Goal: Task Accomplishment & Management: Use online tool/utility

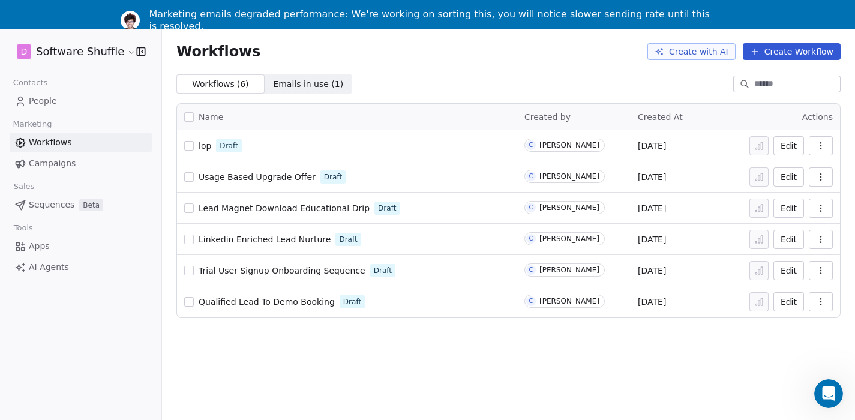
click at [73, 99] on link "People" at bounding box center [81, 101] width 142 height 20
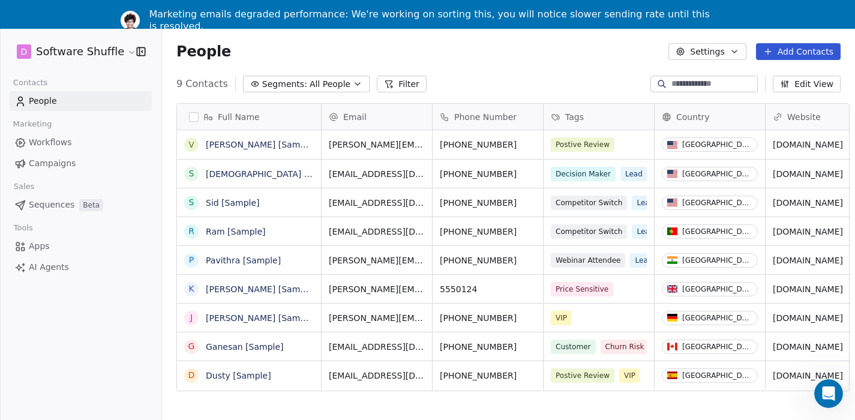
scroll to position [369, 693]
click at [271, 145] on link "Vanessa [Sample]" at bounding box center [261, 145] width 110 height 10
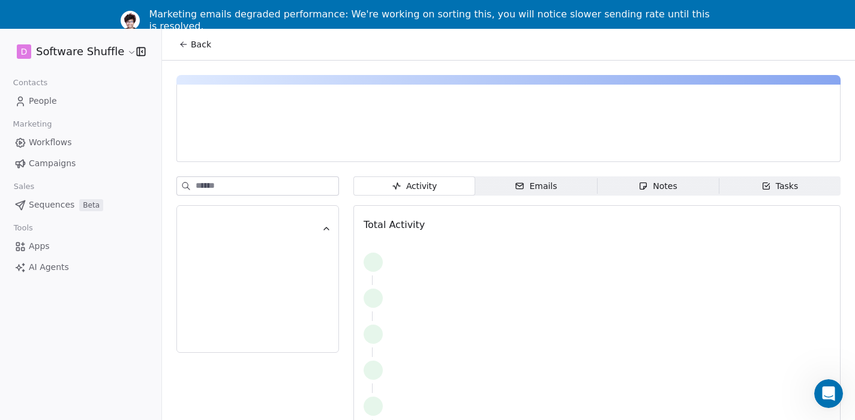
click at [271, 145] on div at bounding box center [314, 145] width 255 height 12
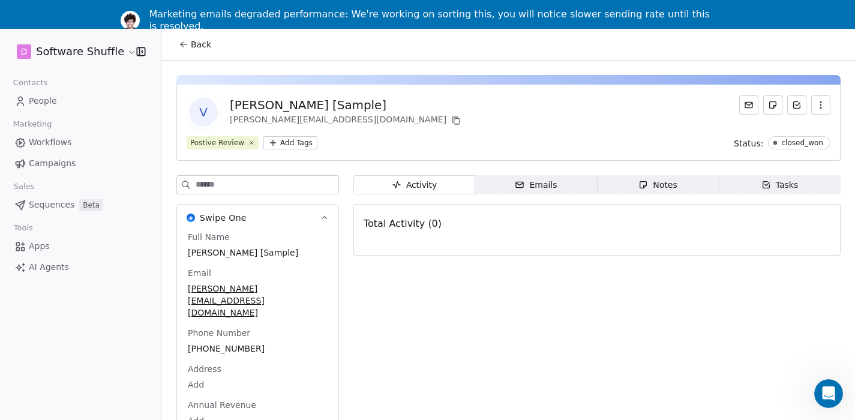
click at [516, 182] on span "Emails Emails" at bounding box center [536, 184] width 122 height 19
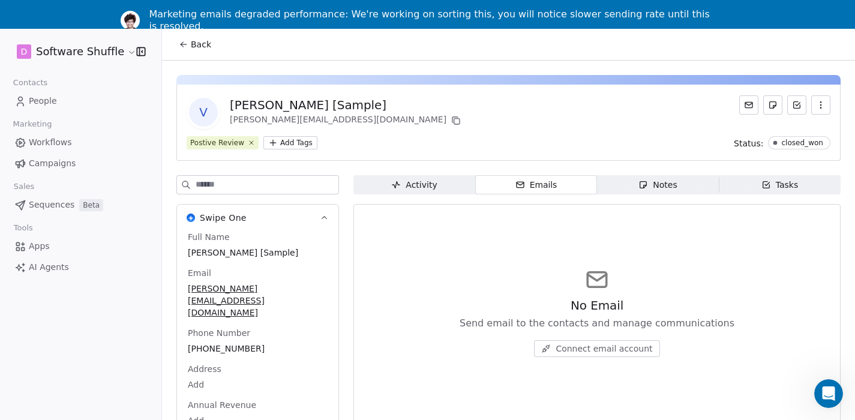
click at [656, 182] on div "Notes" at bounding box center [658, 185] width 38 height 13
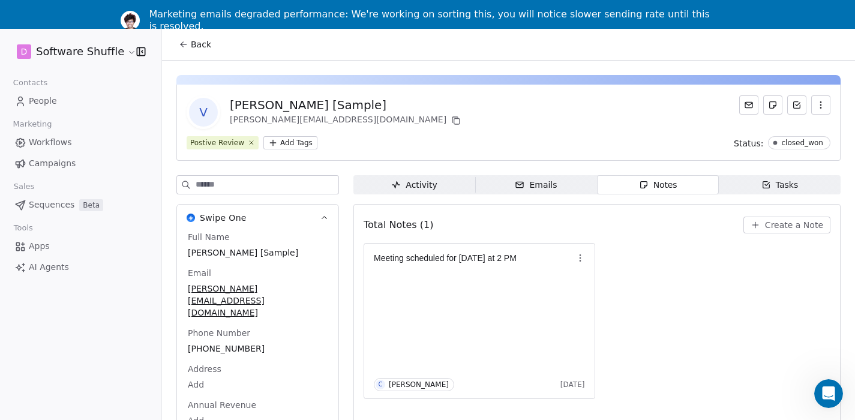
click at [792, 183] on div "Tasks" at bounding box center [780, 185] width 37 height 13
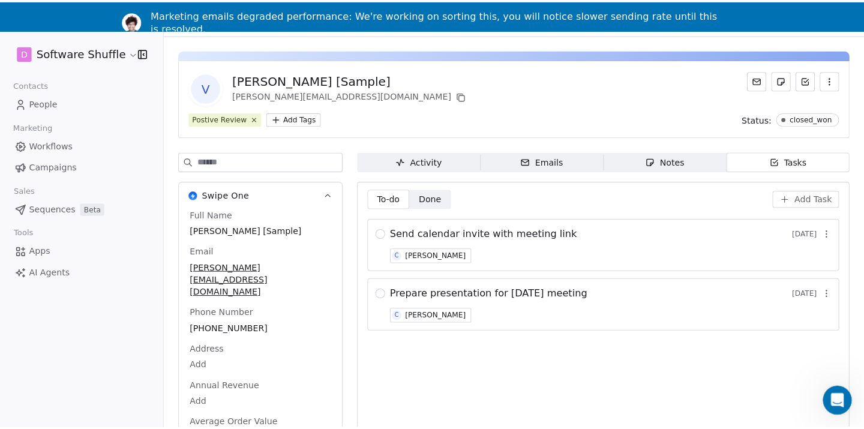
scroll to position [38, 0]
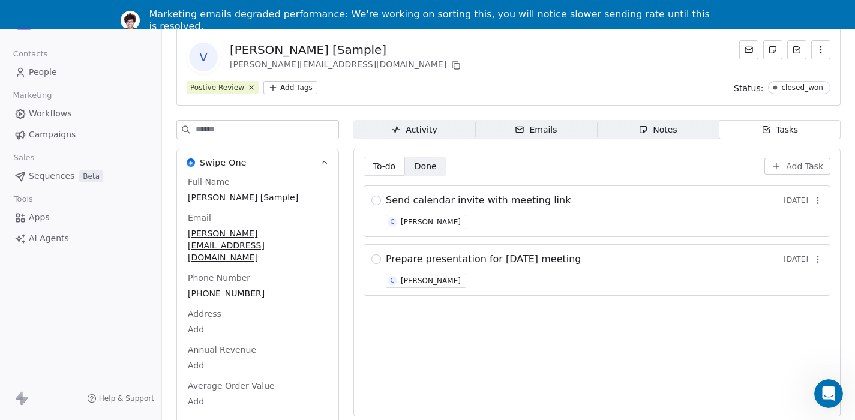
click at [800, 160] on span "Add Task" at bounding box center [804, 166] width 37 height 12
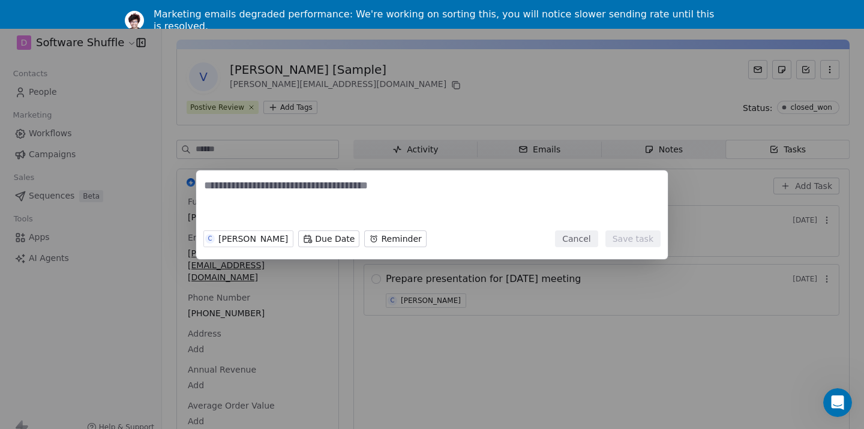
click at [576, 237] on button "Cancel" at bounding box center [576, 238] width 43 height 17
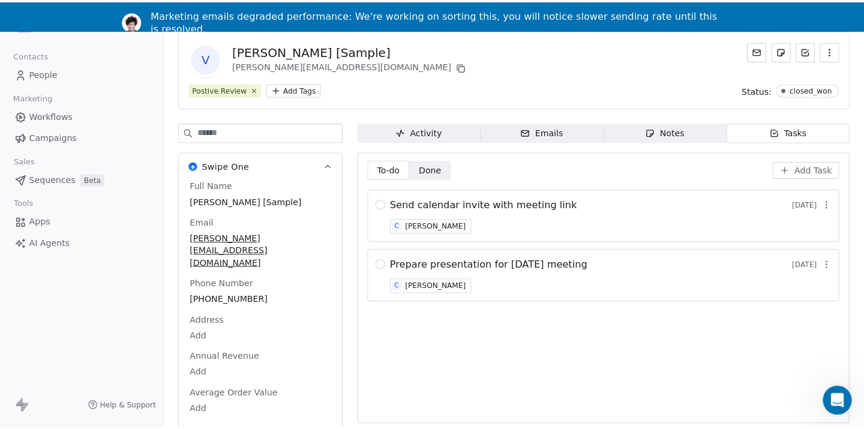
scroll to position [0, 0]
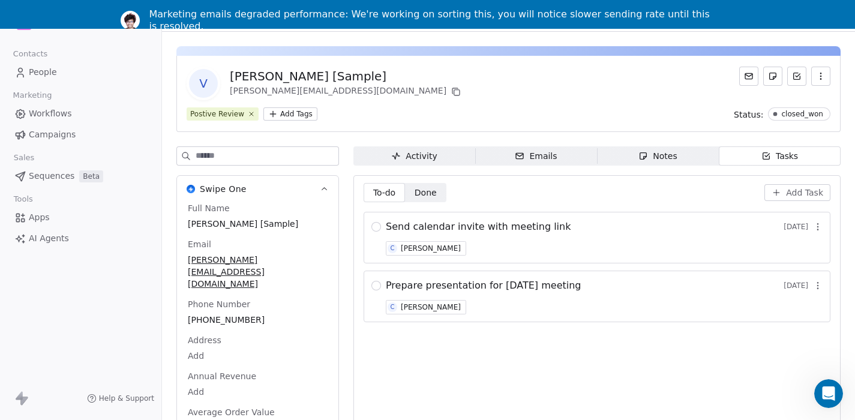
click at [301, 113] on html "D Software Shuffle Contacts People Marketing Workflows Campaigns Sales Sequence…" at bounding box center [427, 195] width 855 height 449
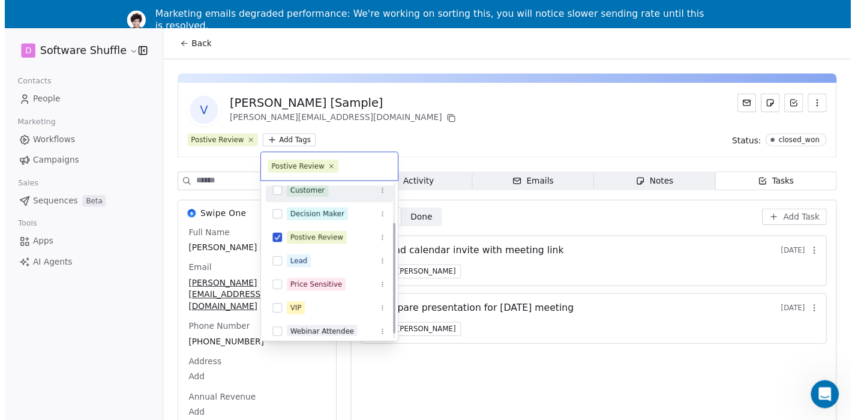
scroll to position [62, 0]
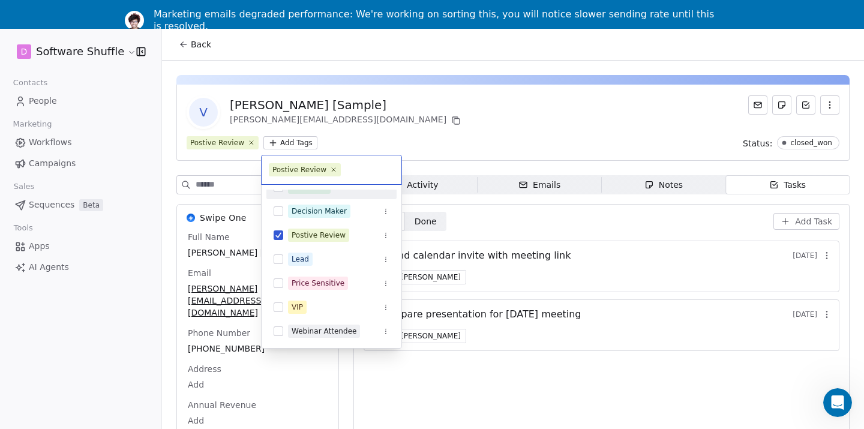
click at [446, 133] on html "D Software Shuffle Contacts People Marketing Workflows Campaigns Sales Sequence…" at bounding box center [432, 214] width 864 height 487
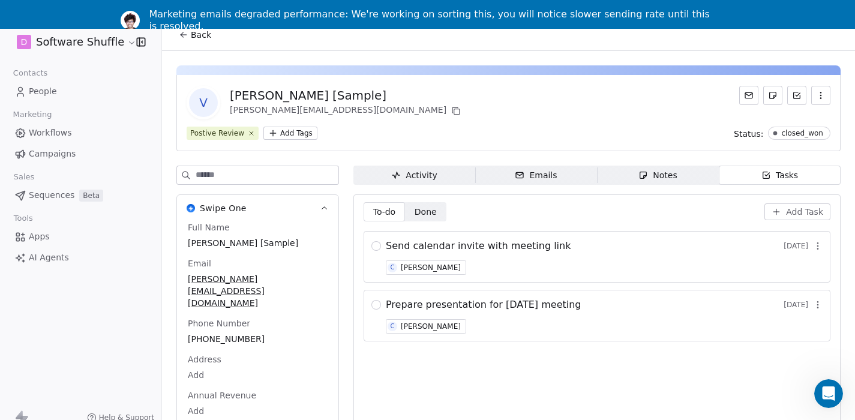
scroll to position [0, 0]
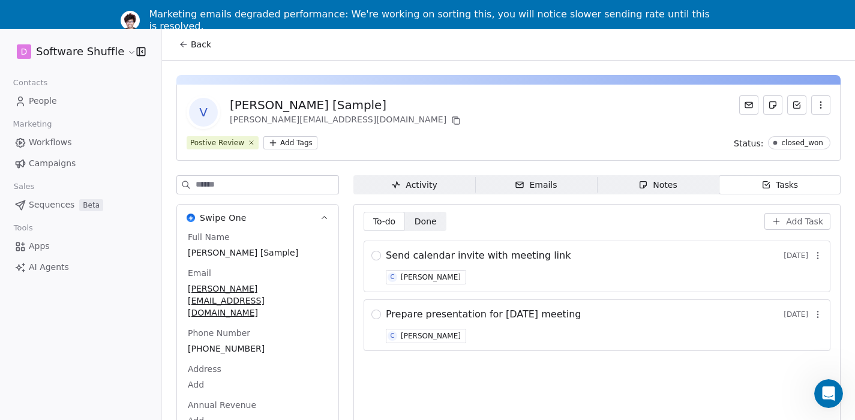
click at [816, 101] on icon "button" at bounding box center [821, 105] width 10 height 10
click at [418, 103] on div "V Vanessa [Sample] vanessa@appsumo.com" at bounding box center [509, 112] width 644 height 34
click at [319, 100] on div "Vanessa [Sample]" at bounding box center [346, 105] width 233 height 17
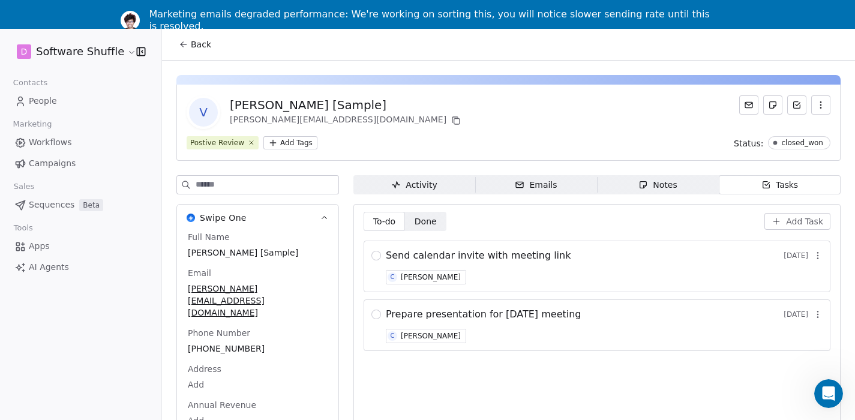
click at [331, 101] on div "Vanessa [Sample]" at bounding box center [346, 105] width 233 height 17
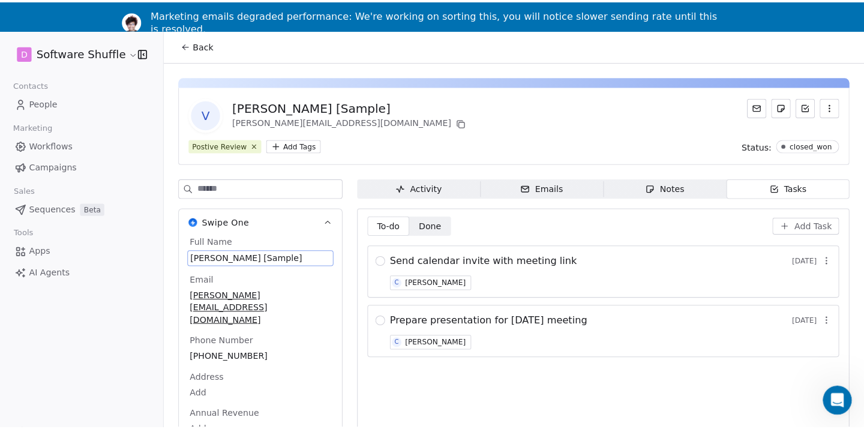
scroll to position [10, 0]
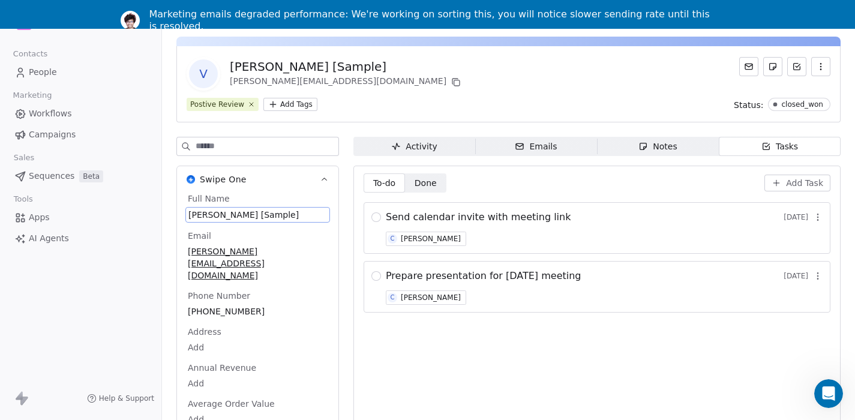
click at [256, 259] on div "Full Name Vanessa [Sample] Email vanessa@appsumo.com Phone Number +1-555-0128 A…" at bounding box center [257, 322] width 145 height 258
click at [292, 209] on span "Vanessa [Sample]" at bounding box center [257, 215] width 139 height 12
click at [238, 212] on span "Vanessa [Sample]" at bounding box center [257, 215] width 139 height 12
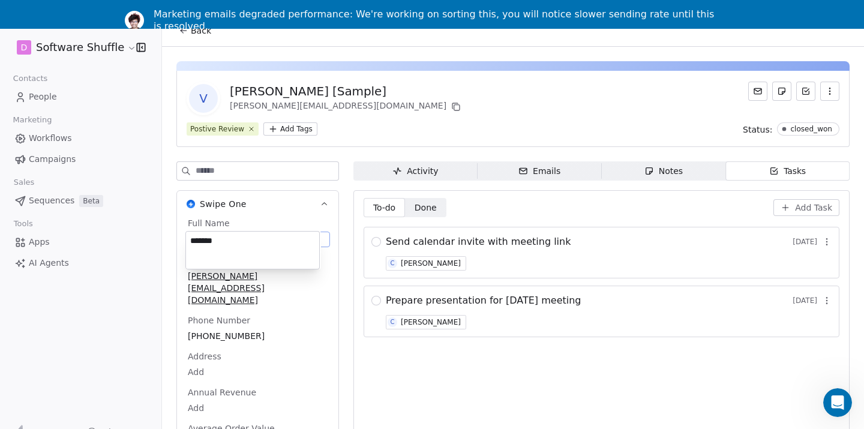
type textarea "*******"
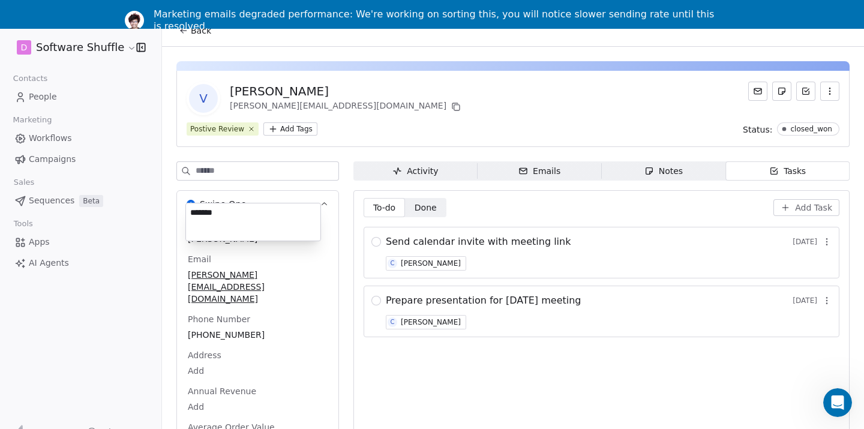
click at [397, 117] on html "D Software Shuffle Contacts People Marketing Workflows Campaigns Sales Sequence…" at bounding box center [432, 210] width 864 height 487
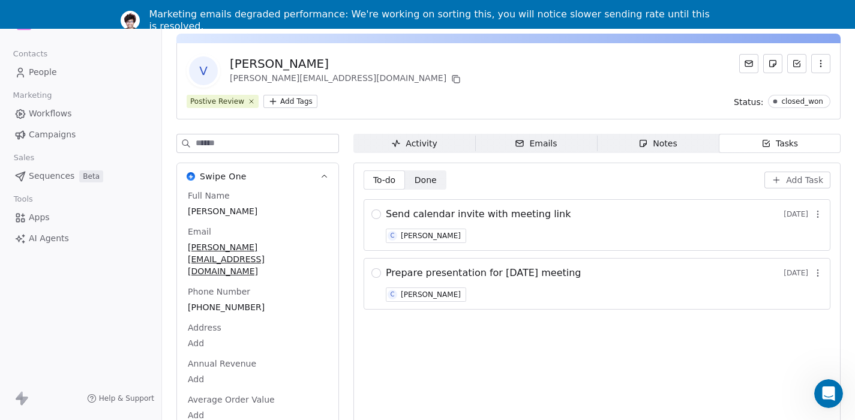
scroll to position [0, 0]
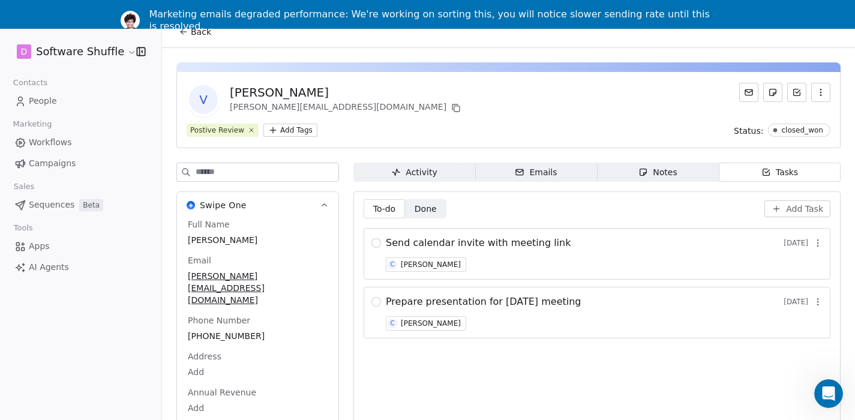
click at [79, 108] on link "People" at bounding box center [81, 101] width 142 height 20
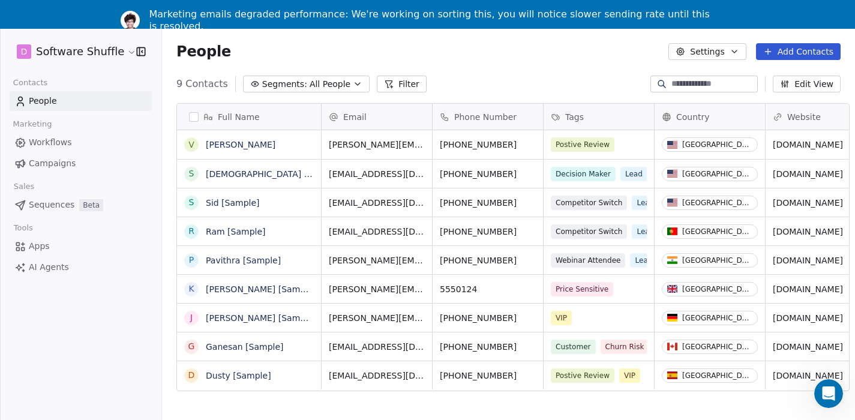
scroll to position [369, 693]
click at [291, 172] on span "Swami [Sample]" at bounding box center [266, 177] width 121 height 24
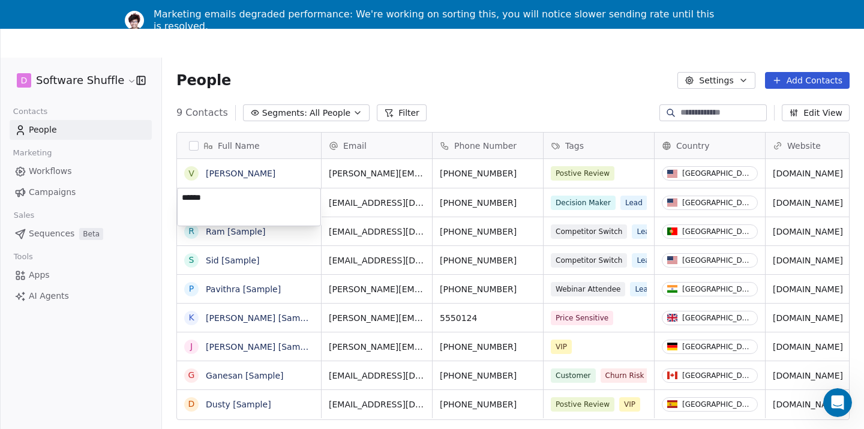
type textarea "*****"
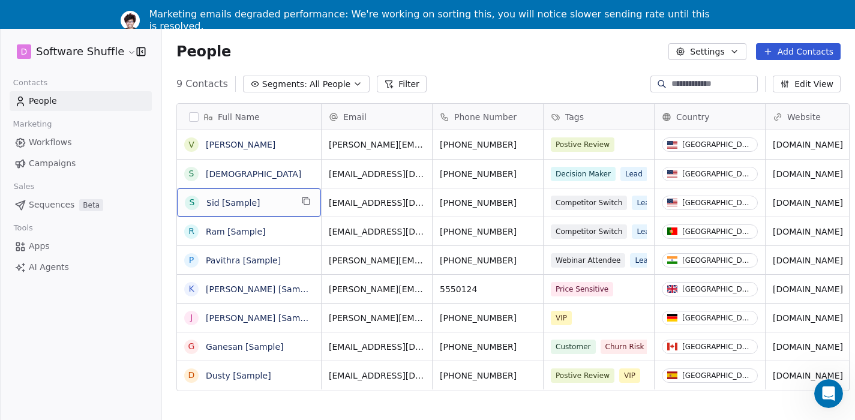
click at [270, 204] on span "Sid [Sample]" at bounding box center [248, 203] width 85 height 12
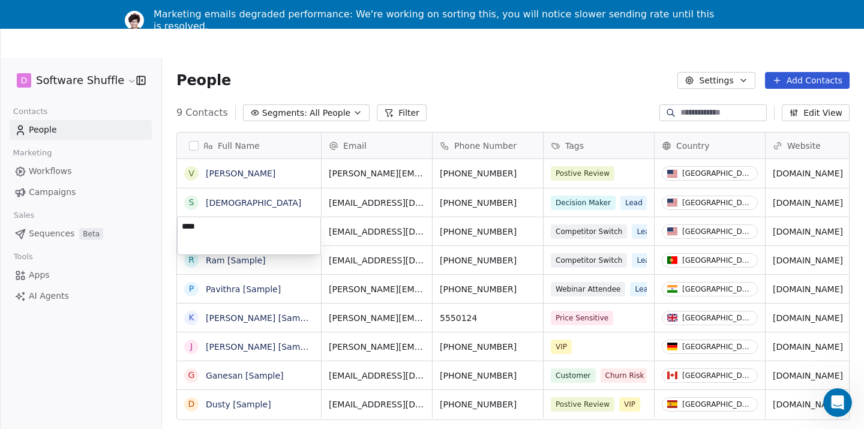
type textarea "***"
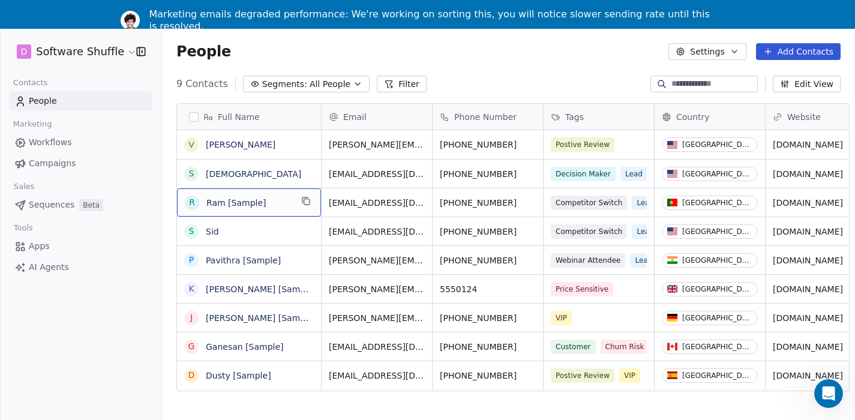
click at [276, 204] on span "Ram [Sample]" at bounding box center [248, 203] width 85 height 12
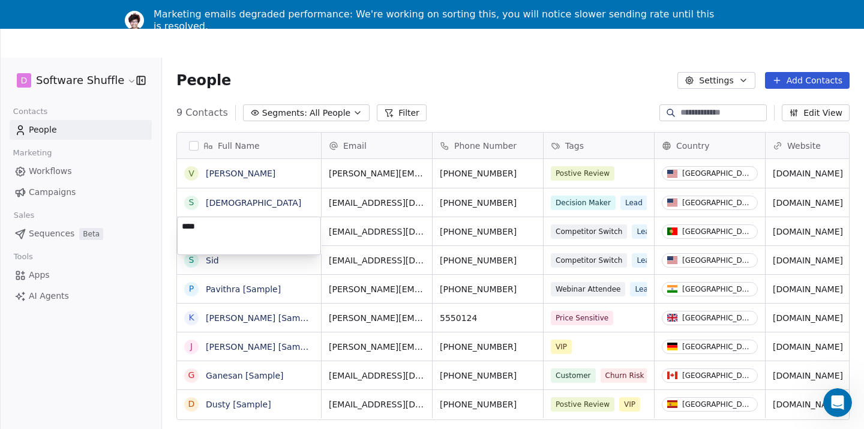
type textarea "***"
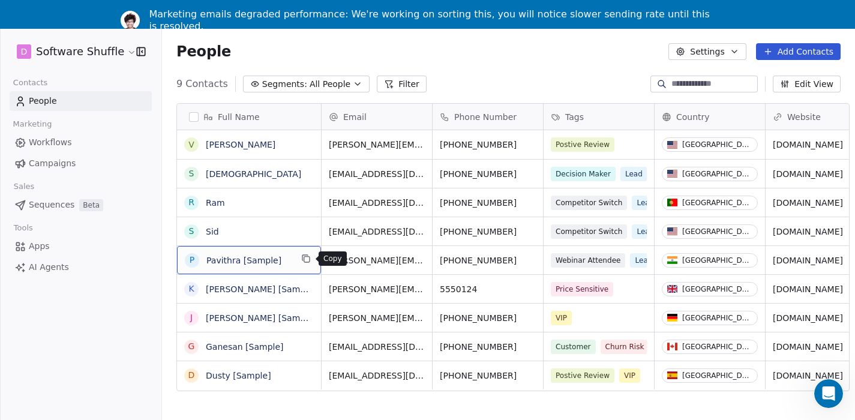
click at [303, 257] on icon "grid" at bounding box center [305, 257] width 5 height 5
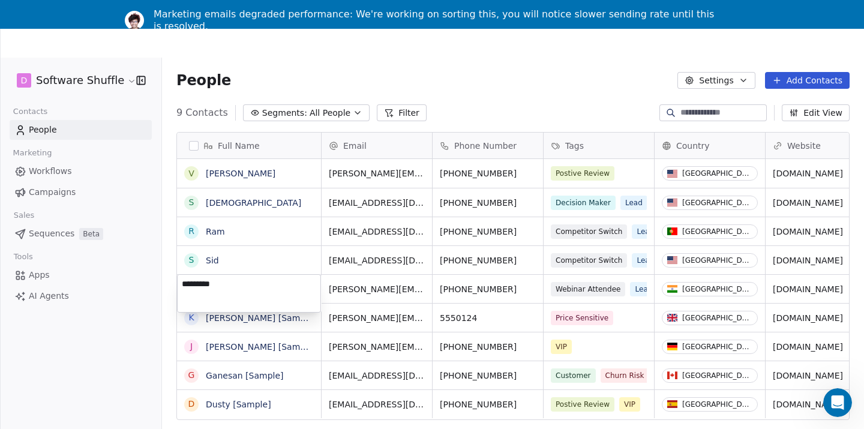
type textarea "********"
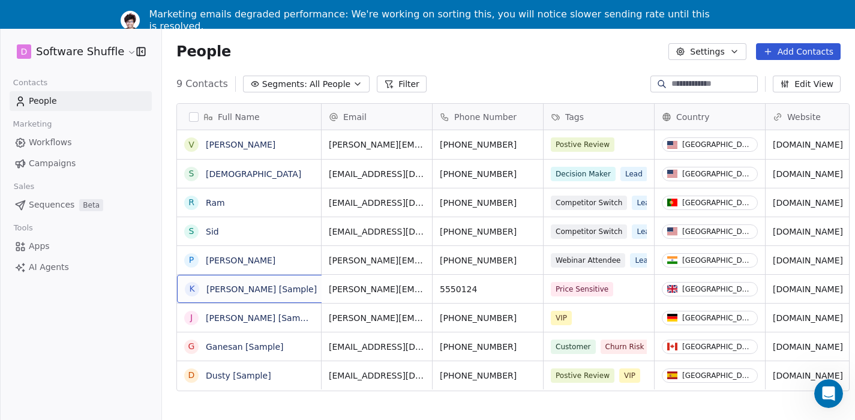
click at [279, 286] on span "Ken [Sample]" at bounding box center [261, 289] width 110 height 12
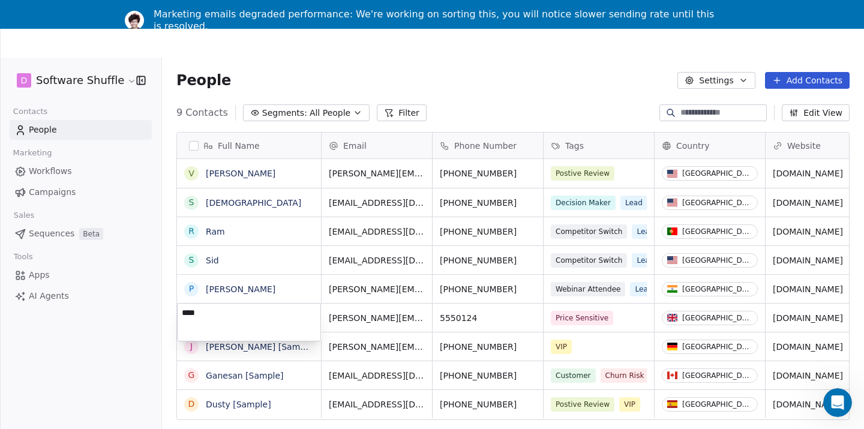
type textarea "***"
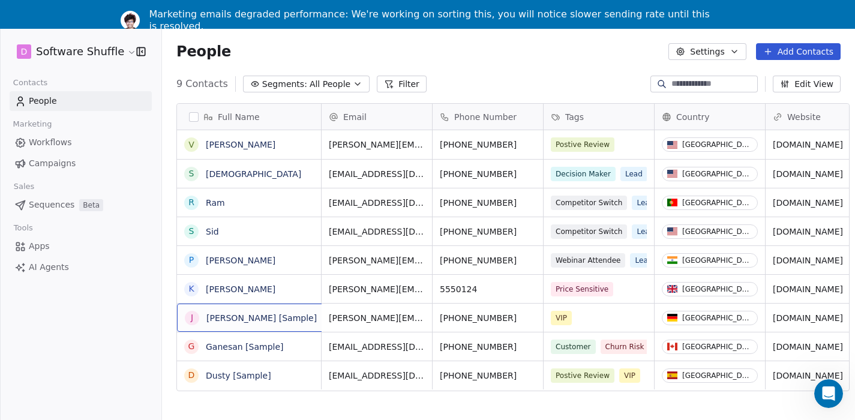
click at [283, 319] on span "Jarrett [Sample]" at bounding box center [261, 318] width 110 height 12
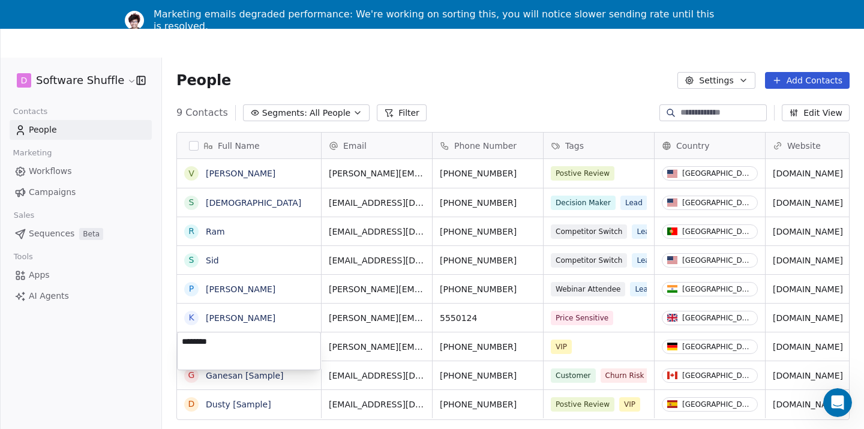
type textarea "*******"
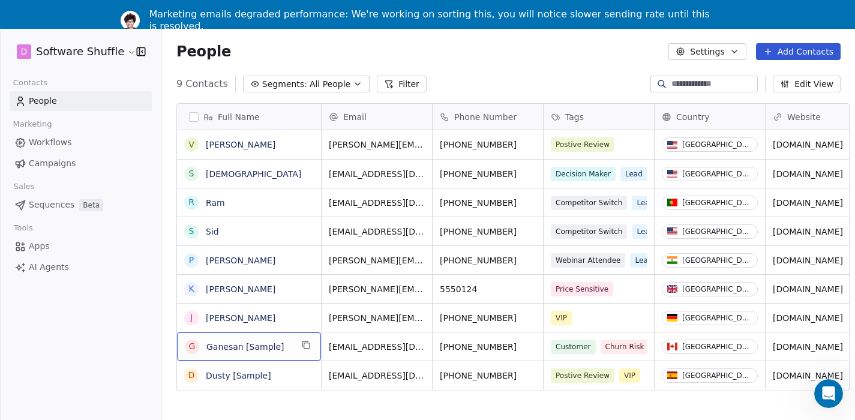
click at [292, 347] on div "G Ganesan [Sample]" at bounding box center [249, 347] width 144 height 28
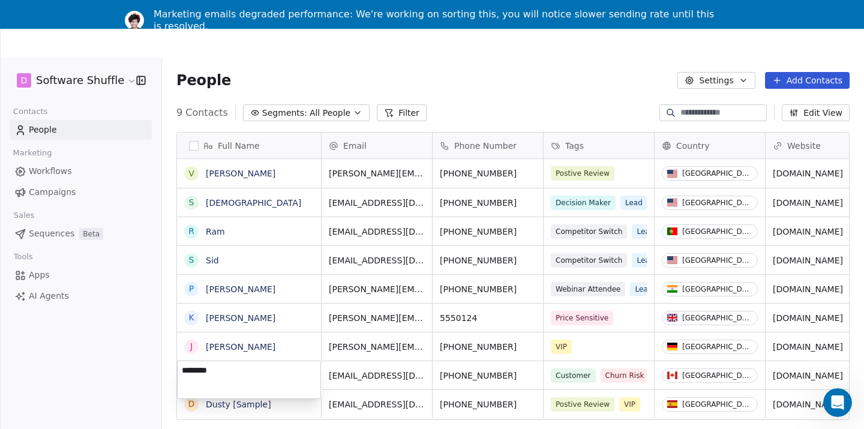
type textarea "*******"
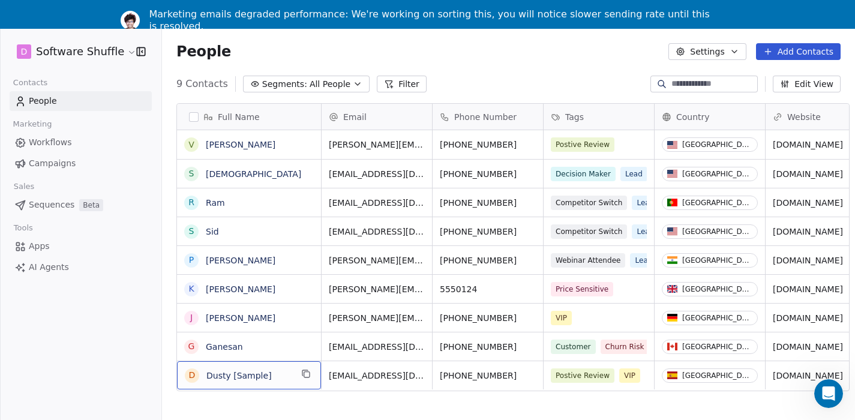
click at [280, 371] on span "Dusty [Sample]" at bounding box center [248, 376] width 85 height 12
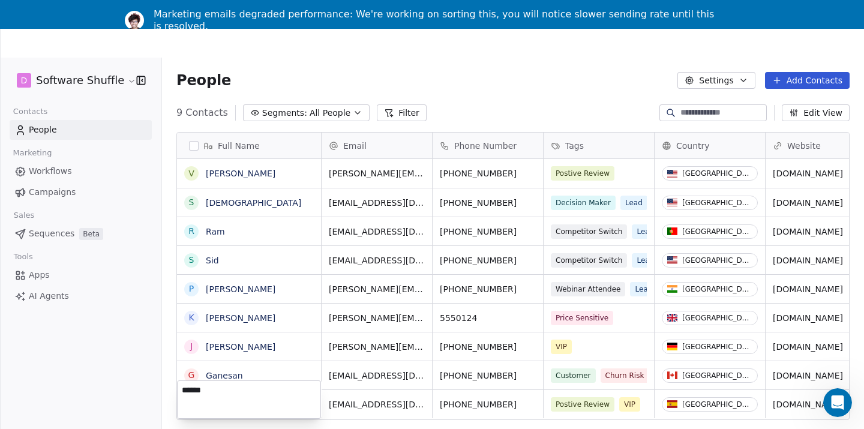
type textarea "*****"
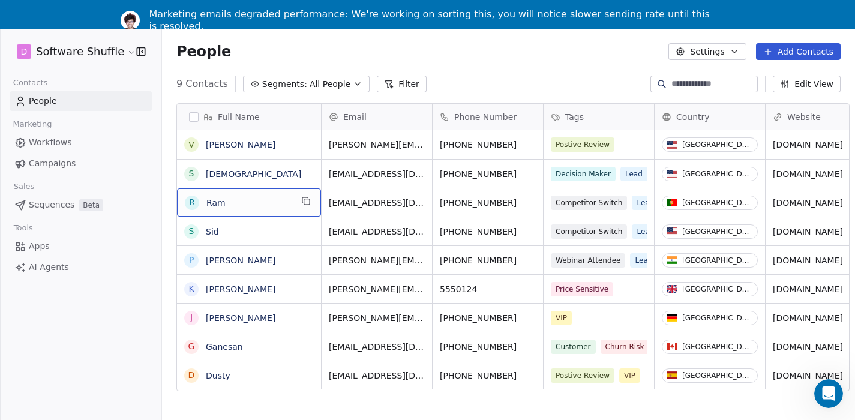
click at [246, 201] on span "Ram" at bounding box center [248, 203] width 85 height 12
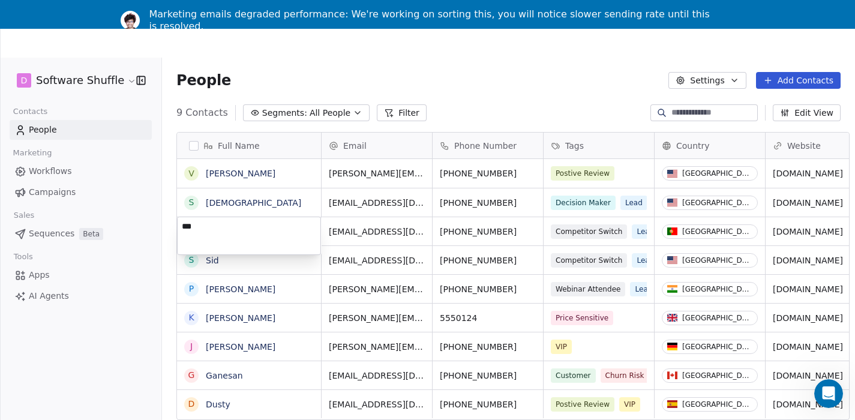
click at [403, 58] on html "D Software Shuffle Contacts People Marketing Workflows Campaigns Sales Sequence…" at bounding box center [427, 239] width 855 height 478
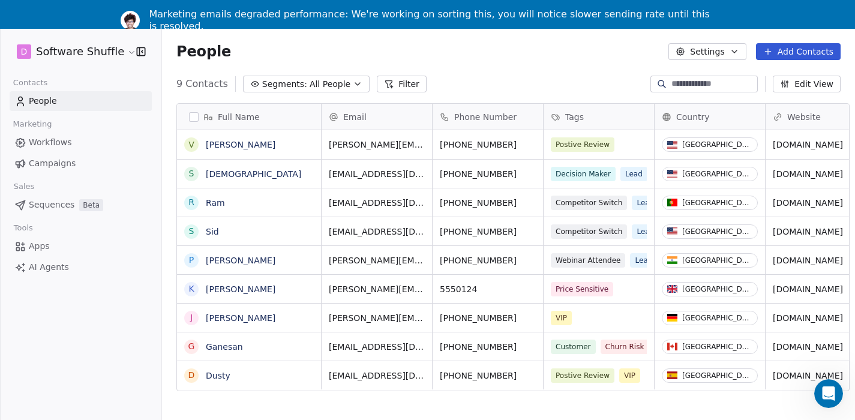
click at [53, 142] on span "Workflows" at bounding box center [50, 142] width 43 height 13
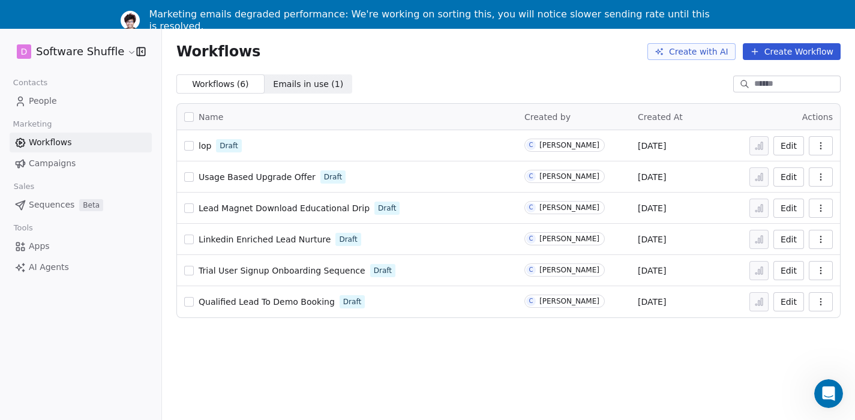
click at [825, 50] on button "Create Workflow" at bounding box center [792, 51] width 98 height 17
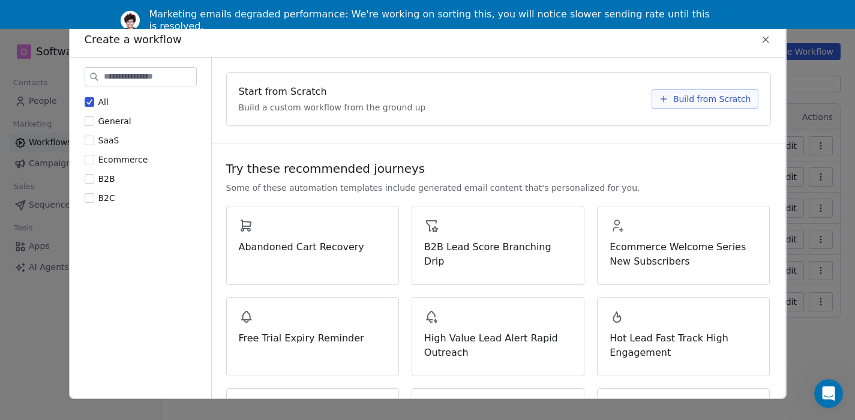
click at [89, 118] on button "General" at bounding box center [90, 121] width 10 height 12
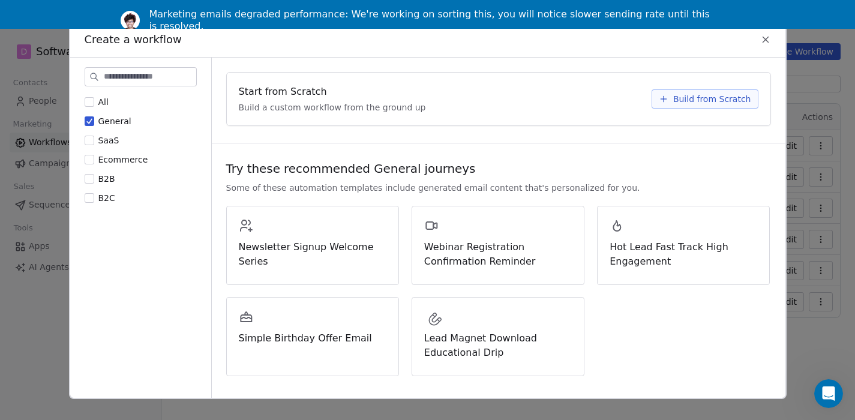
click at [91, 154] on button "Ecommerce" at bounding box center [90, 160] width 10 height 12
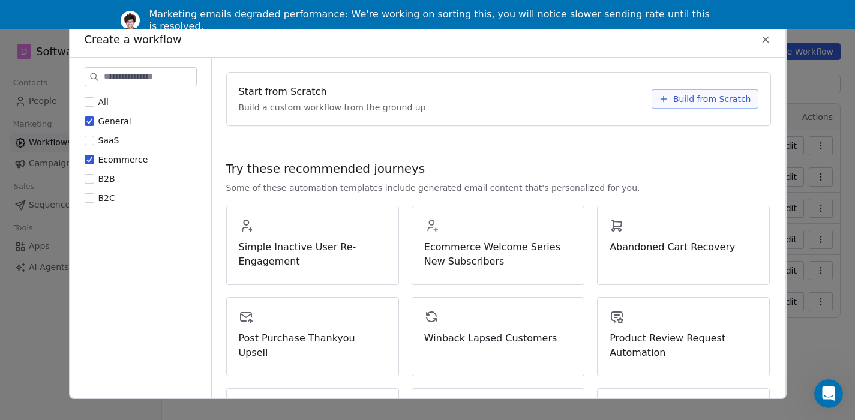
click at [765, 39] on icon at bounding box center [766, 39] width 11 height 11
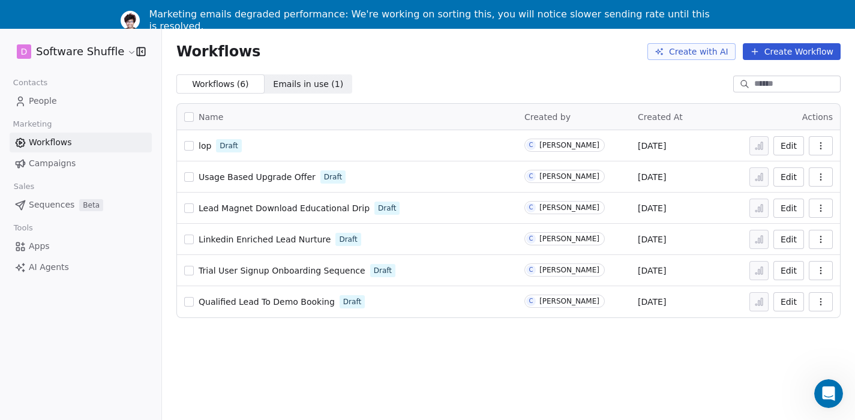
click at [83, 264] on link "AI Agents" at bounding box center [81, 268] width 142 height 20
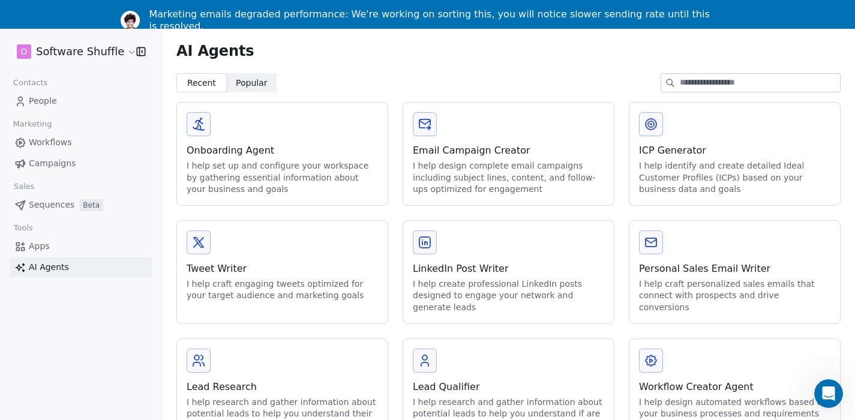
click at [305, 148] on div "Onboarding Agent" at bounding box center [282, 150] width 191 height 14
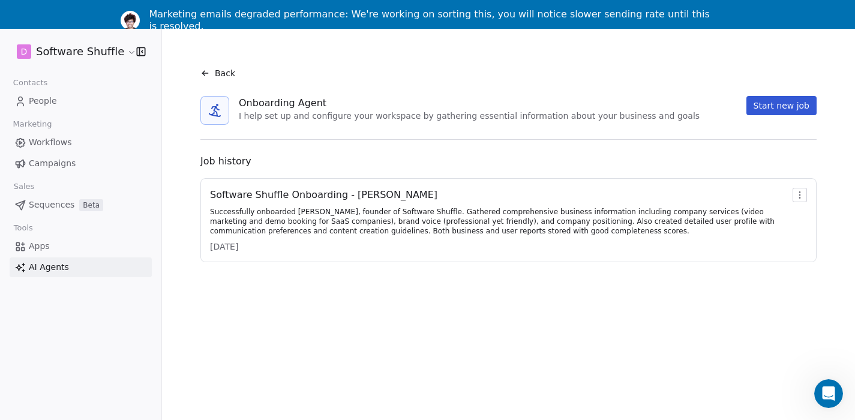
click at [780, 102] on button "Start new job" at bounding box center [782, 105] width 70 height 19
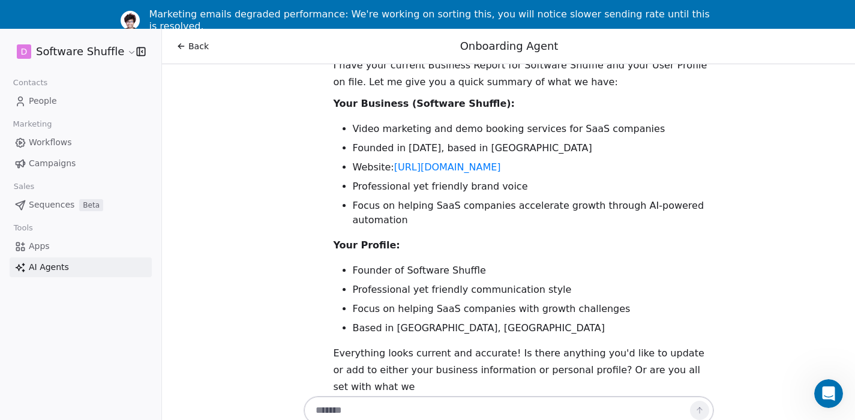
scroll to position [70, 0]
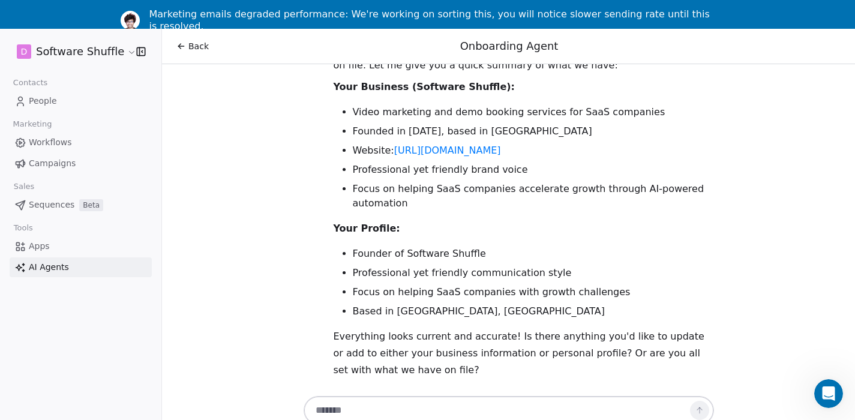
click at [185, 42] on icon at bounding box center [181, 46] width 10 height 10
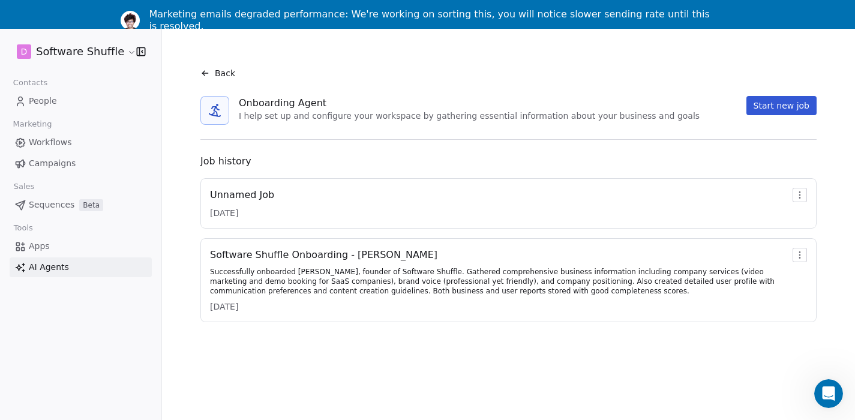
click at [808, 194] on html "D Software Shuffle Contacts People Marketing Workflows Campaigns Sales Sequence…" at bounding box center [427, 224] width 855 height 449
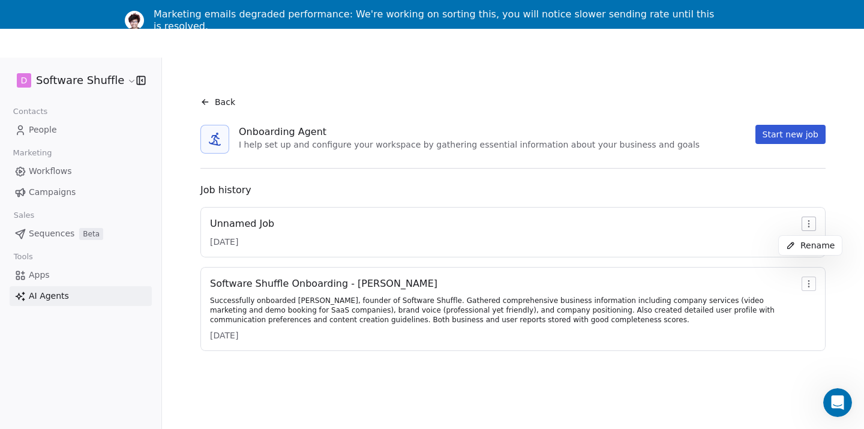
click at [811, 220] on html "D Software Shuffle Contacts People Marketing Workflows Campaigns Sales Sequence…" at bounding box center [432, 243] width 864 height 487
click at [810, 198] on html "D Software Shuffle Contacts People Marketing Workflows Campaigns Sales Sequence…" at bounding box center [432, 243] width 864 height 487
click at [805, 240] on span "Rename" at bounding box center [818, 245] width 34 height 12
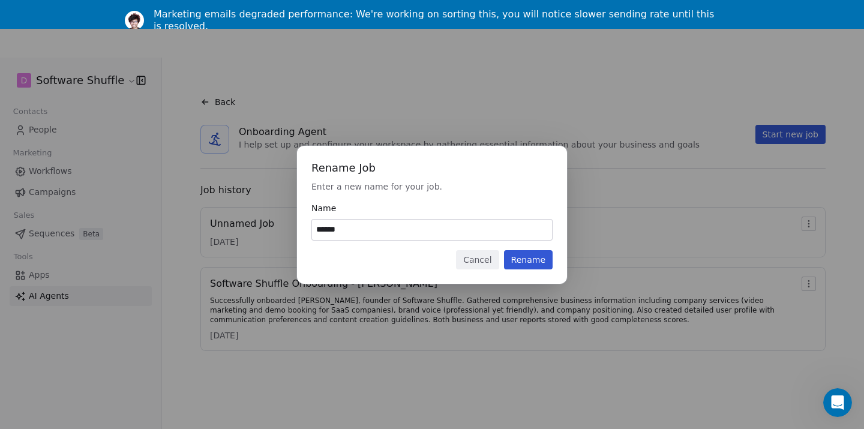
type input "******"
click at [548, 255] on button "Rename" at bounding box center [528, 259] width 49 height 19
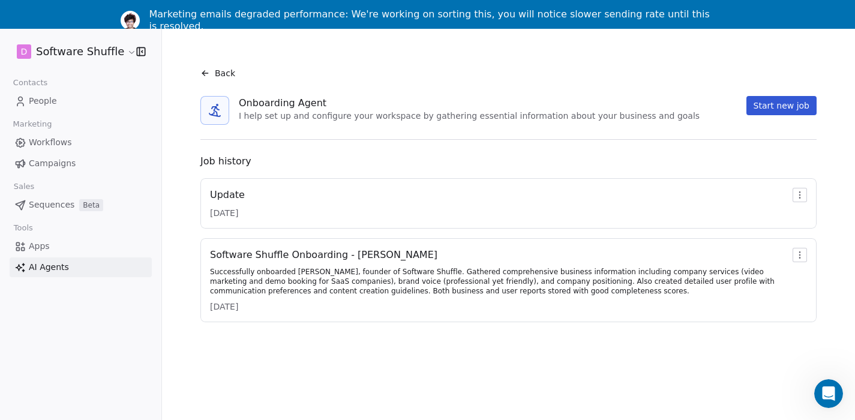
click at [75, 274] on link "AI Agents" at bounding box center [81, 268] width 142 height 20
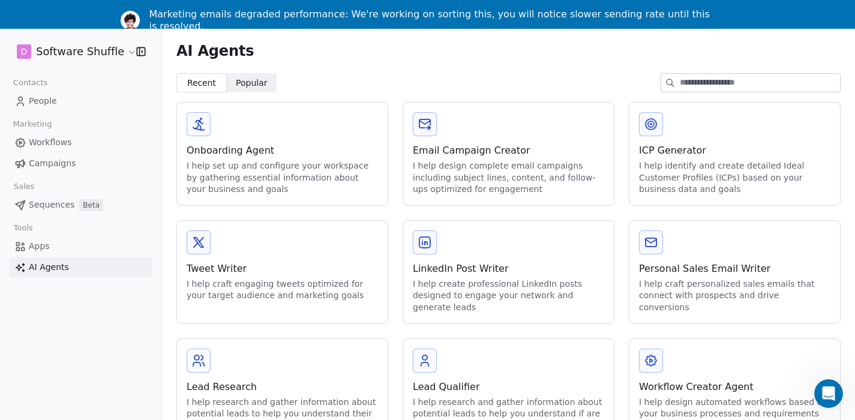
click at [483, 165] on div "I help design complete email campaigns including subject lines, content, and fo…" at bounding box center [508, 177] width 191 height 35
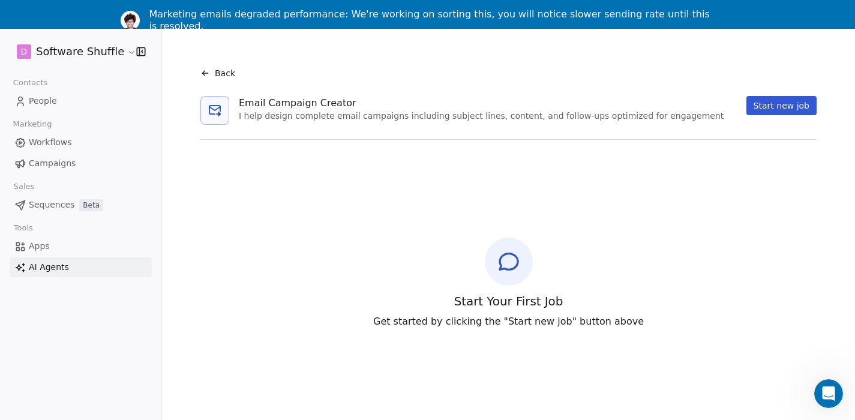
click at [780, 105] on button "Start new job" at bounding box center [782, 105] width 70 height 19
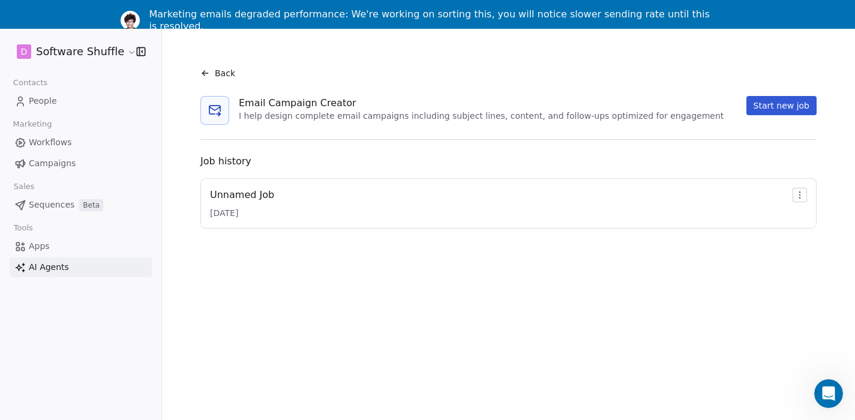
click at [806, 192] on html "D Software Shuffle Contacts People Marketing Workflows Campaigns Sales Sequence…" at bounding box center [427, 224] width 855 height 449
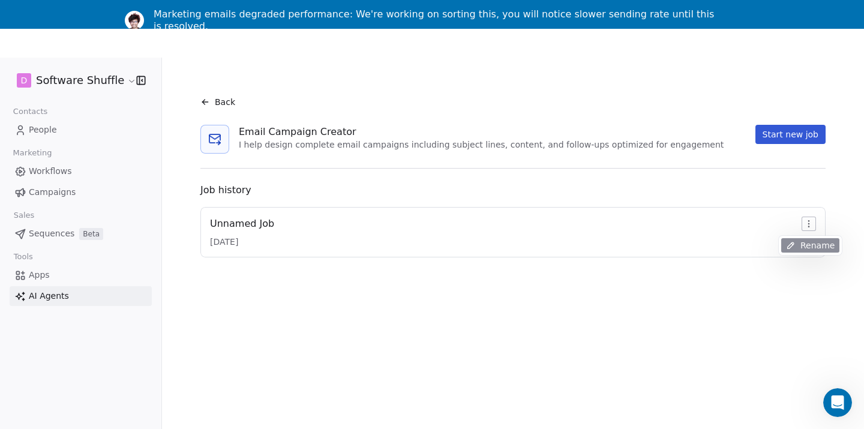
click at [804, 247] on span "Rename" at bounding box center [818, 245] width 34 height 12
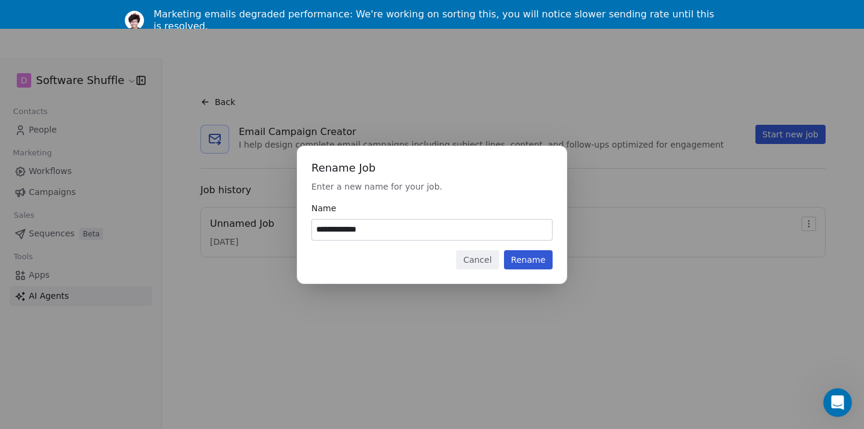
type input "**********"
click at [538, 262] on button "Rename" at bounding box center [528, 259] width 49 height 19
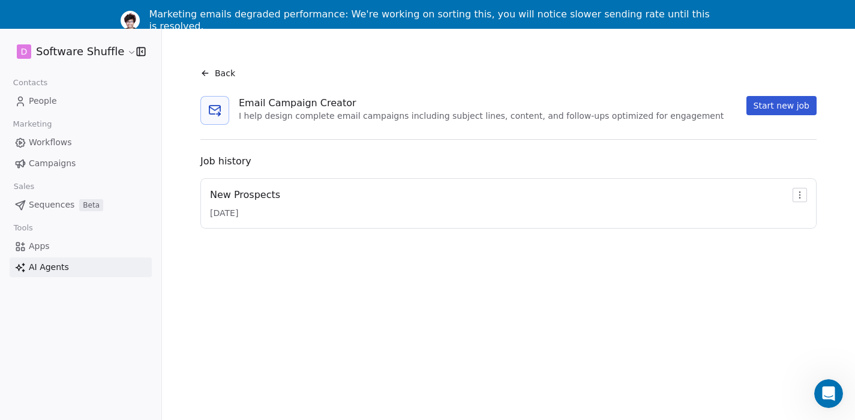
click at [70, 266] on link "AI Agents" at bounding box center [81, 268] width 142 height 20
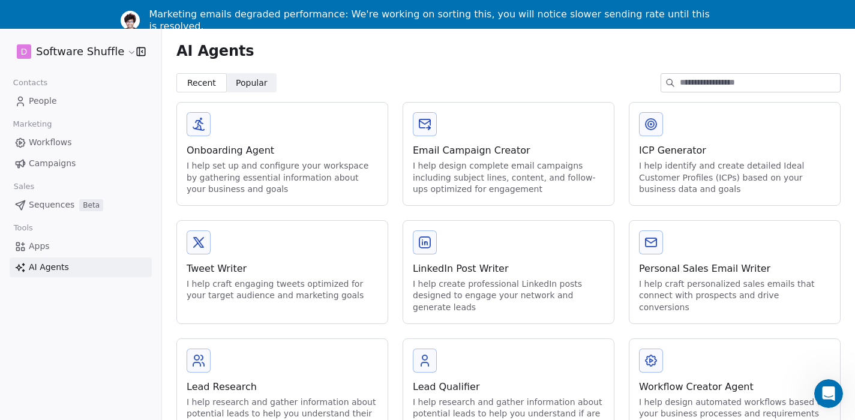
click at [57, 102] on link "People" at bounding box center [81, 101] width 142 height 20
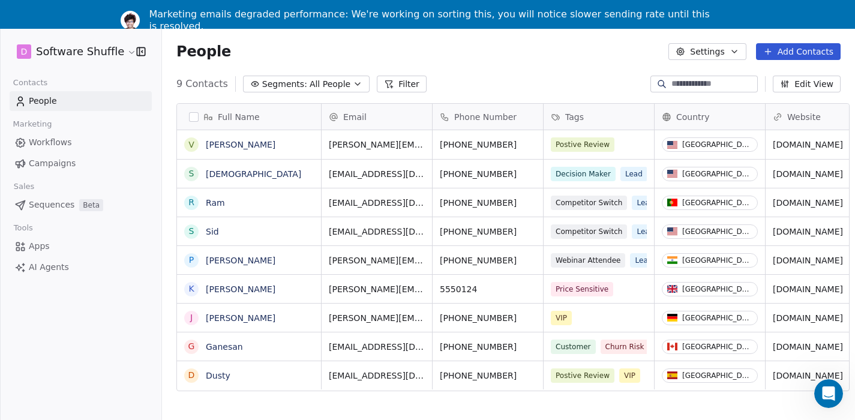
click at [39, 206] on span "Sequences" at bounding box center [52, 205] width 46 height 13
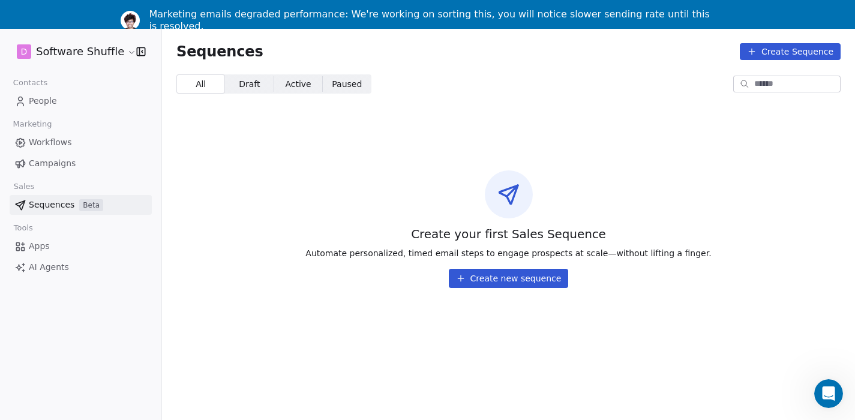
click at [51, 101] on span "People" at bounding box center [43, 101] width 28 height 13
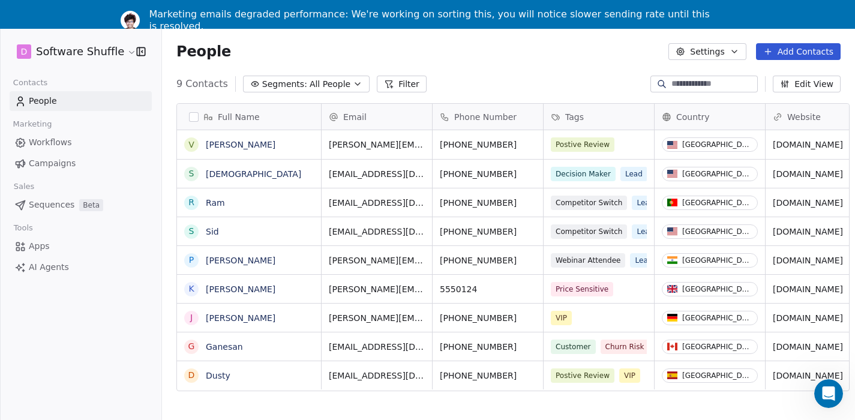
scroll to position [369, 693]
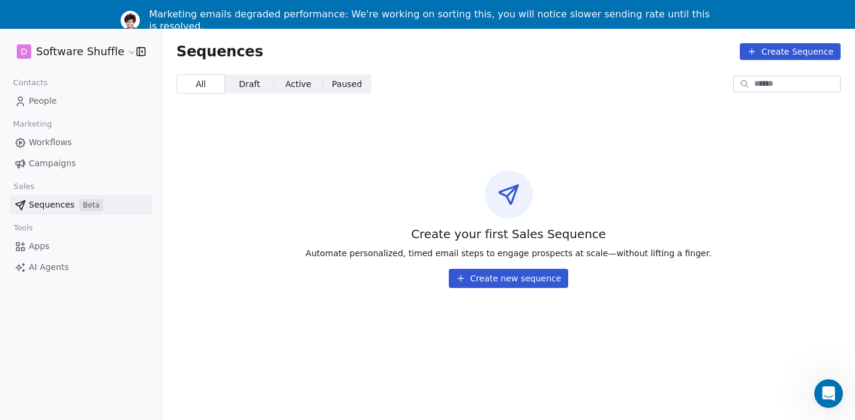
click at [55, 97] on span "People" at bounding box center [43, 101] width 28 height 13
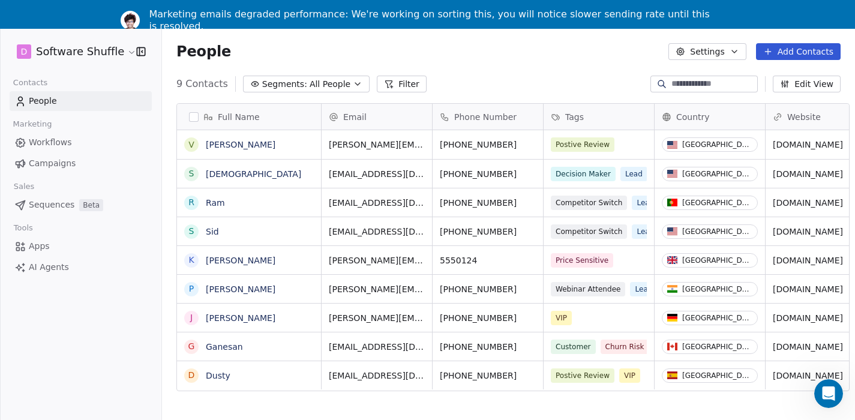
drag, startPoint x: 55, startPoint y: 97, endPoint x: 277, endPoint y: 8, distance: 238.6
click at [85, 146] on link "Workflows" at bounding box center [81, 143] width 142 height 20
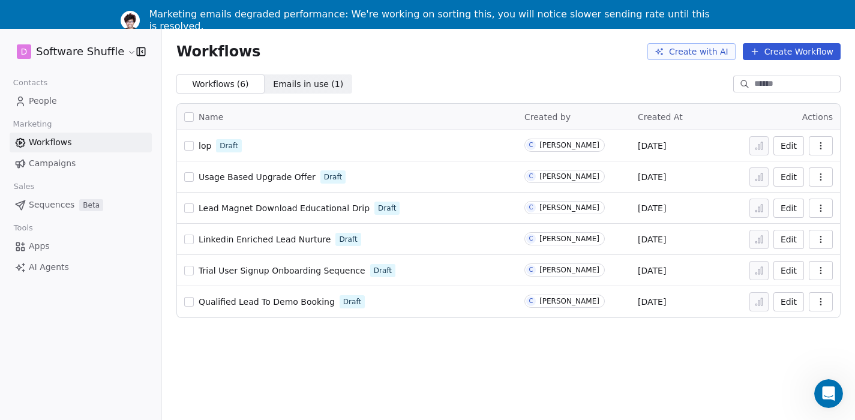
click at [208, 143] on span "lop" at bounding box center [205, 146] width 13 height 10
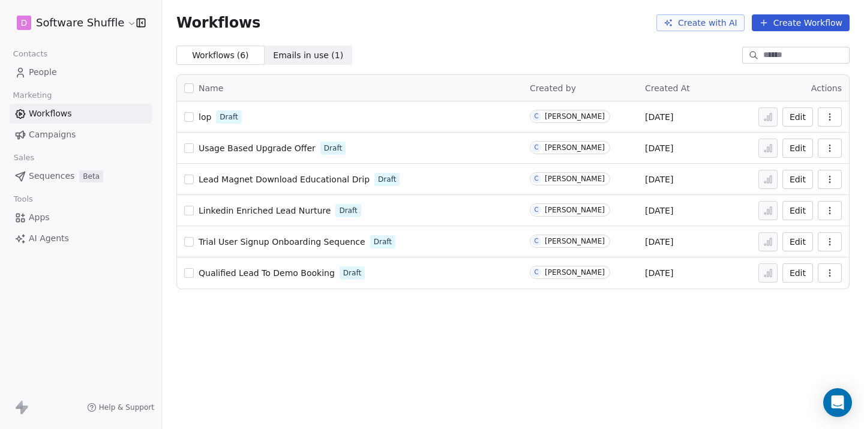
click at [209, 118] on span "lop" at bounding box center [205, 117] width 13 height 10
click at [828, 120] on icon "button" at bounding box center [830, 117] width 10 height 10
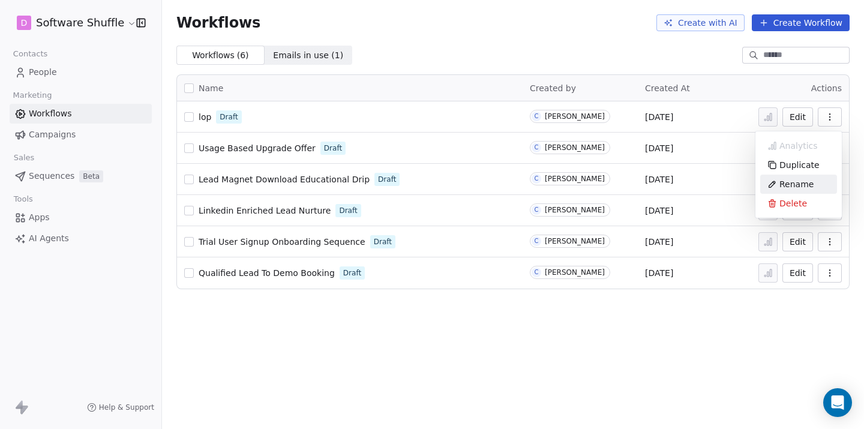
click at [824, 182] on div "Rename" at bounding box center [799, 184] width 77 height 19
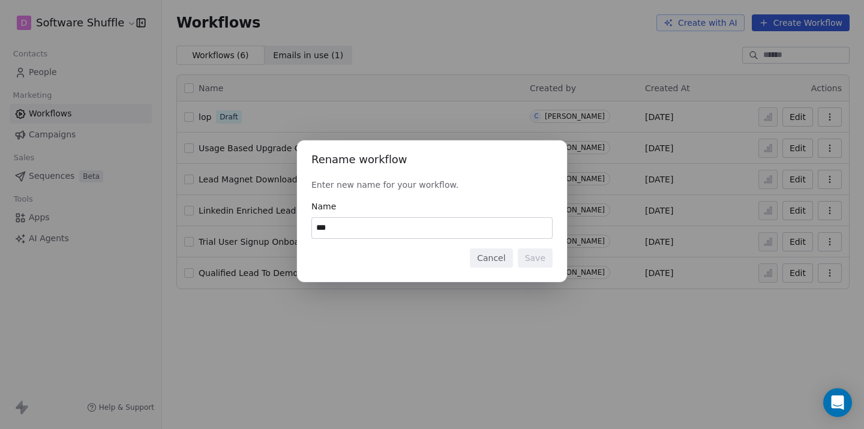
click at [327, 226] on input "***" at bounding box center [432, 228] width 240 height 20
type input "****"
click at [530, 255] on button "Save" at bounding box center [535, 257] width 35 height 19
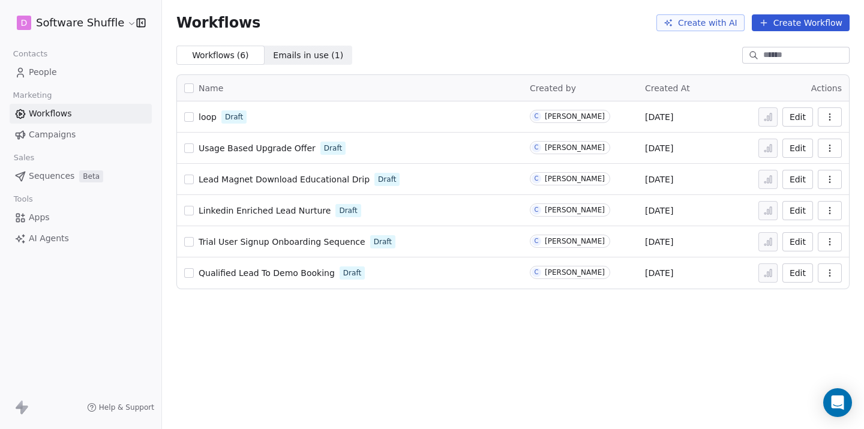
click at [69, 139] on span "Campaigns" at bounding box center [52, 134] width 47 height 13
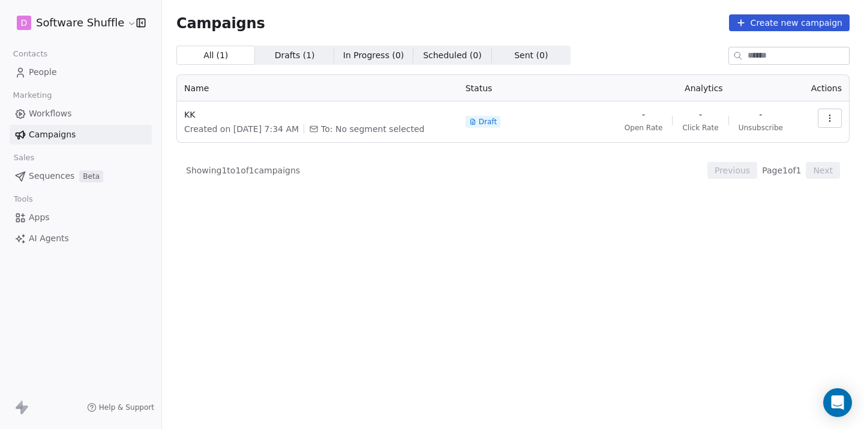
click at [844, 116] on td at bounding box center [825, 121] width 50 height 41
click at [836, 119] on button "button" at bounding box center [830, 118] width 24 height 19
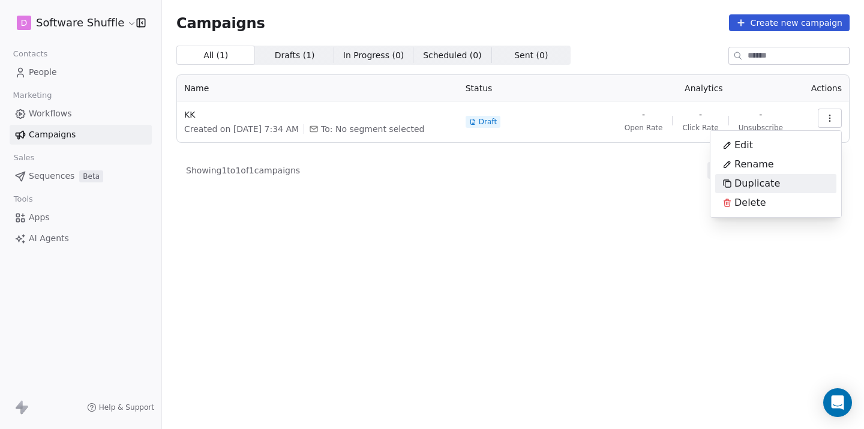
click at [375, 193] on html "D Software Shuffle Contacts People Marketing Workflows Campaigns Sales Sequence…" at bounding box center [432, 214] width 864 height 429
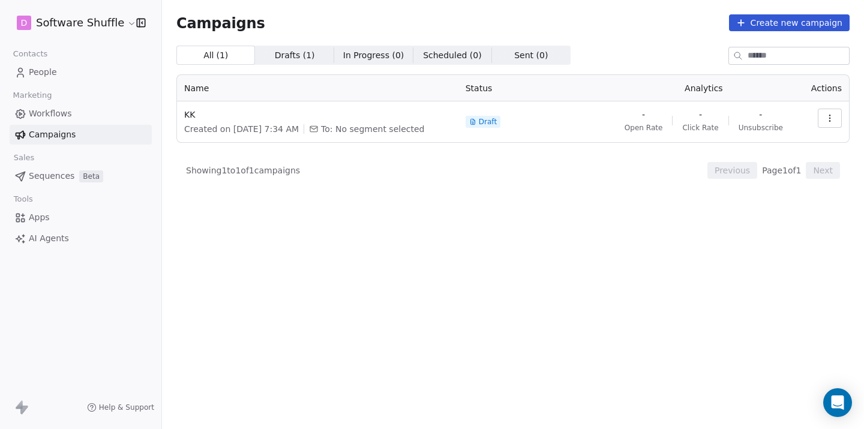
click at [831, 124] on button "button" at bounding box center [830, 118] width 24 height 19
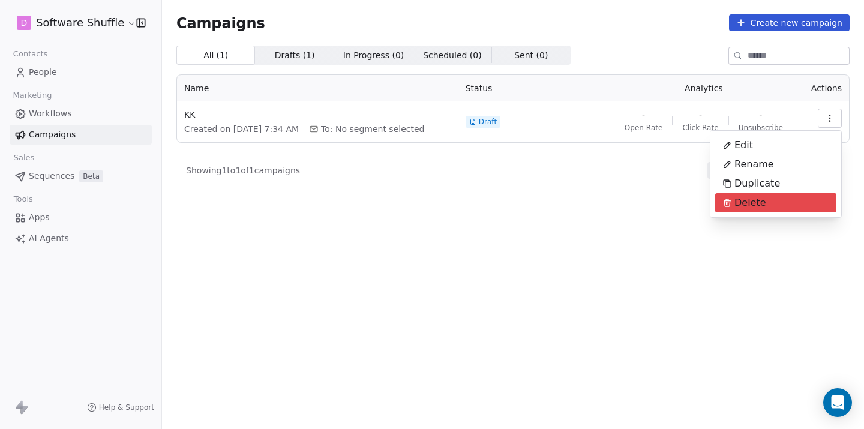
click at [784, 200] on div "Delete" at bounding box center [775, 202] width 121 height 19
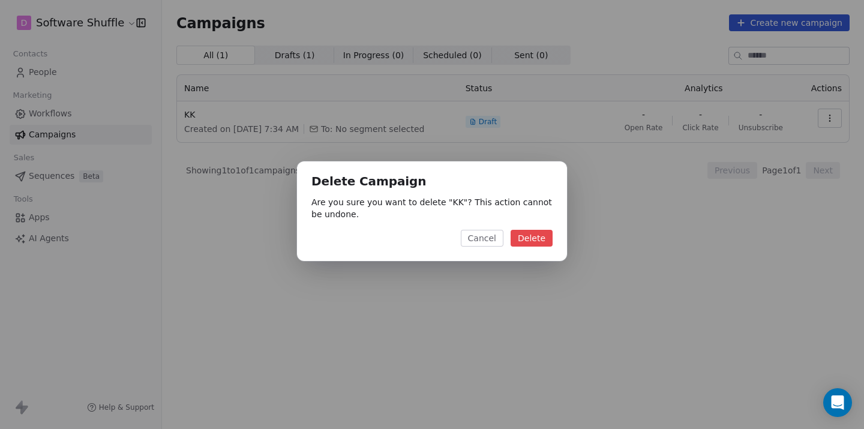
click at [537, 228] on div "Delete Campaign Are you sure you want to delete " KK "? This action cannot be u…" at bounding box center [432, 210] width 270 height 99
click at [529, 233] on button "Delete" at bounding box center [532, 238] width 42 height 17
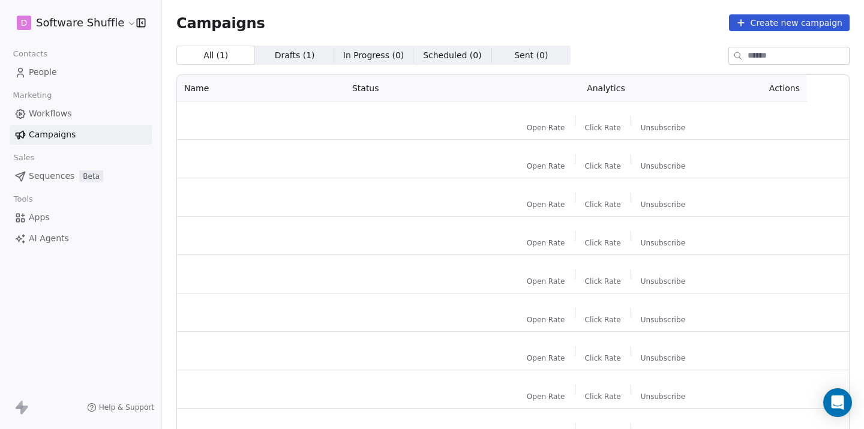
click at [62, 116] on span "Workflows" at bounding box center [50, 113] width 43 height 13
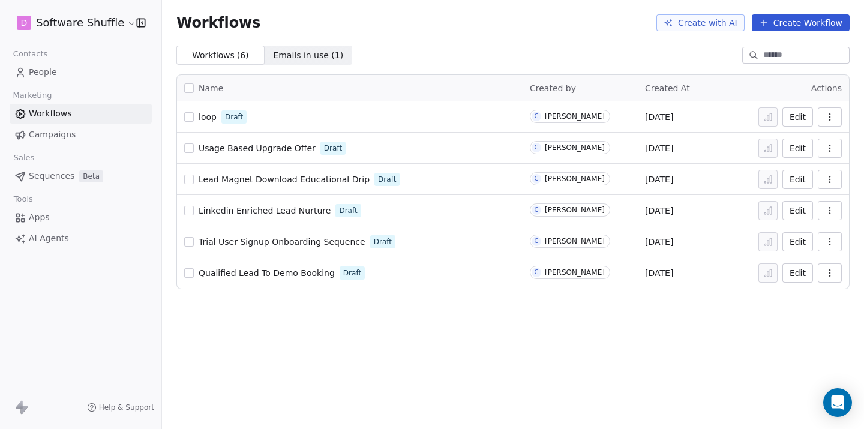
click at [825, 118] on button "button" at bounding box center [830, 116] width 24 height 19
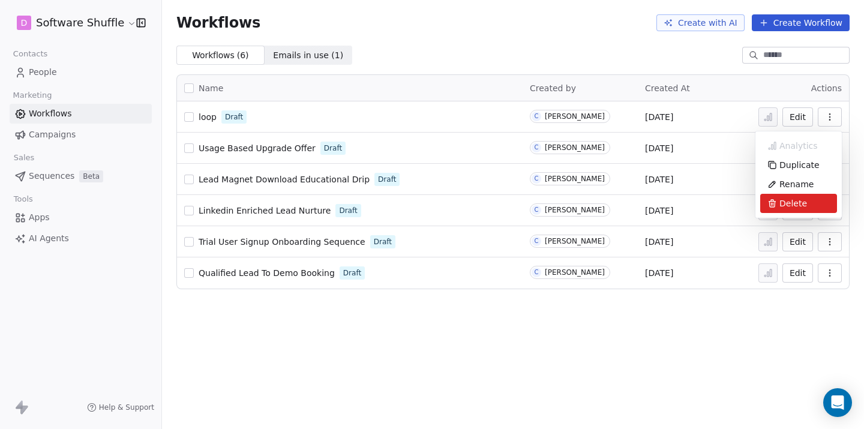
click at [803, 200] on span "Delete" at bounding box center [794, 203] width 28 height 12
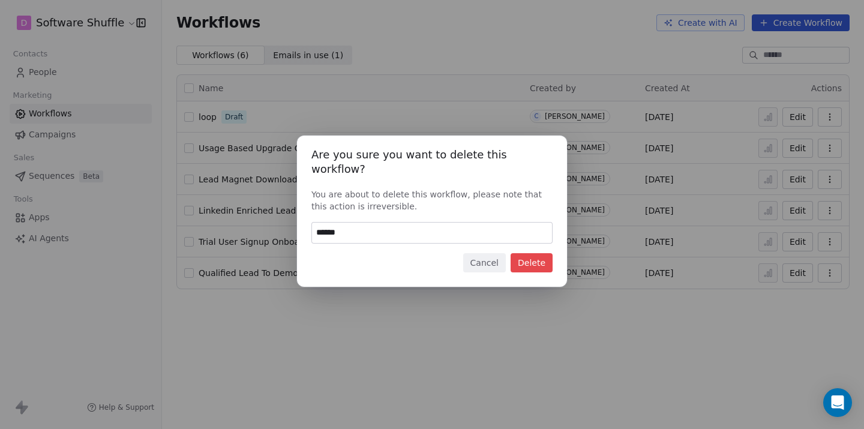
type input "******"
click at [535, 253] on button "Delete" at bounding box center [532, 262] width 42 height 19
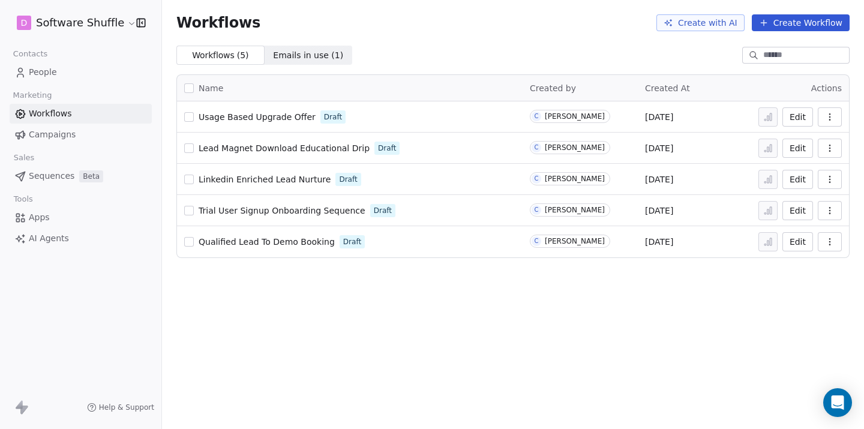
click at [833, 125] on button "button" at bounding box center [830, 116] width 24 height 19
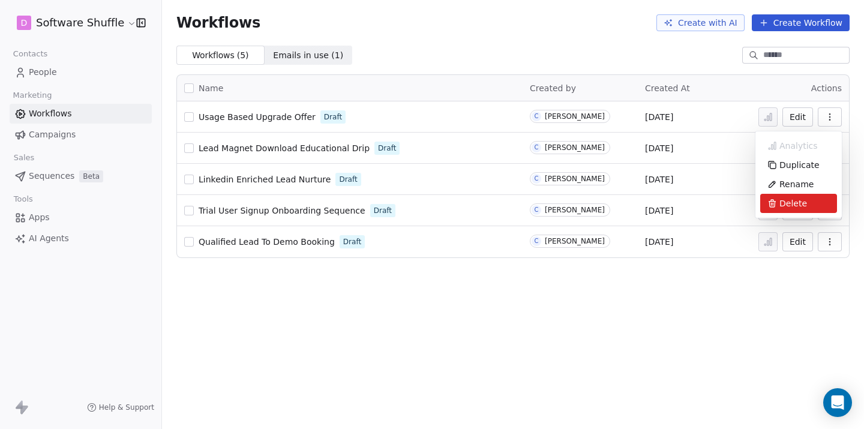
click at [812, 206] on div "Delete" at bounding box center [799, 203] width 77 height 19
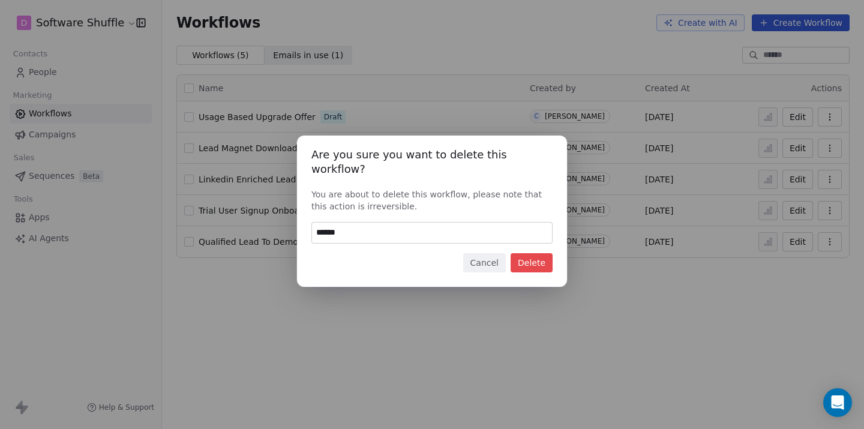
type input "******"
click at [528, 253] on button "Delete" at bounding box center [532, 262] width 42 height 19
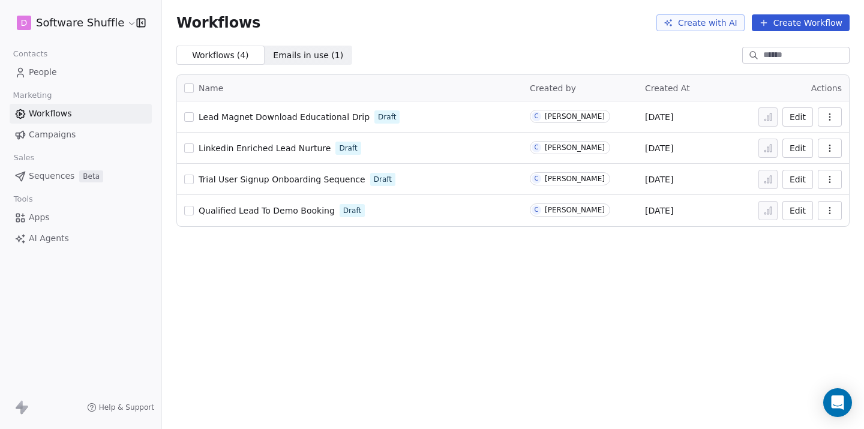
click at [833, 142] on button "button" at bounding box center [830, 148] width 24 height 19
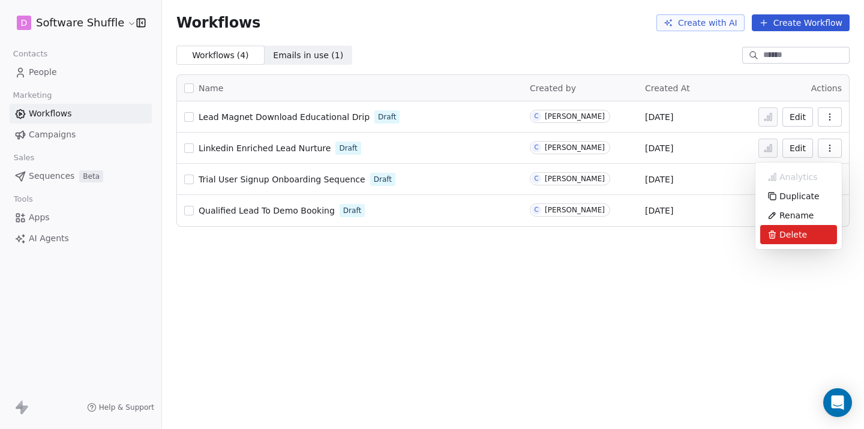
click at [801, 233] on span "Delete" at bounding box center [794, 235] width 28 height 12
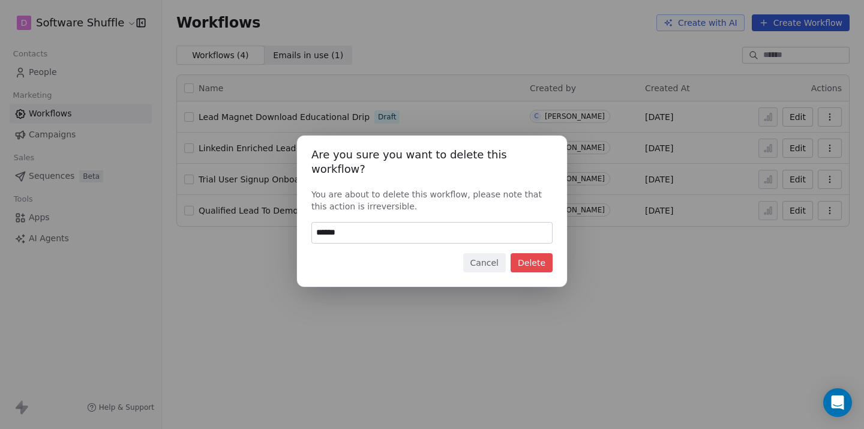
type input "******"
click at [552, 254] on button "Delete" at bounding box center [532, 262] width 42 height 19
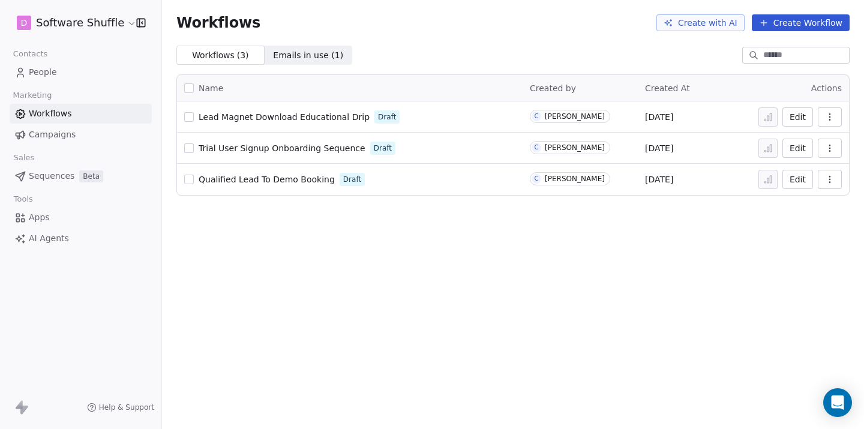
click at [834, 119] on icon "button" at bounding box center [830, 117] width 10 height 10
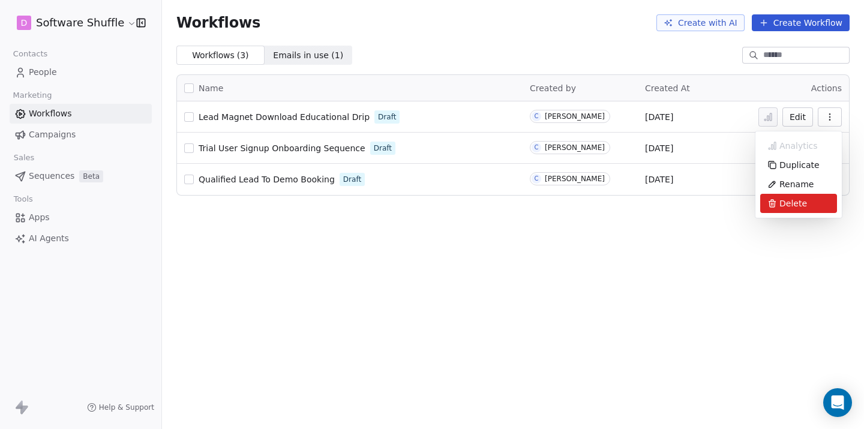
click at [787, 203] on span "Delete" at bounding box center [794, 203] width 28 height 12
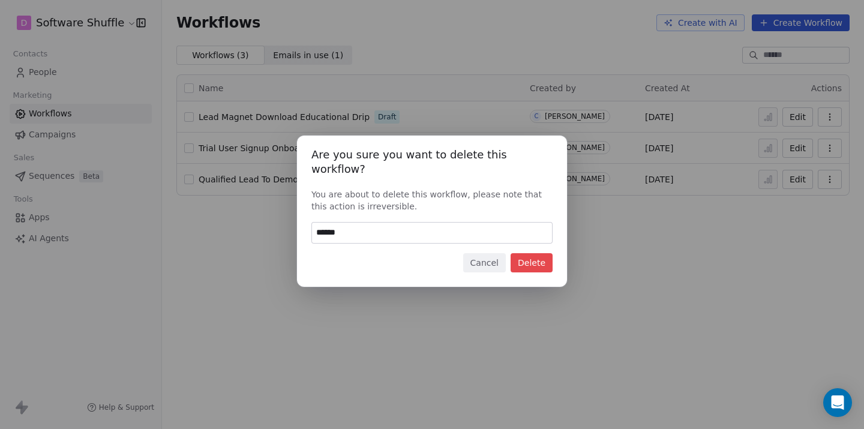
type input "******"
click at [549, 253] on button "Delete" at bounding box center [532, 262] width 42 height 19
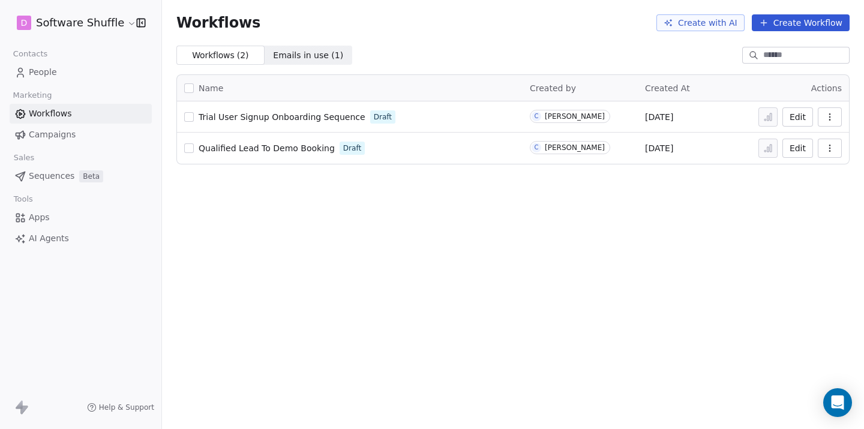
click at [831, 118] on icon "button" at bounding box center [830, 117] width 10 height 10
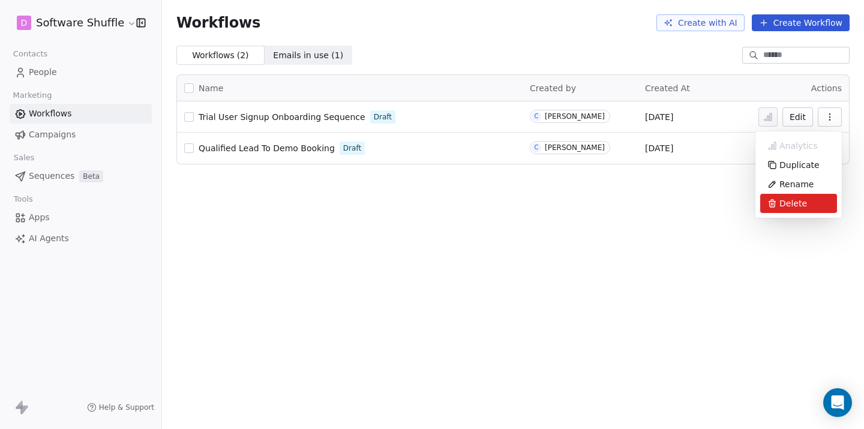
click at [819, 205] on div "Delete" at bounding box center [799, 203] width 77 height 19
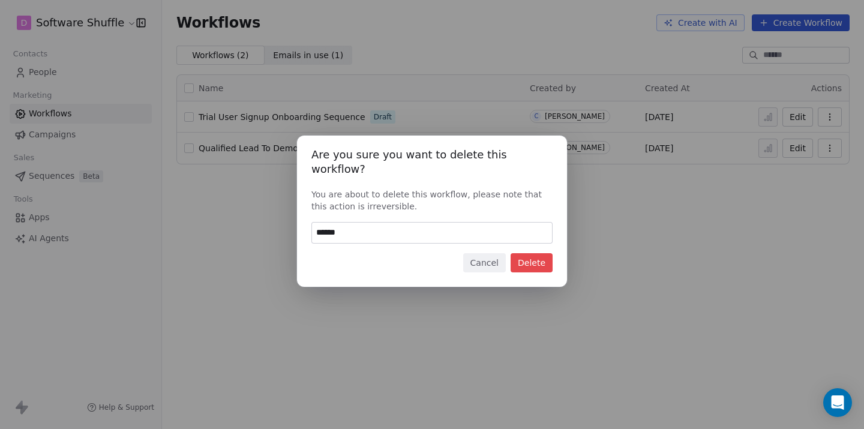
type input "******"
click at [547, 258] on button "Delete" at bounding box center [532, 262] width 42 height 19
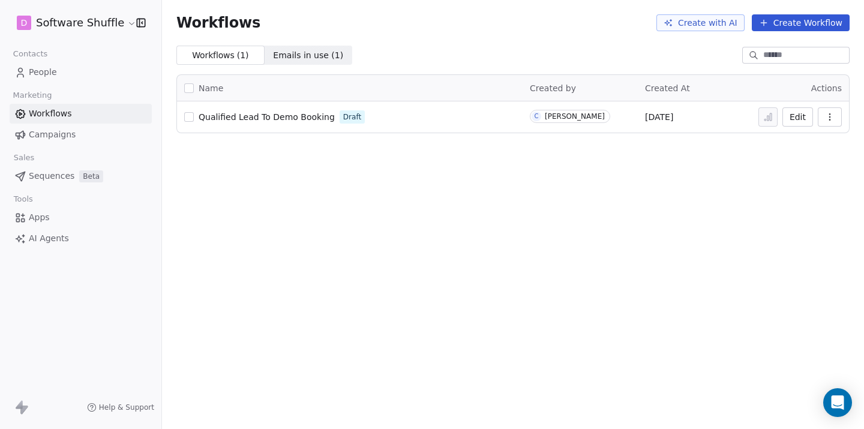
click at [826, 119] on icon "button" at bounding box center [830, 117] width 10 height 10
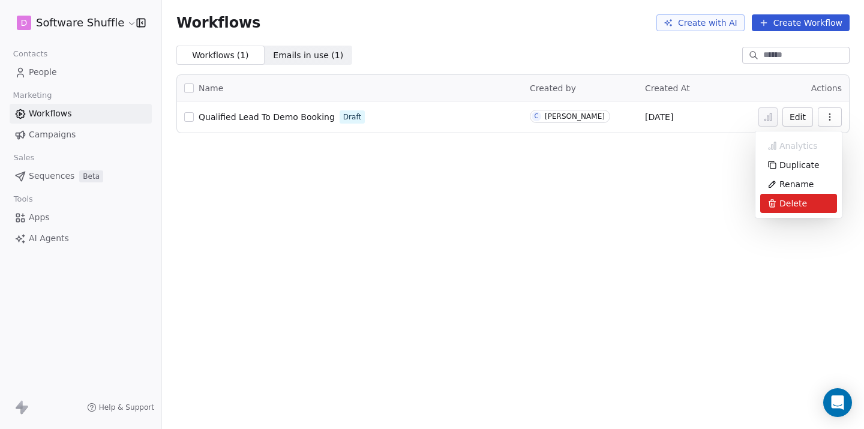
click at [799, 211] on div "Delete" at bounding box center [799, 203] width 77 height 19
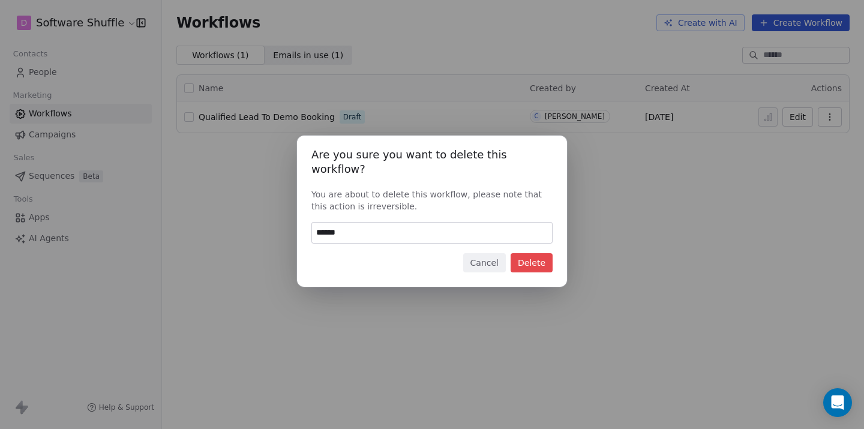
type input "******"
click at [544, 254] on button "Delete" at bounding box center [532, 262] width 42 height 19
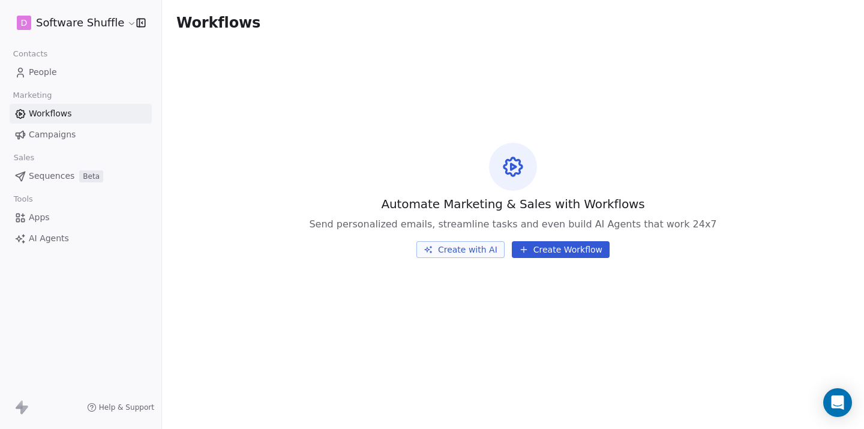
click at [472, 243] on button "Create with AI" at bounding box center [461, 249] width 88 height 17
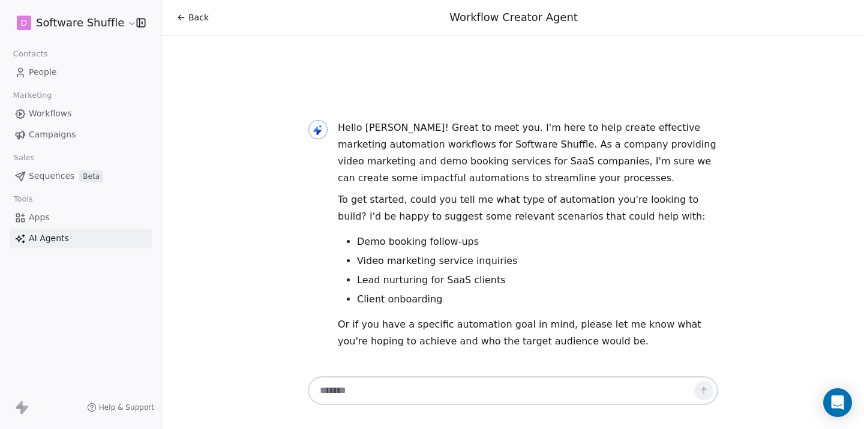
click at [74, 109] on link "Workflows" at bounding box center [81, 114] width 142 height 20
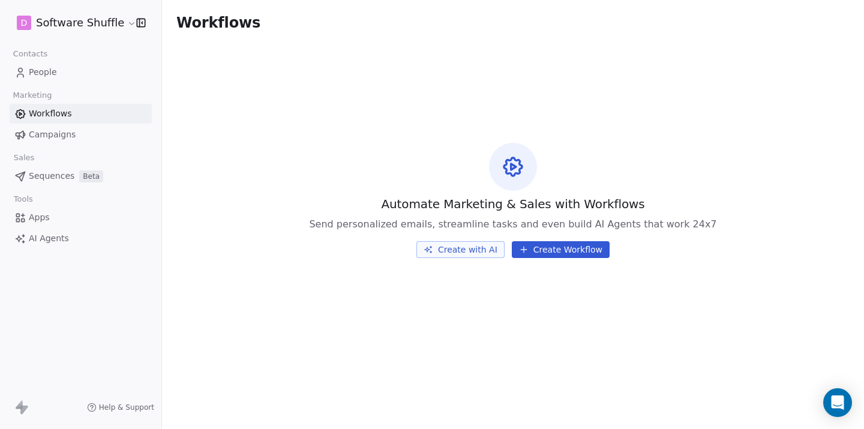
click at [591, 253] on button "Create Workflow" at bounding box center [561, 249] width 98 height 17
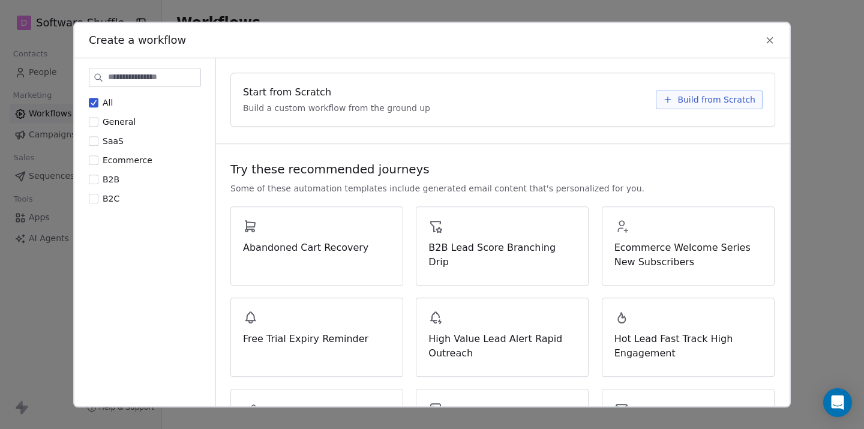
click at [773, 44] on icon at bounding box center [770, 40] width 11 height 11
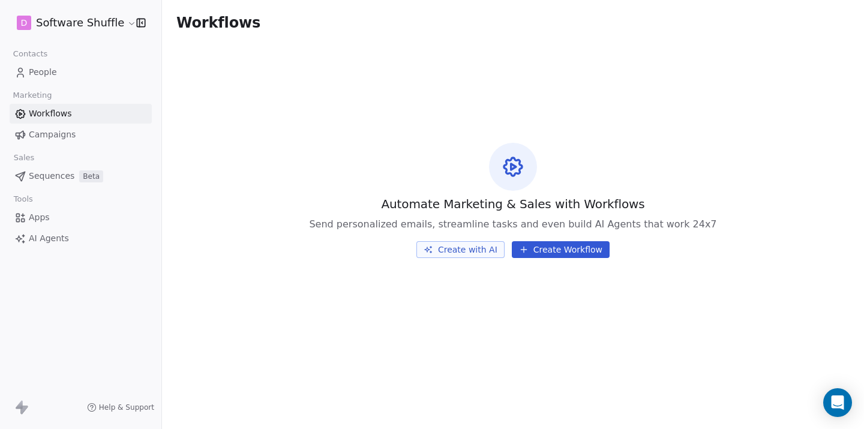
click at [59, 71] on link "People" at bounding box center [81, 72] width 142 height 20
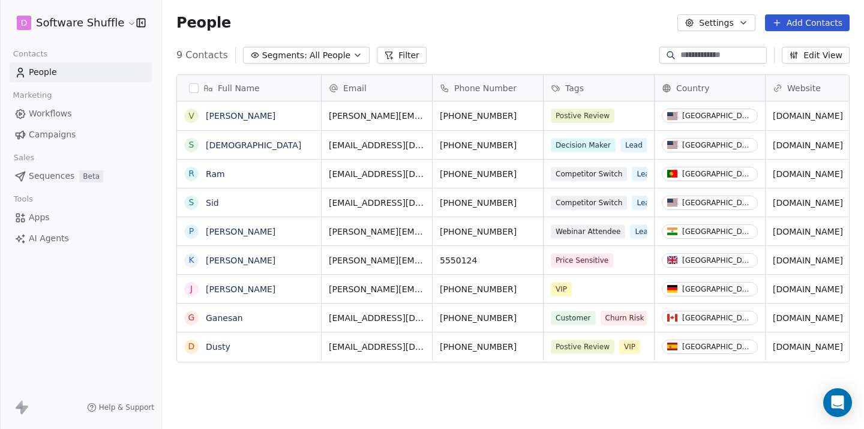
click at [53, 111] on span "Workflows" at bounding box center [50, 113] width 43 height 13
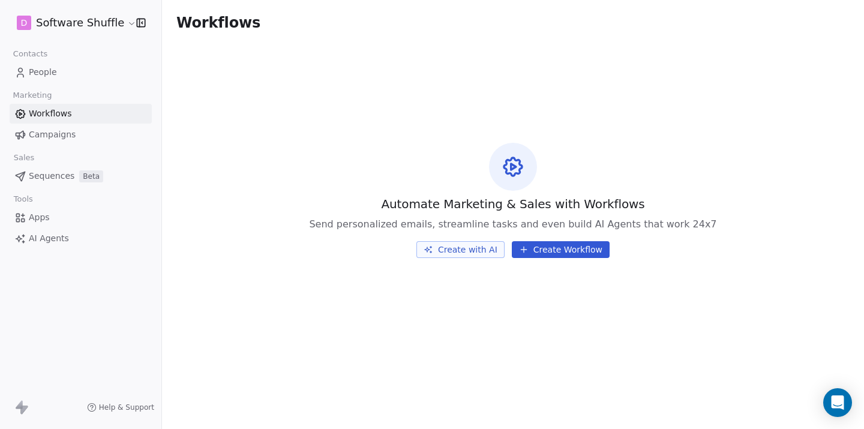
click at [494, 249] on button "Create with AI" at bounding box center [461, 249] width 88 height 17
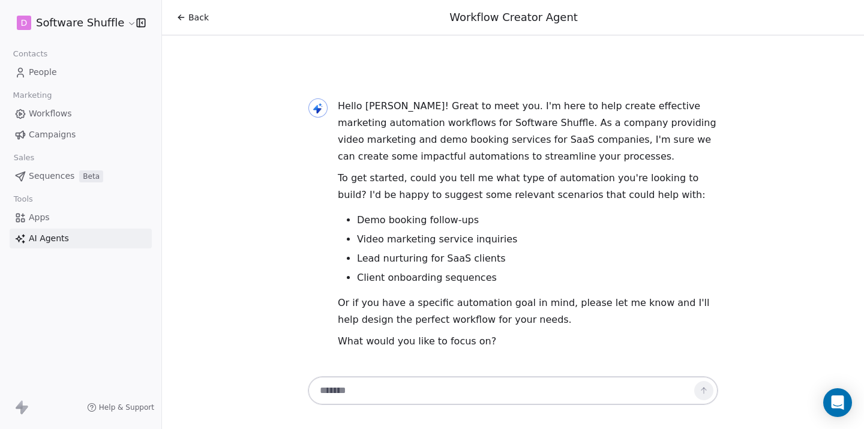
click at [85, 116] on link "Workflows" at bounding box center [81, 114] width 142 height 20
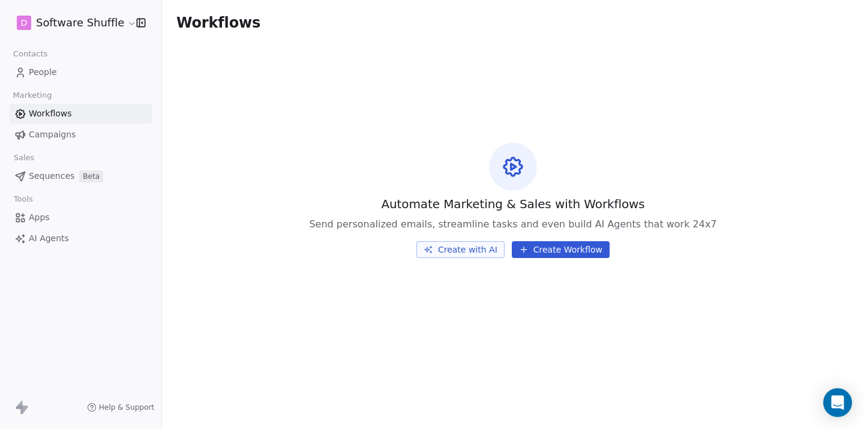
click at [587, 245] on button "Create Workflow" at bounding box center [561, 249] width 98 height 17
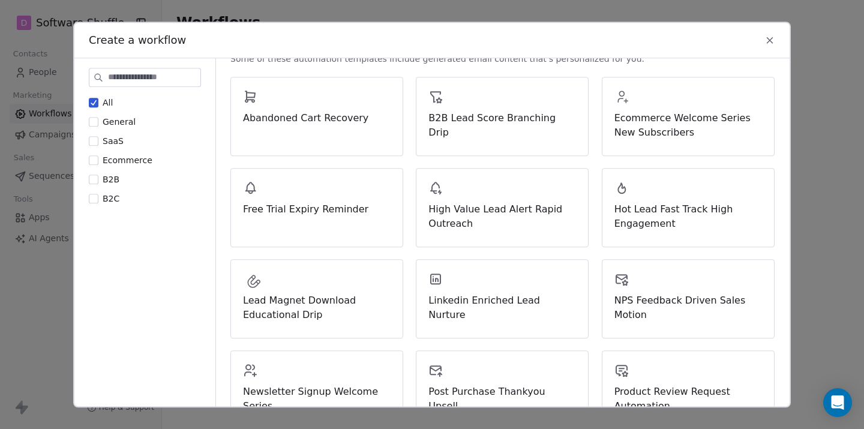
scroll to position [128, 0]
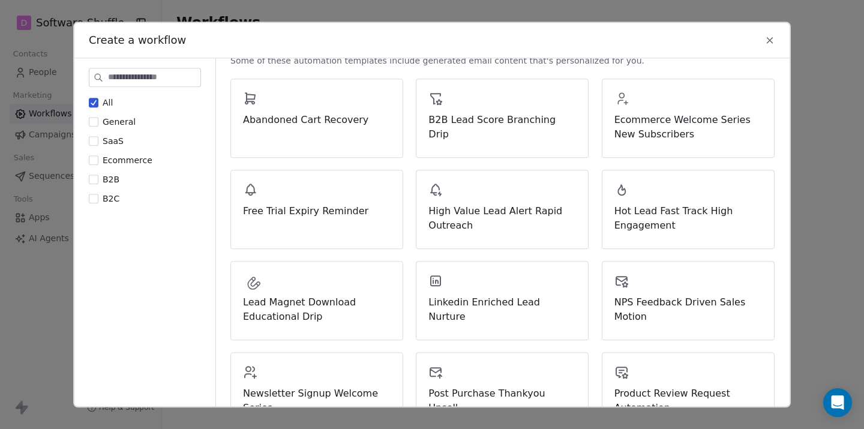
click at [91, 119] on button "General" at bounding box center [94, 122] width 10 height 12
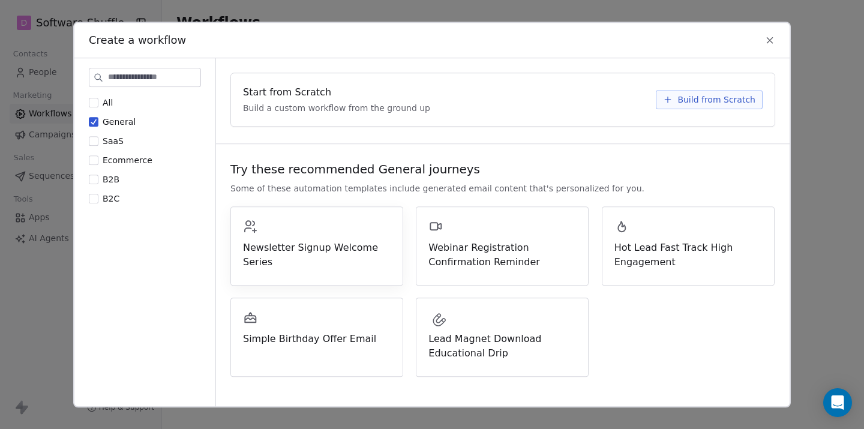
click at [333, 255] on span "Newsletter Signup Welcome Series" at bounding box center [317, 255] width 148 height 29
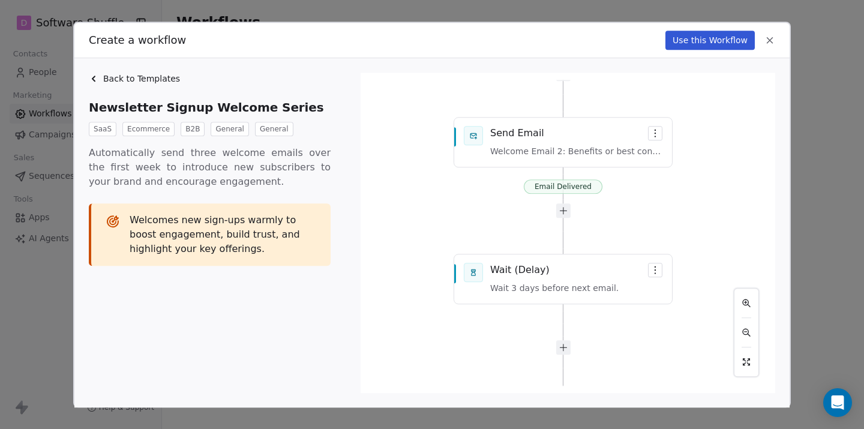
click at [96, 80] on icon at bounding box center [94, 79] width 10 height 10
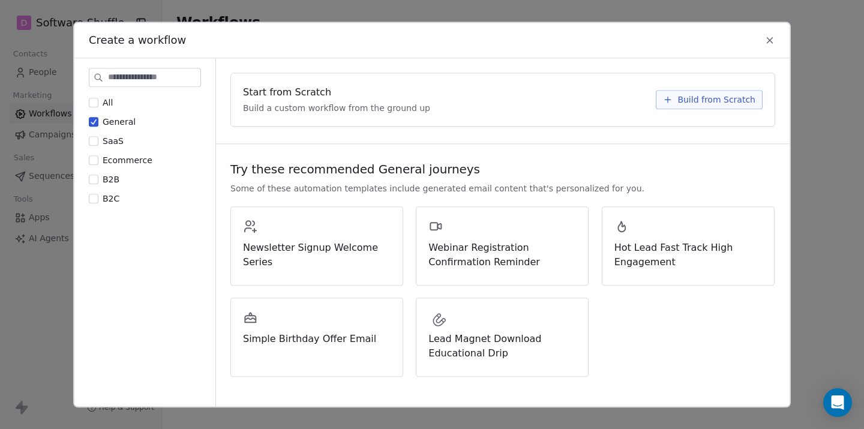
click at [96, 119] on button "General" at bounding box center [94, 122] width 10 height 12
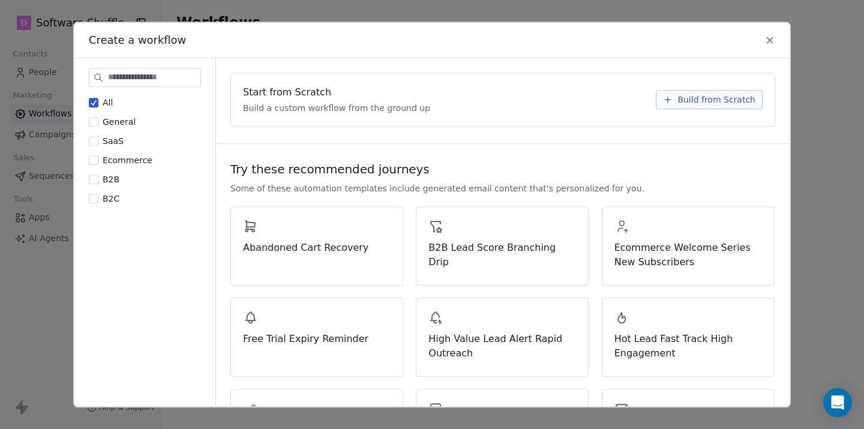
click at [95, 143] on button "SaaS" at bounding box center [94, 141] width 10 height 12
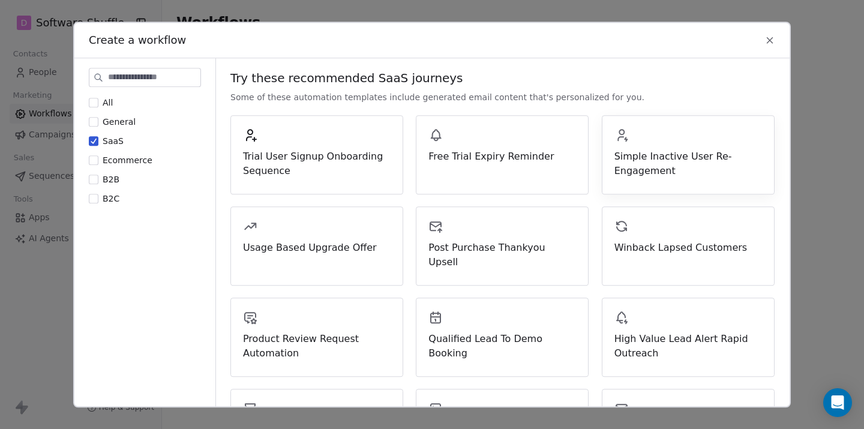
scroll to position [93, 0]
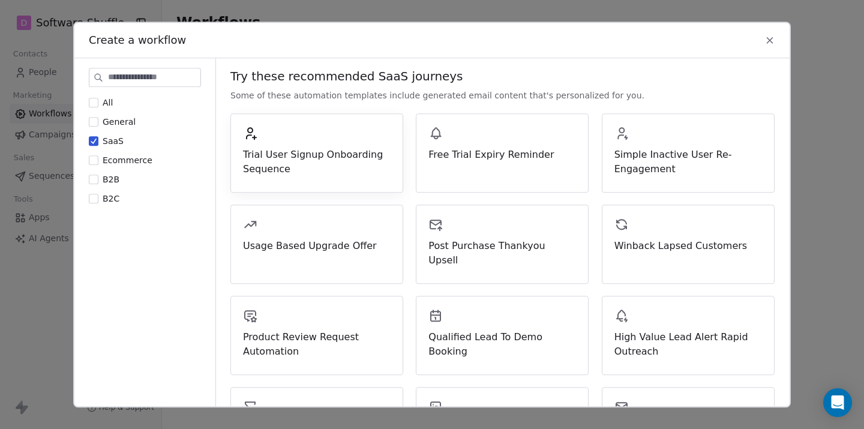
click at [338, 171] on span "Trial User Signup Onboarding Sequence" at bounding box center [317, 162] width 148 height 29
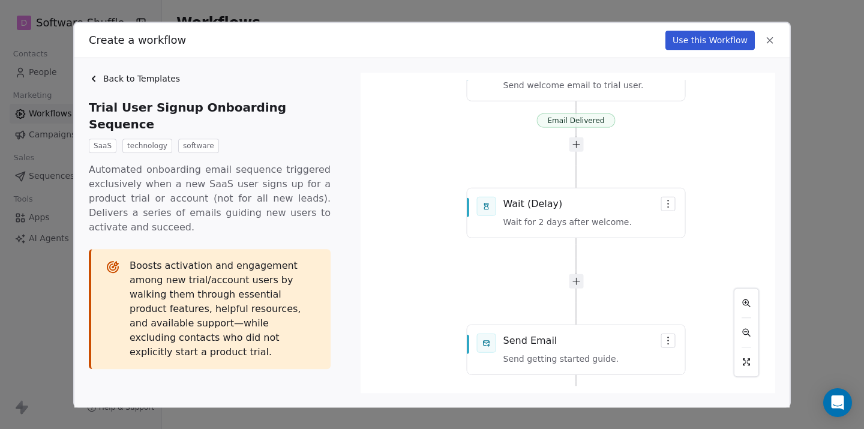
click at [98, 76] on icon at bounding box center [94, 79] width 10 height 10
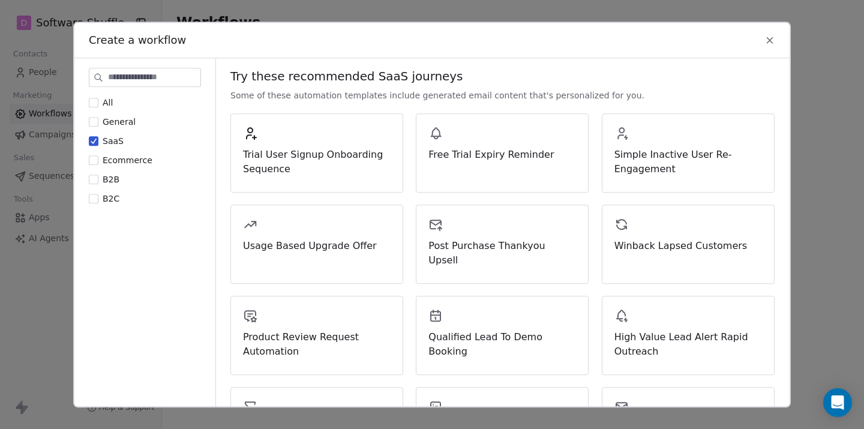
click at [96, 160] on button "Ecommerce" at bounding box center [94, 160] width 10 height 12
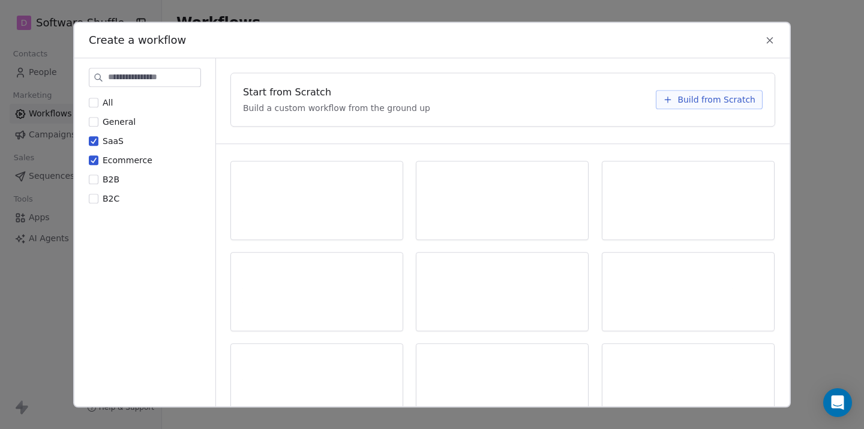
click at [92, 176] on button "B2B" at bounding box center [94, 179] width 10 height 12
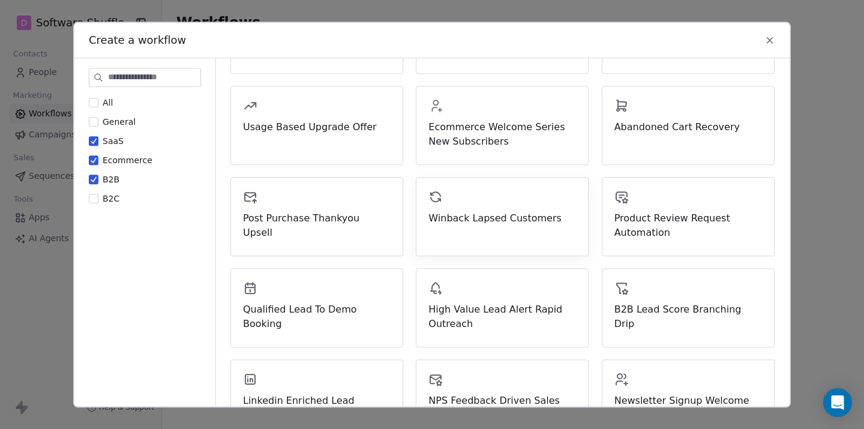
scroll to position [211, 0]
click at [92, 142] on button "SaaS" at bounding box center [94, 141] width 10 height 12
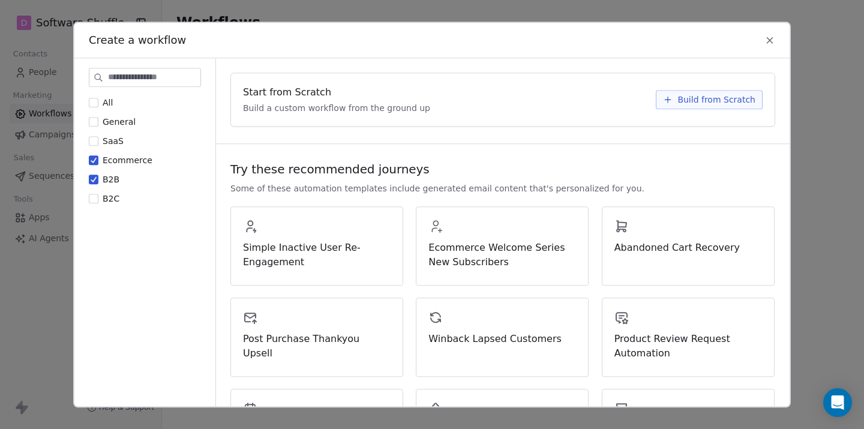
click at [93, 156] on button "Ecommerce" at bounding box center [94, 160] width 10 height 12
click at [94, 173] on button "B2B" at bounding box center [94, 179] width 10 height 12
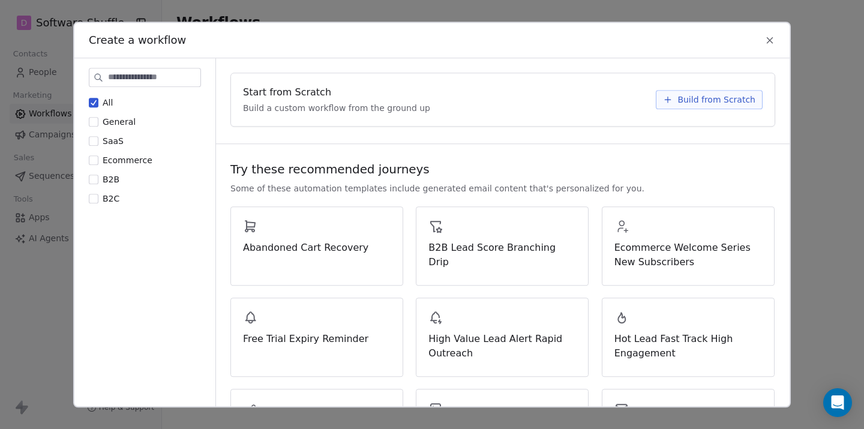
click at [697, 103] on span "Build from Scratch" at bounding box center [717, 100] width 78 height 12
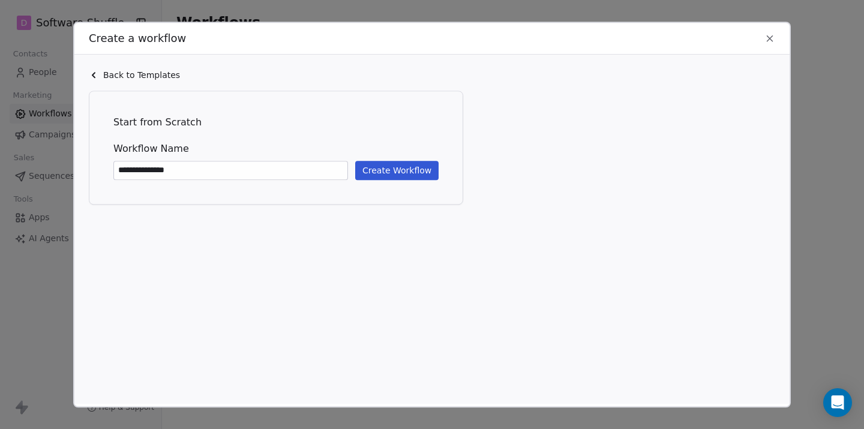
type input "**********"
click at [418, 167] on button "Create Workflow" at bounding box center [396, 170] width 83 height 19
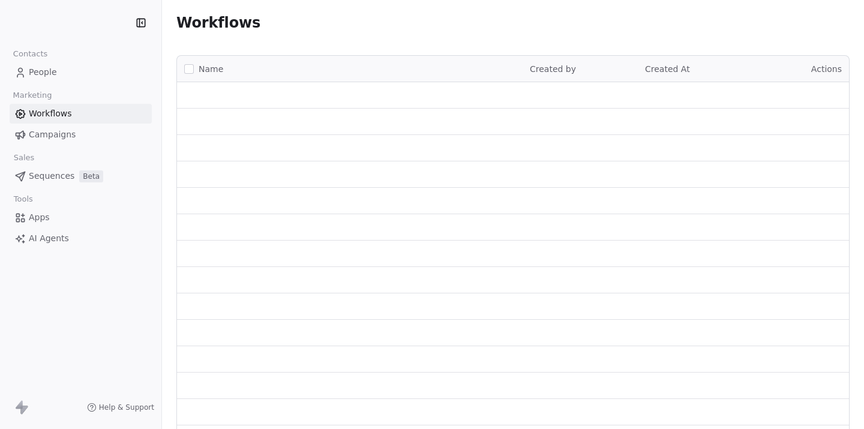
click at [106, 113] on link "Workflows" at bounding box center [81, 114] width 142 height 20
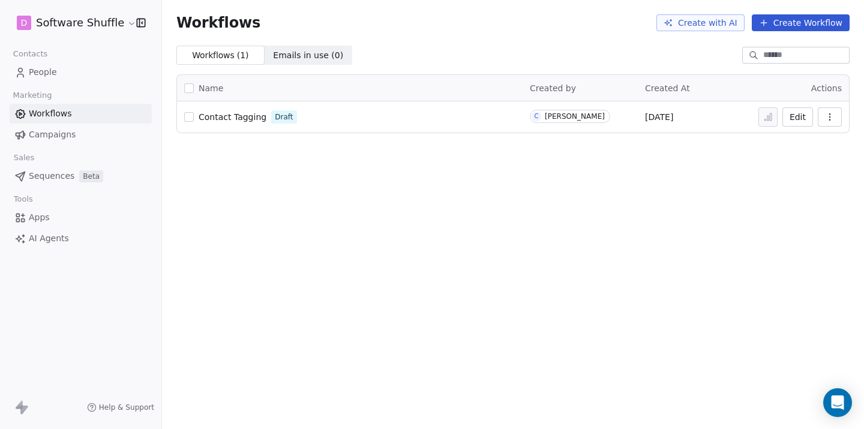
click at [225, 119] on span "Contact Tagging" at bounding box center [233, 117] width 68 height 10
click at [72, 133] on span "Campaigns" at bounding box center [52, 134] width 47 height 13
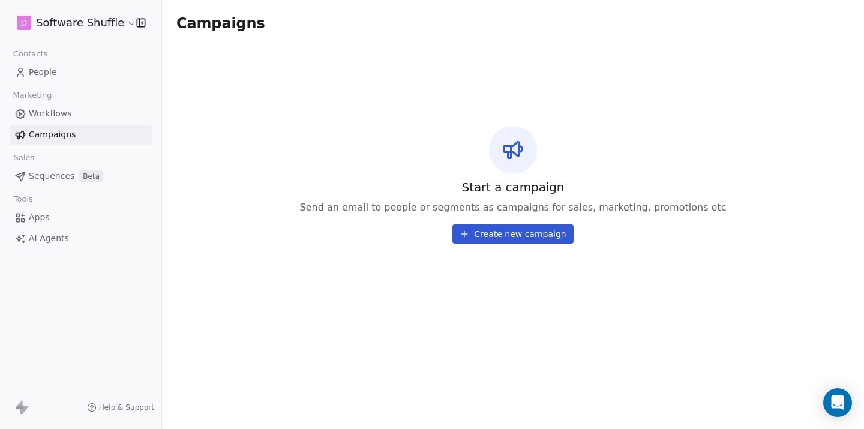
click at [73, 110] on link "Workflows" at bounding box center [81, 114] width 142 height 20
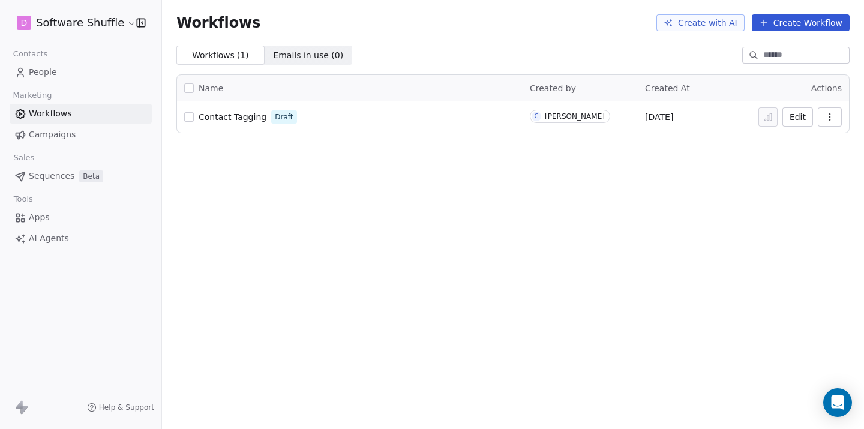
click at [62, 131] on span "Campaigns" at bounding box center [52, 134] width 47 height 13
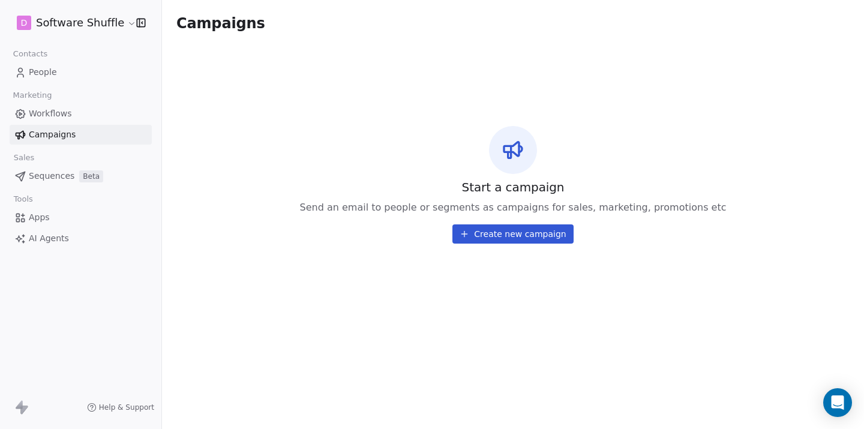
click at [531, 236] on button "Create new campaign" at bounding box center [513, 233] width 121 height 19
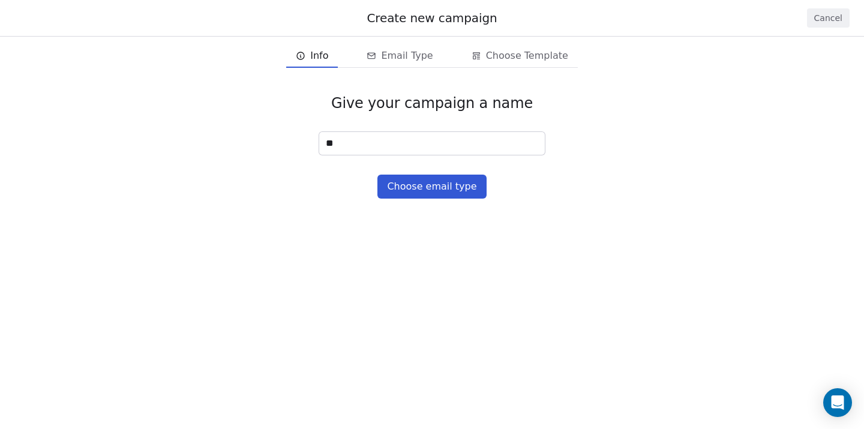
type input "*"
type input "**********"
click at [469, 191] on button "Choose email type" at bounding box center [432, 187] width 109 height 24
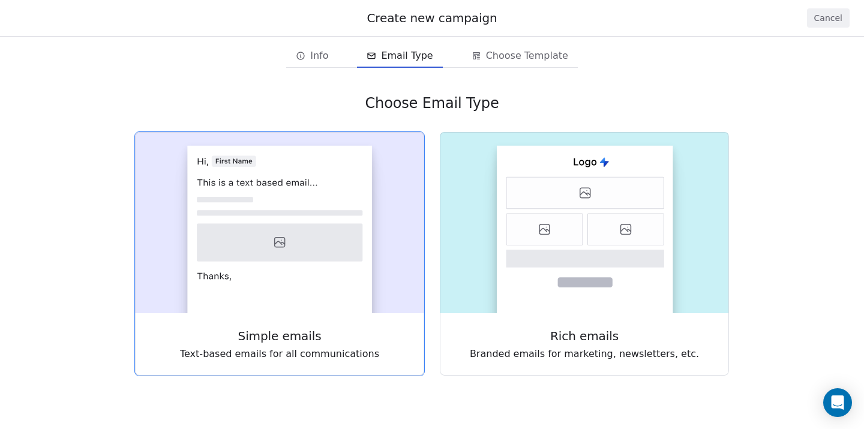
click at [323, 268] on rect at bounding box center [279, 229] width 185 height 167
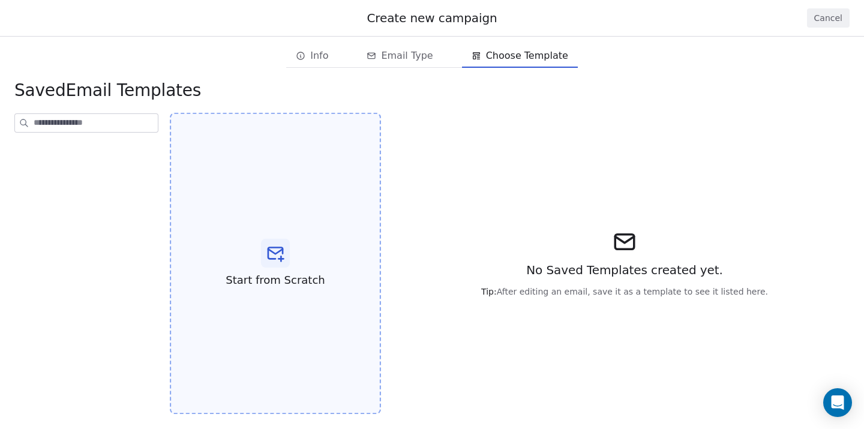
click at [265, 245] on div at bounding box center [275, 253] width 29 height 29
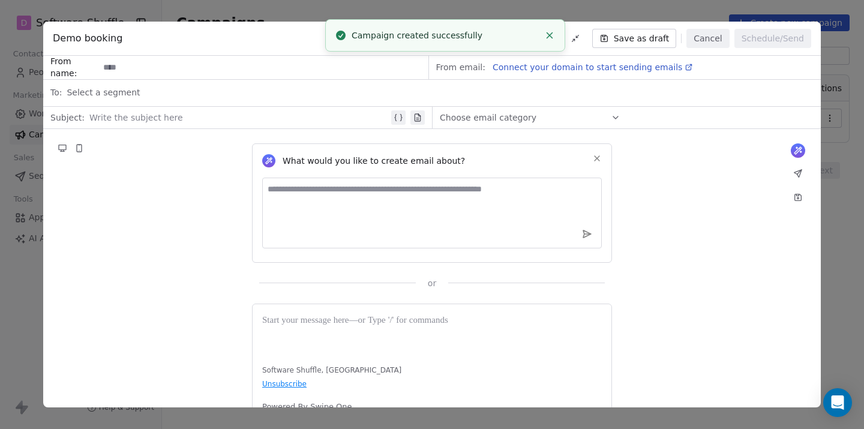
click at [494, 208] on textarea at bounding box center [432, 213] width 340 height 71
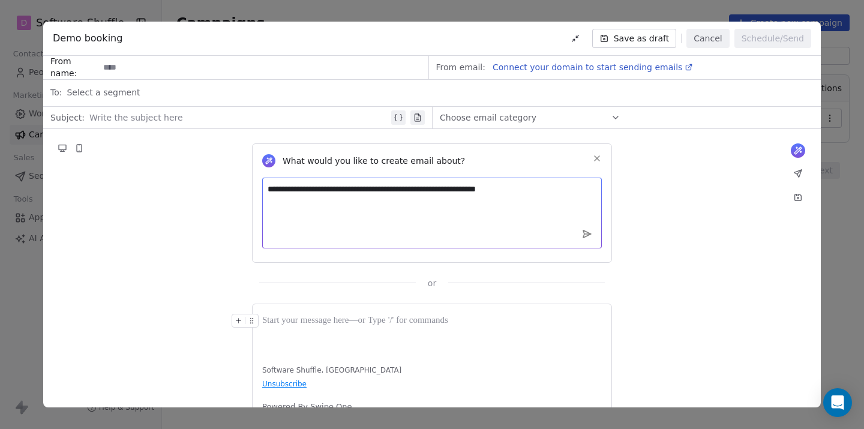
click at [498, 193] on textarea "**********" at bounding box center [432, 213] width 340 height 71
click at [546, 187] on textarea "**********" at bounding box center [432, 213] width 340 height 71
type textarea "**********"
click at [584, 229] on icon at bounding box center [587, 234] width 11 height 11
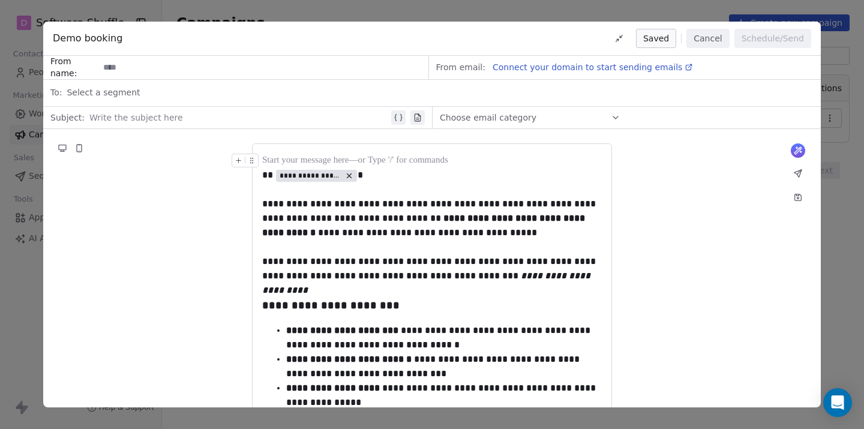
click at [204, 114] on div at bounding box center [239, 117] width 300 height 14
click at [643, 202] on div "**********" at bounding box center [432, 377] width 778 height 496
click at [591, 72] on span "Connect your domain to start sending emails" at bounding box center [588, 67] width 190 height 10
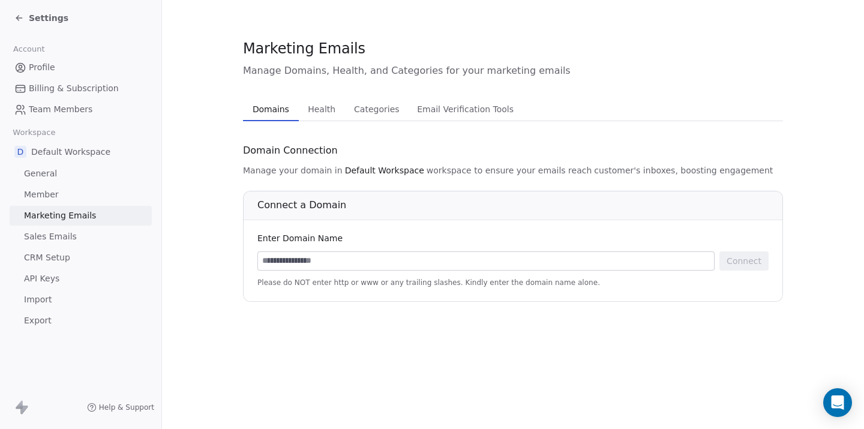
click at [370, 252] on input at bounding box center [486, 261] width 456 height 18
type input "**********"
click at [694, 294] on div "**********" at bounding box center [513, 246] width 540 height 111
click at [738, 265] on button "Connect" at bounding box center [744, 261] width 49 height 19
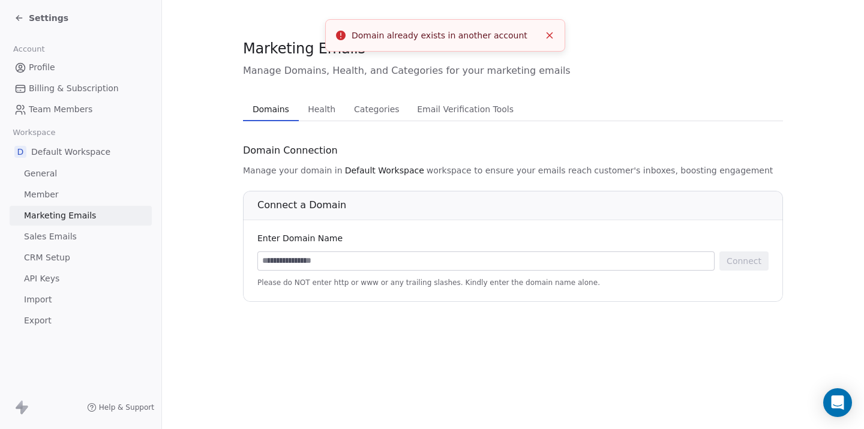
click at [472, 252] on input at bounding box center [486, 261] width 456 height 18
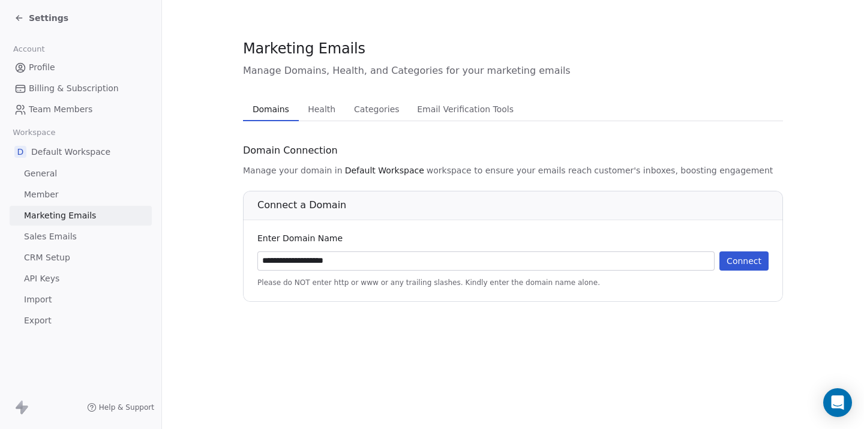
type input "**********"
click at [519, 239] on div "Enter Domain Name" at bounding box center [513, 238] width 511 height 12
click at [743, 264] on button "Connect" at bounding box center [744, 261] width 49 height 19
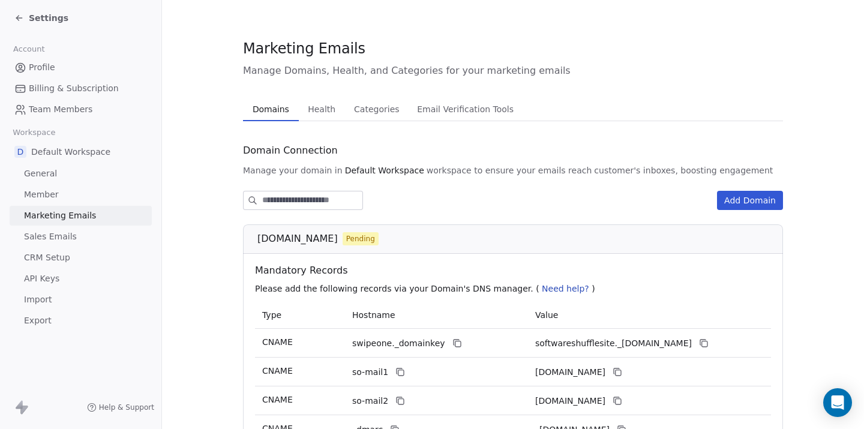
click at [73, 235] on span "Sales Emails" at bounding box center [50, 236] width 53 height 13
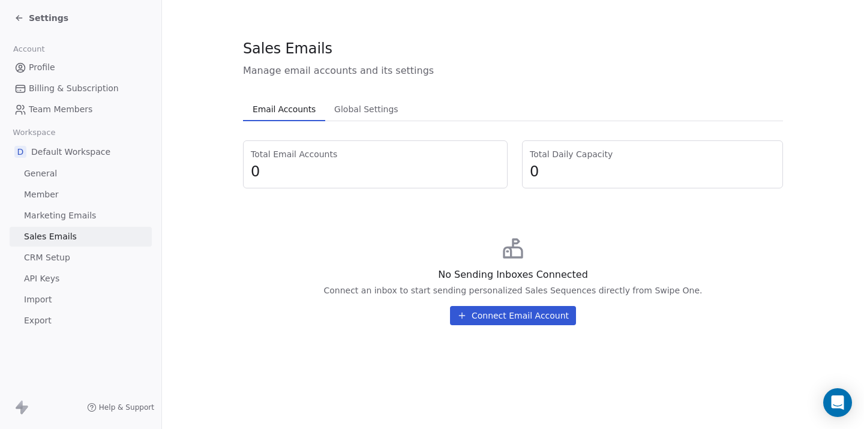
click at [487, 321] on button "Connect Email Account" at bounding box center [513, 315] width 126 height 19
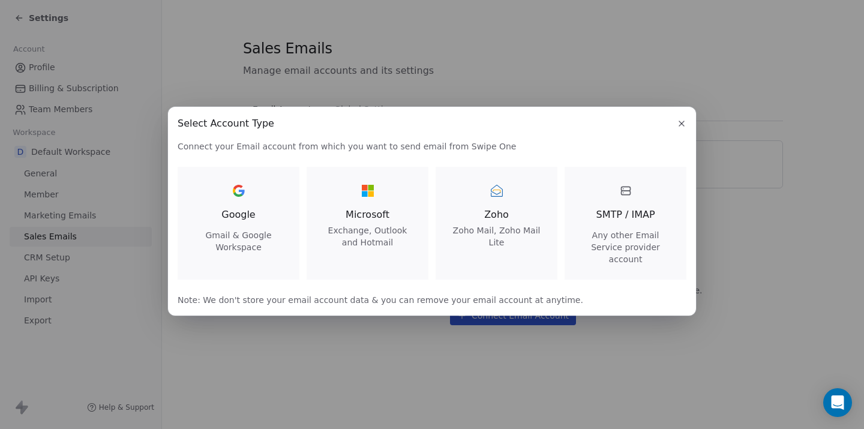
click at [686, 128] on icon "button" at bounding box center [682, 124] width 10 height 10
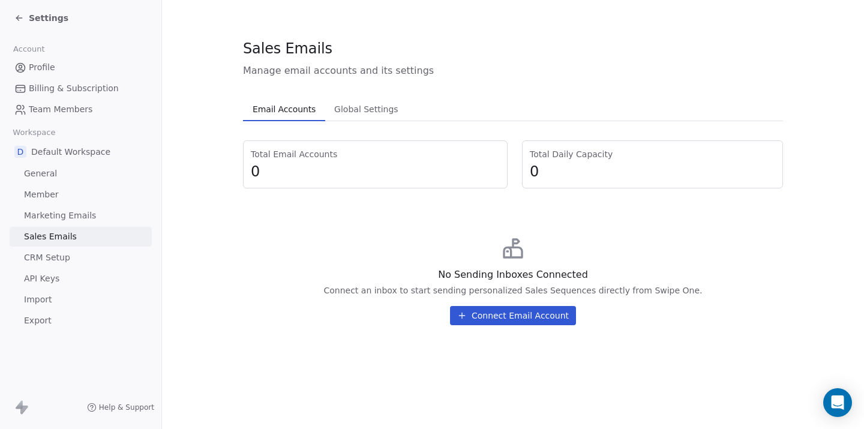
click at [100, 258] on link "CRM Setup" at bounding box center [81, 258] width 142 height 20
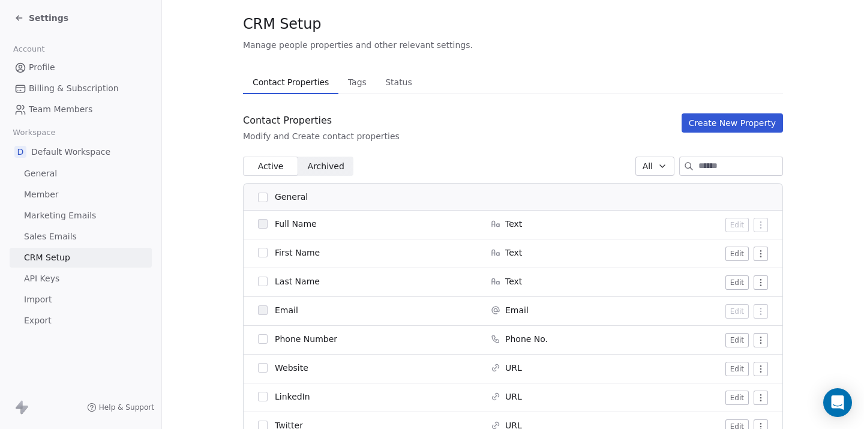
scroll to position [23, 0]
click at [348, 86] on span "Tags" at bounding box center [357, 83] width 28 height 17
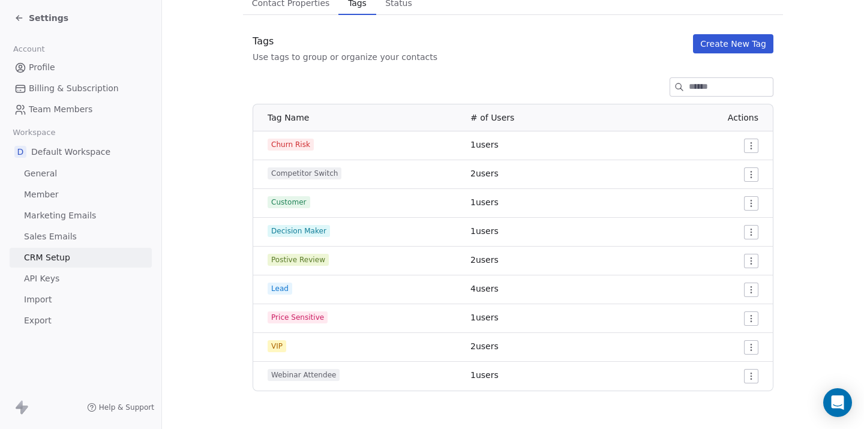
scroll to position [104, 0]
click at [726, 44] on button "Create New Tag" at bounding box center [733, 43] width 80 height 19
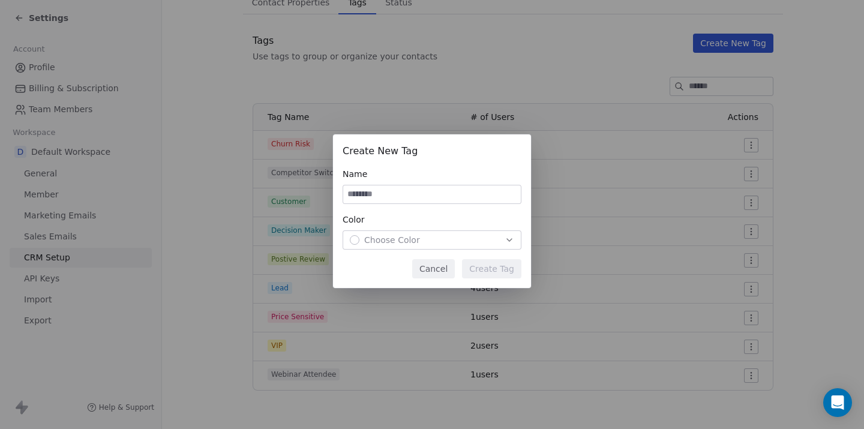
click at [508, 82] on div "Create New Tag Name Color Choose Color Cancel Create Tag" at bounding box center [432, 214] width 864 height 429
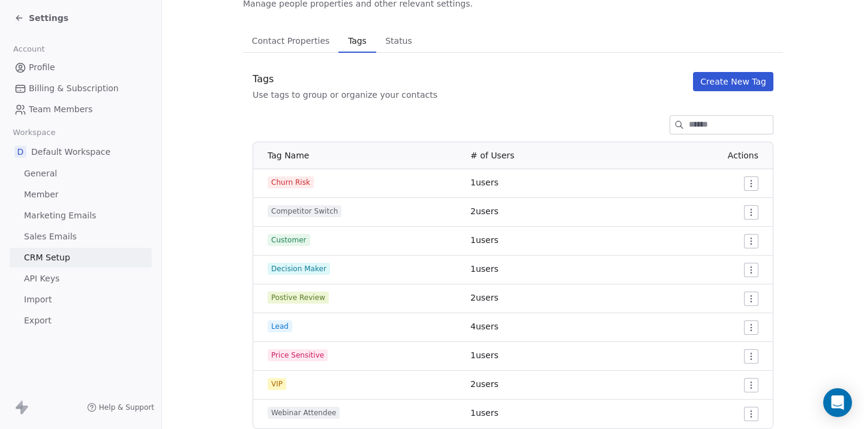
scroll to position [59, 0]
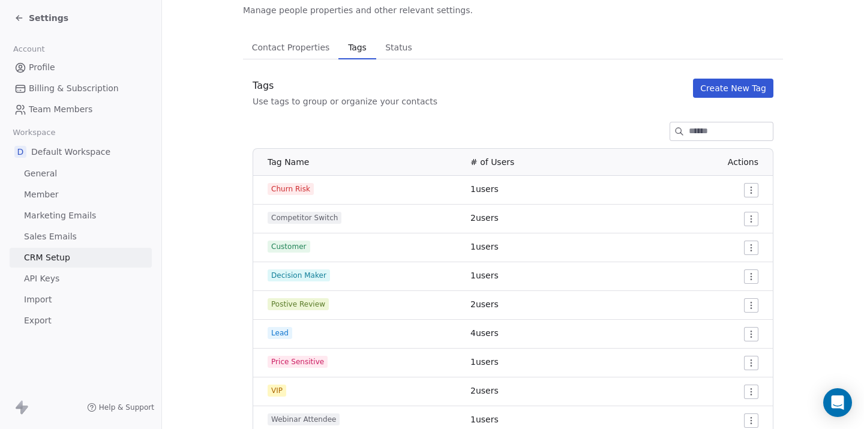
click at [393, 49] on span "Status" at bounding box center [399, 47] width 37 height 17
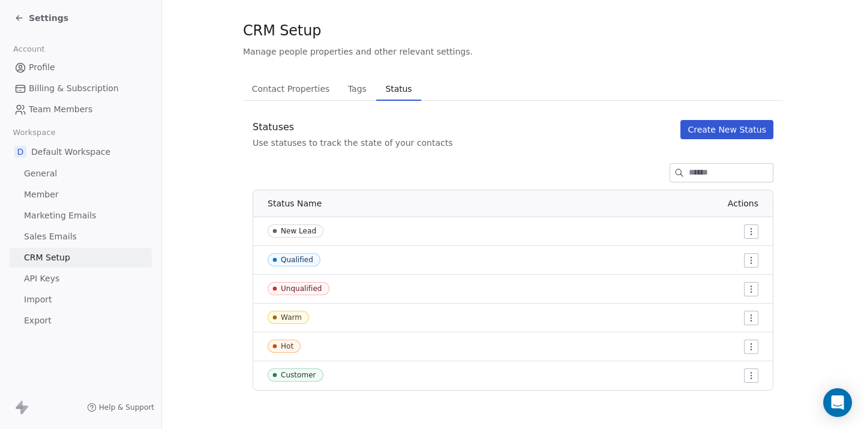
click at [58, 296] on link "Import" at bounding box center [81, 300] width 142 height 20
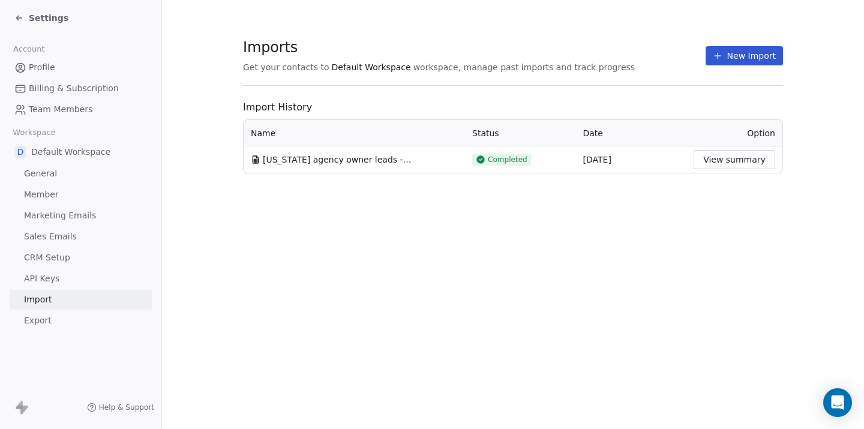
click at [73, 324] on link "Export" at bounding box center [81, 321] width 142 height 20
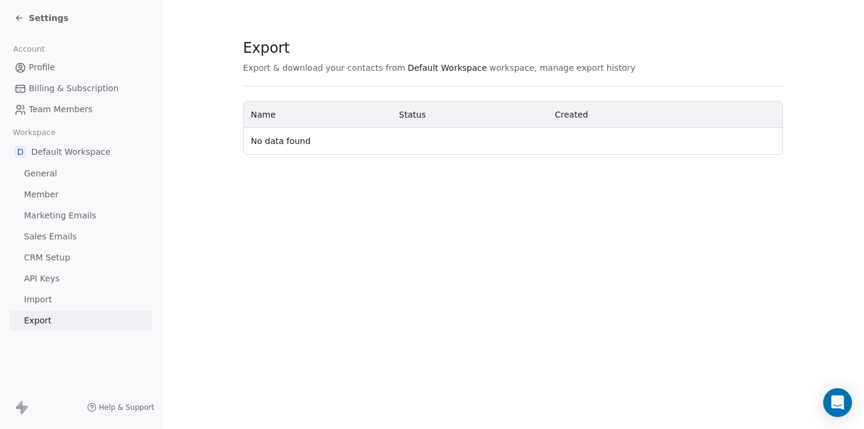
click at [87, 301] on link "Import" at bounding box center [81, 300] width 142 height 20
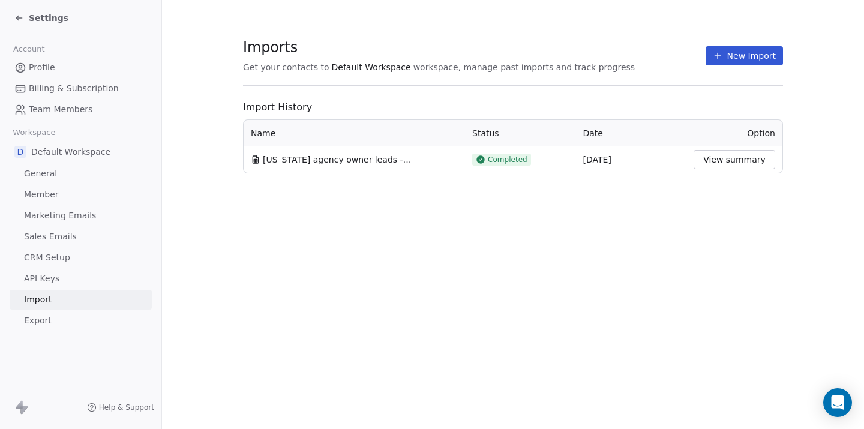
click at [29, 14] on span "Settings" at bounding box center [49, 18] width 40 height 12
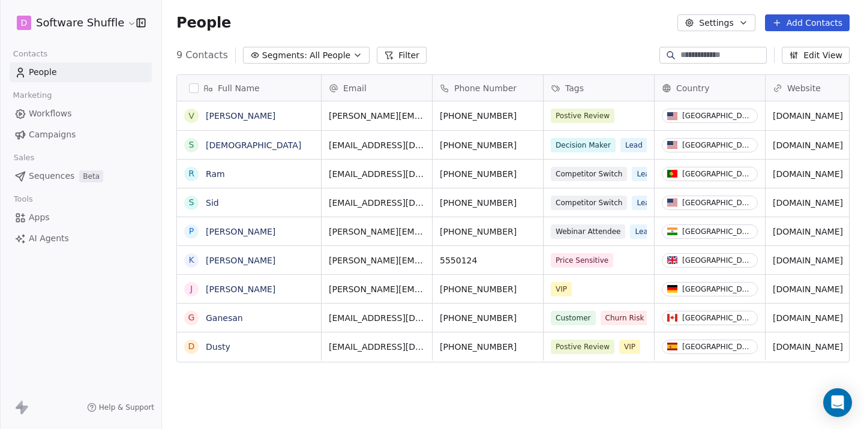
scroll to position [369, 693]
click at [70, 131] on span "Campaigns" at bounding box center [52, 134] width 47 height 13
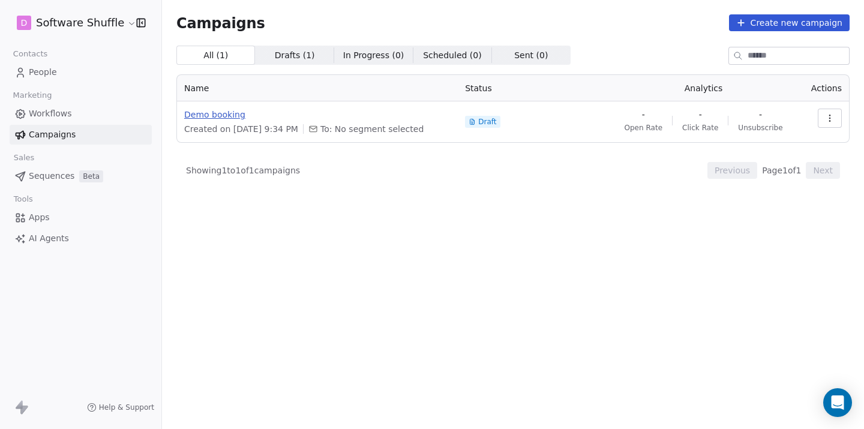
click at [236, 115] on span "Demo booking" at bounding box center [317, 115] width 267 height 12
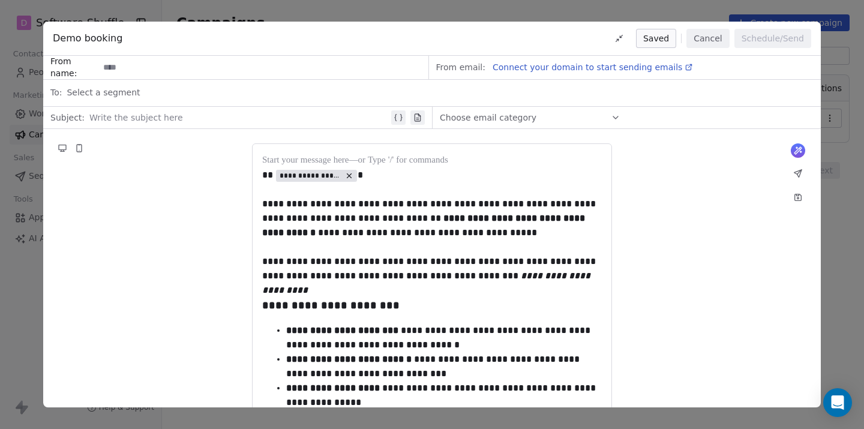
click at [717, 33] on button "Cancel" at bounding box center [708, 38] width 43 height 19
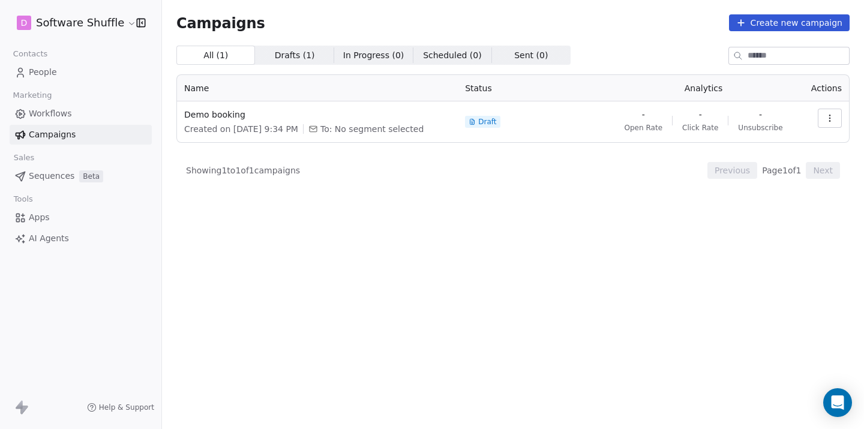
click at [43, 73] on span "People" at bounding box center [43, 72] width 28 height 13
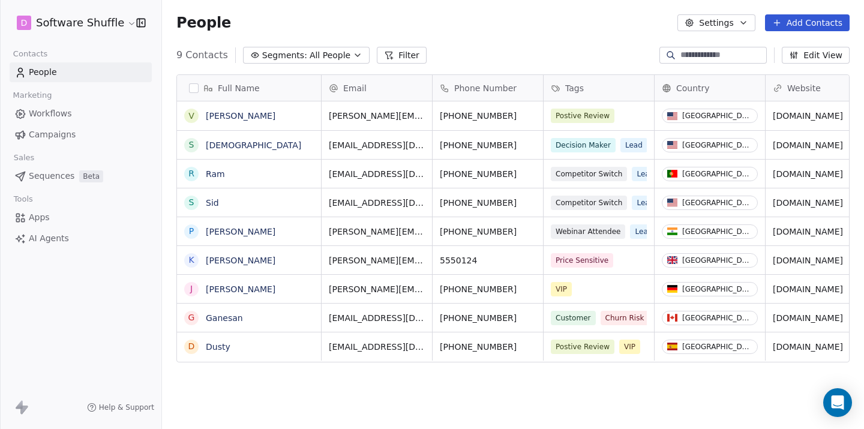
scroll to position [369, 693]
click at [57, 178] on span "Sequences" at bounding box center [52, 176] width 46 height 13
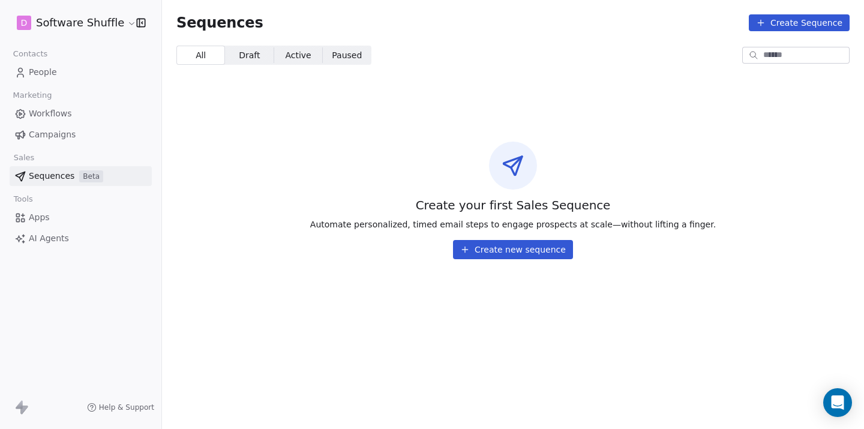
click at [540, 248] on button "Create new sequence" at bounding box center [513, 249] width 120 height 19
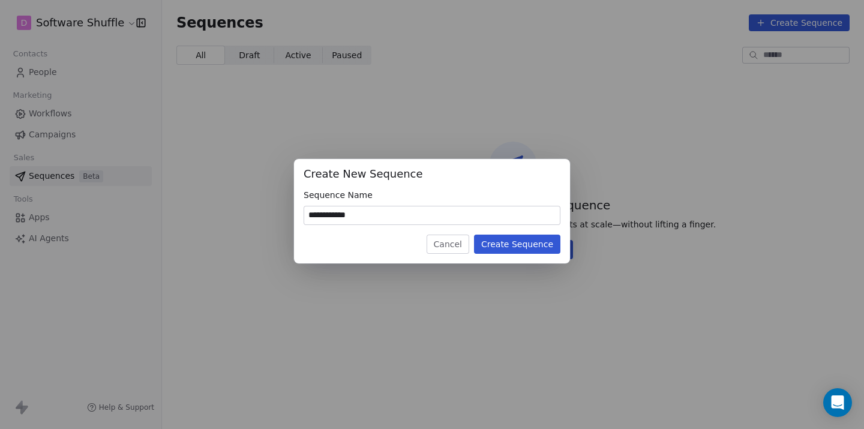
type input "**********"
click at [535, 244] on button "Create Sequence" at bounding box center [517, 244] width 86 height 19
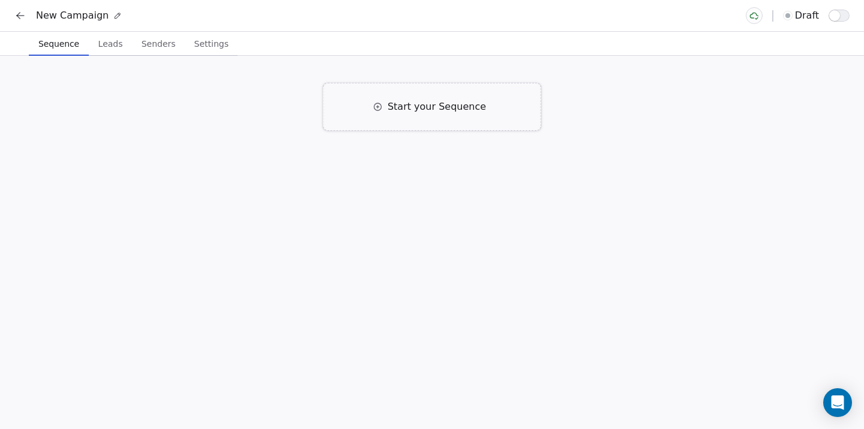
click at [421, 107] on span "Start your Sequence" at bounding box center [437, 107] width 98 height 14
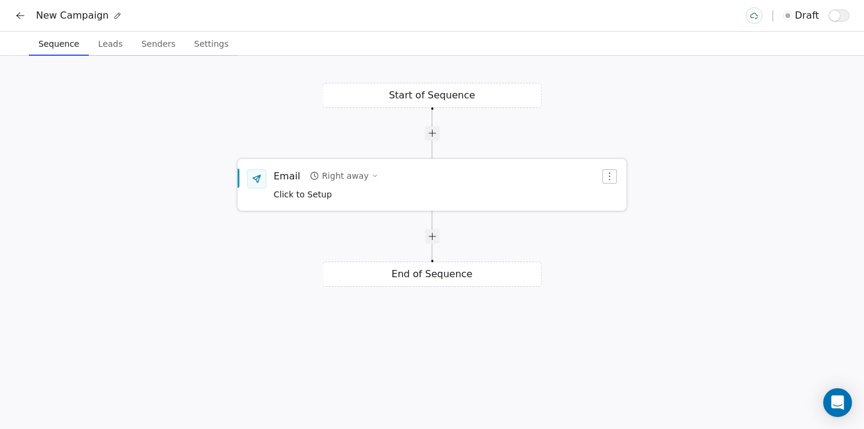
click at [612, 173] on icon "button" at bounding box center [610, 177] width 10 height 10
click at [351, 176] on div "Right away" at bounding box center [345, 176] width 47 height 12
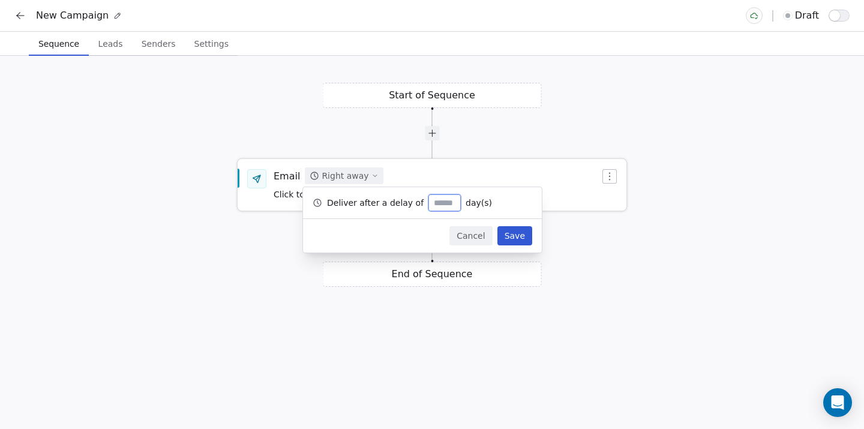
click at [445, 175] on div "Email Right away Click to Setup" at bounding box center [437, 184] width 327 height 31
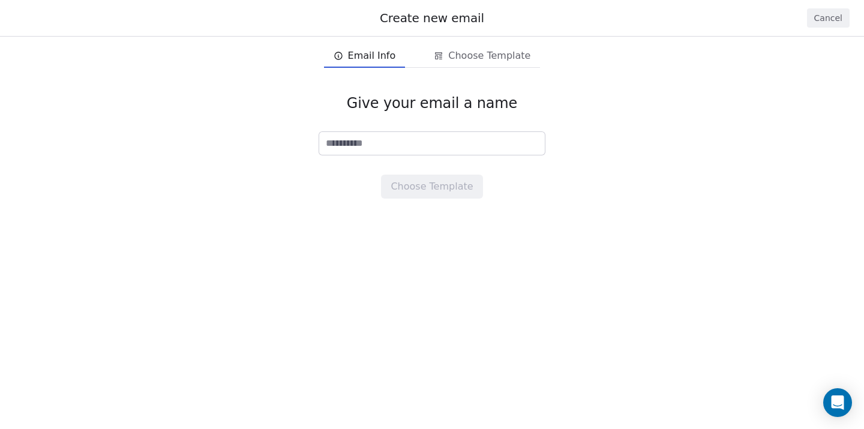
click at [844, 26] on button "Cancel" at bounding box center [828, 17] width 43 height 19
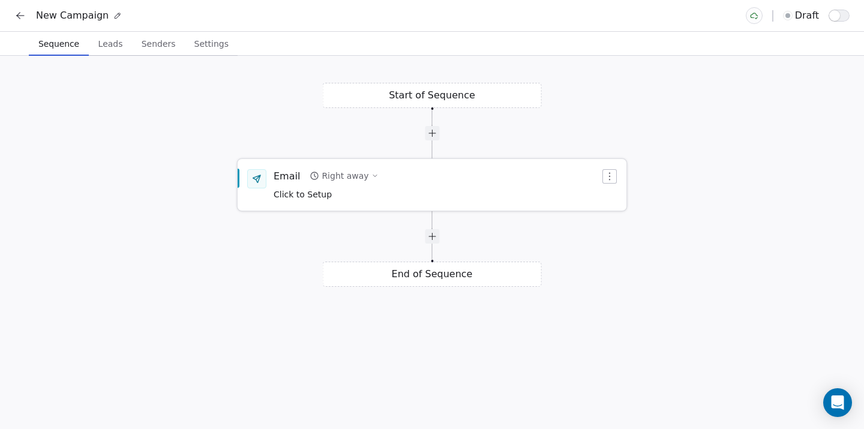
click at [615, 173] on button "button" at bounding box center [610, 176] width 14 height 14
click at [627, 216] on div "Delete" at bounding box center [633, 217] width 56 height 19
click at [608, 173] on icon "button" at bounding box center [610, 177] width 10 height 10
click at [628, 215] on div "Delete" at bounding box center [633, 217] width 56 height 19
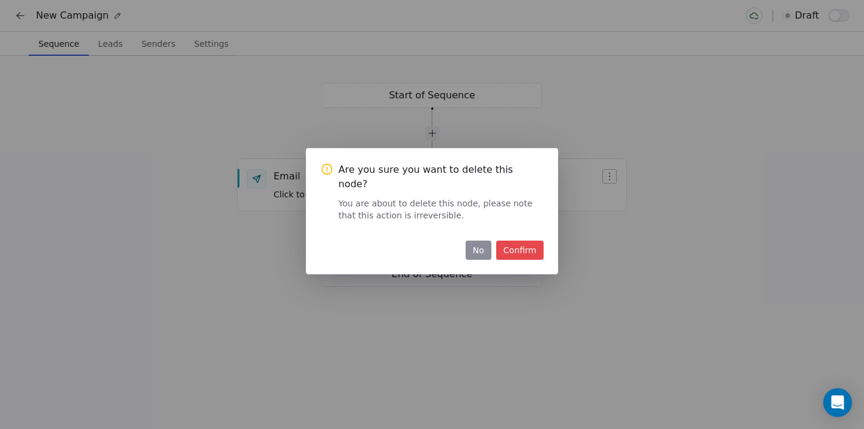
click at [516, 242] on button "Confirm" at bounding box center [519, 250] width 47 height 19
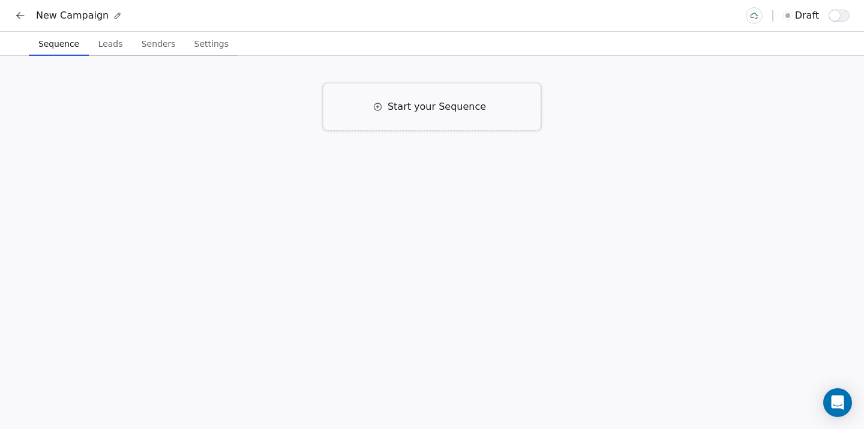
click at [436, 103] on span "Start your Sequence" at bounding box center [437, 107] width 98 height 14
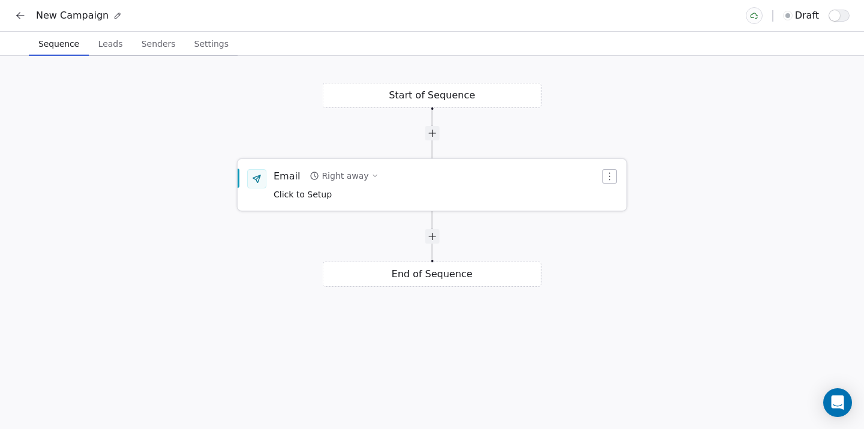
click at [334, 176] on div "Right away" at bounding box center [345, 176] width 47 height 12
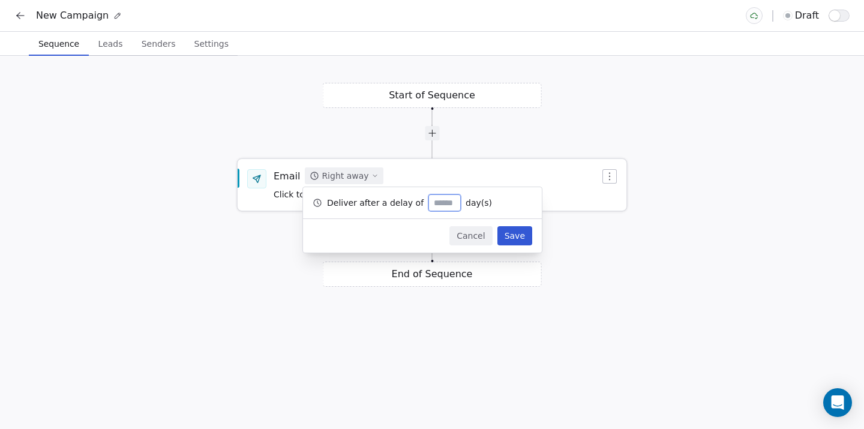
click at [565, 190] on div "Email Right away Click to Setup" at bounding box center [437, 184] width 327 height 31
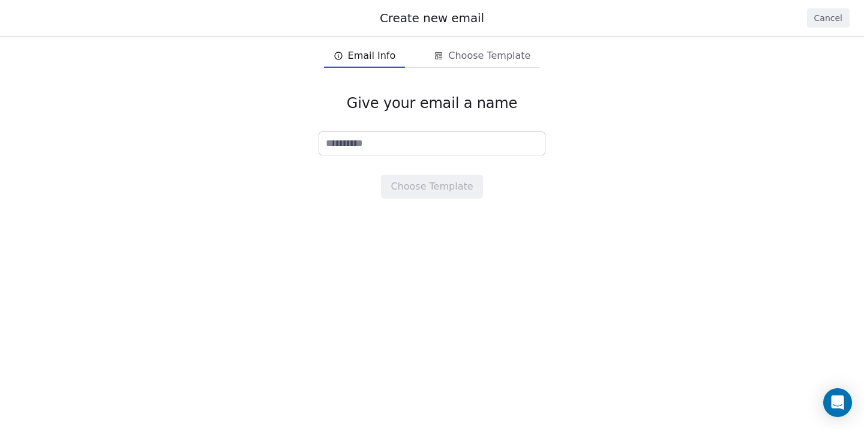
click at [831, 22] on button "Cancel" at bounding box center [828, 17] width 43 height 19
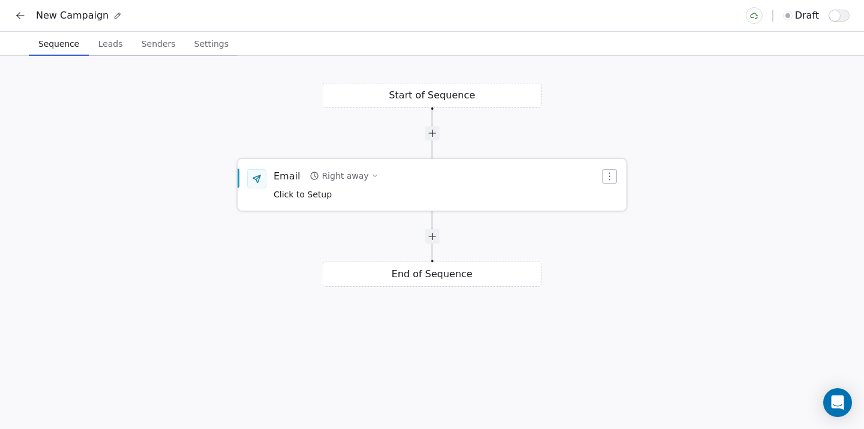
click at [258, 177] on icon at bounding box center [256, 178] width 7 height 7
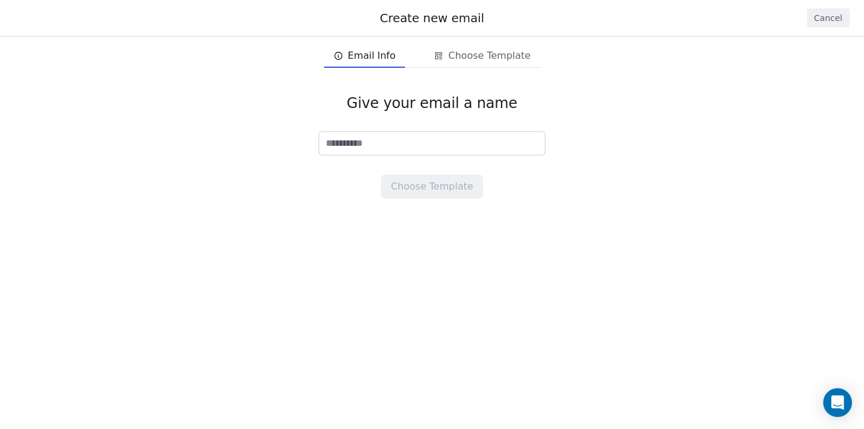
click at [459, 142] on input at bounding box center [432, 143] width 226 height 23
type input "*******"
click at [426, 185] on button "Choose Template" at bounding box center [431, 187] width 101 height 24
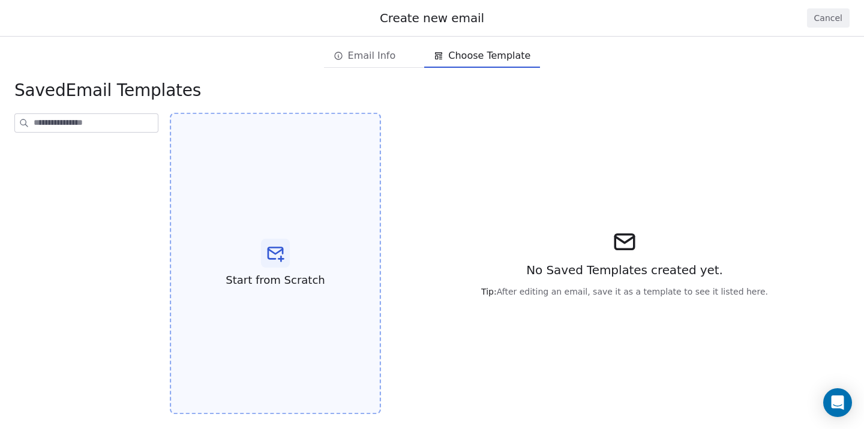
click at [264, 268] on div "Start from Scratch" at bounding box center [275, 264] width 211 height 302
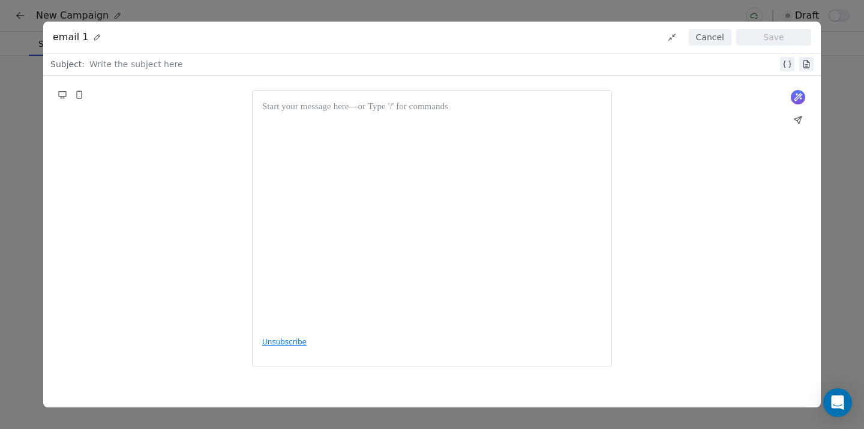
click at [397, 116] on div at bounding box center [432, 213] width 340 height 227
click at [794, 98] on icon at bounding box center [799, 97] width 10 height 10
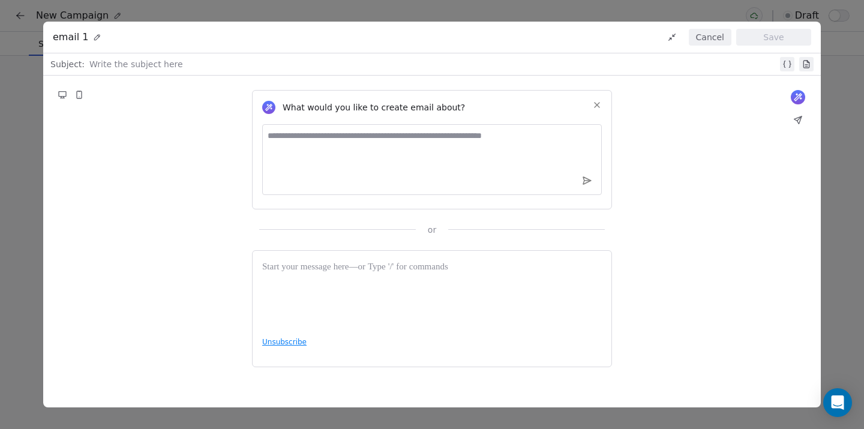
click at [713, 35] on button "Cancel" at bounding box center [710, 37] width 43 height 17
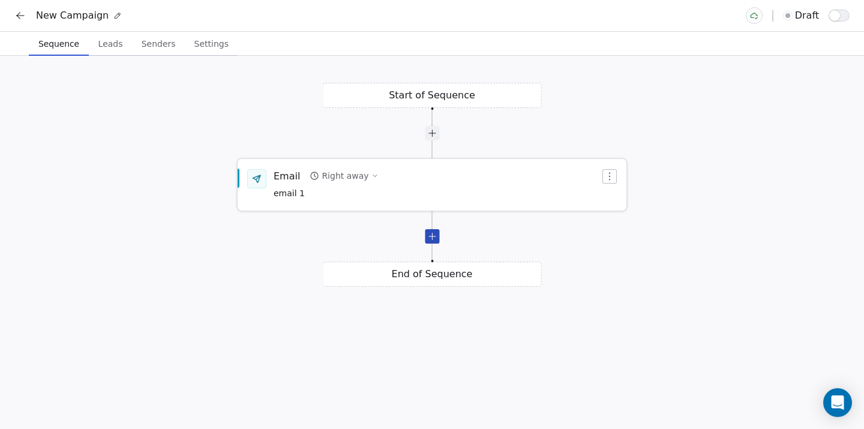
click at [435, 235] on div at bounding box center [432, 236] width 14 height 14
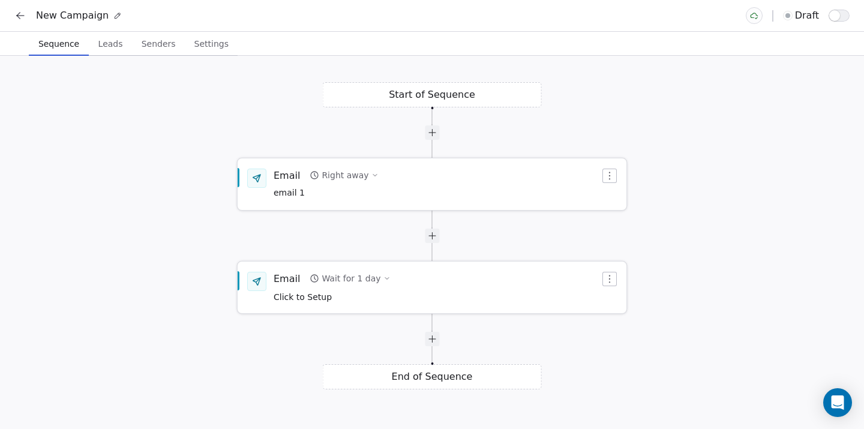
click at [384, 281] on icon "button" at bounding box center [387, 278] width 7 height 7
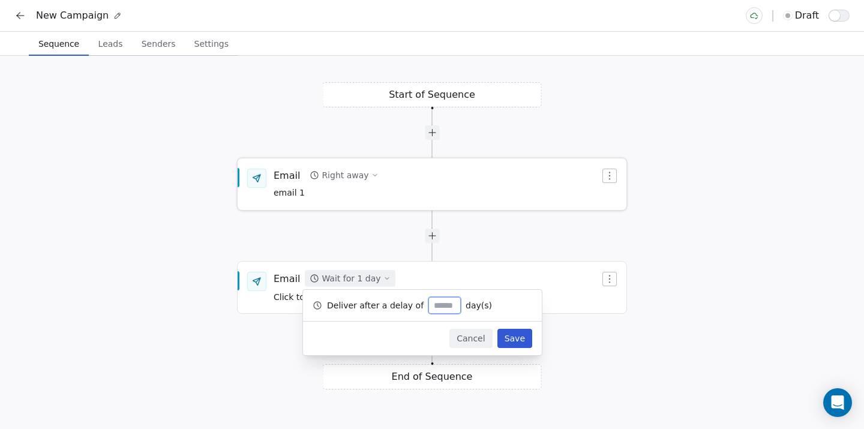
type input "*"
click at [531, 335] on button "Save" at bounding box center [515, 338] width 35 height 19
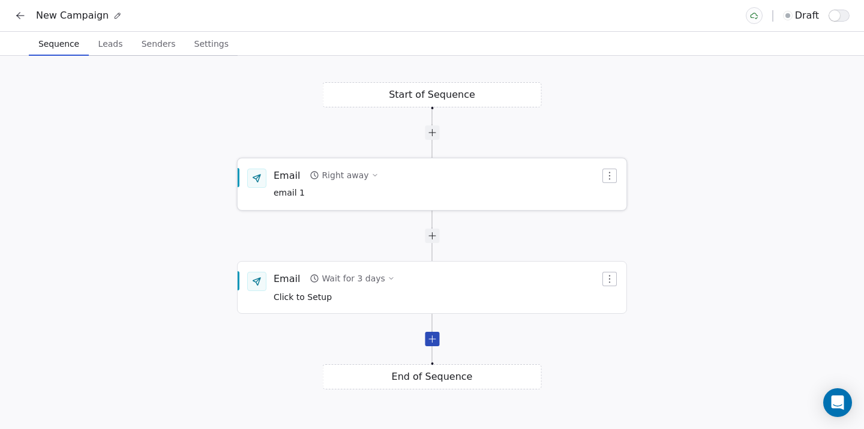
click at [432, 337] on div at bounding box center [432, 339] width 14 height 14
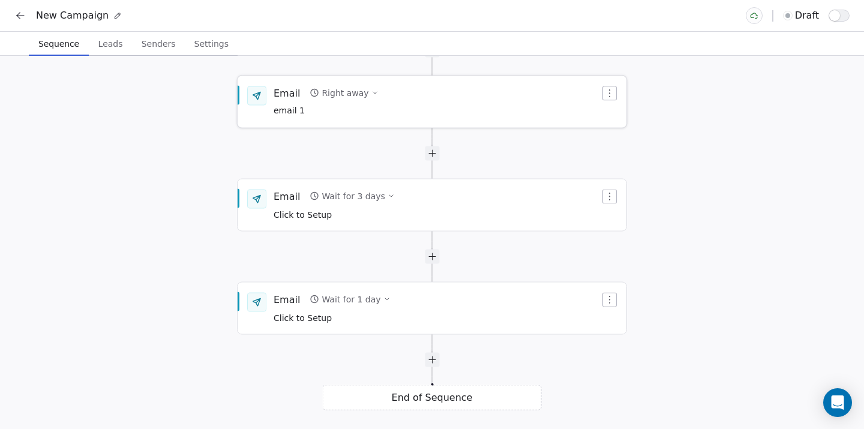
click at [101, 42] on span "Leads" at bounding box center [111, 43] width 34 height 17
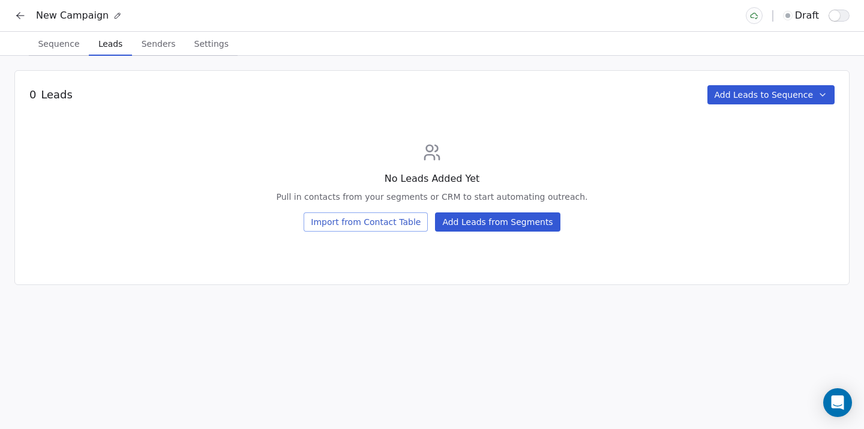
click at [152, 49] on span "Senders" at bounding box center [159, 43] width 44 height 17
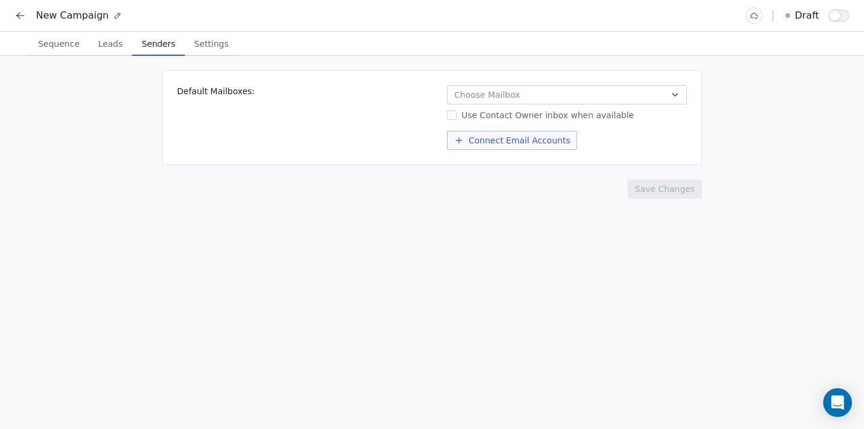
click at [43, 42] on span "Sequence" at bounding box center [58, 43] width 51 height 17
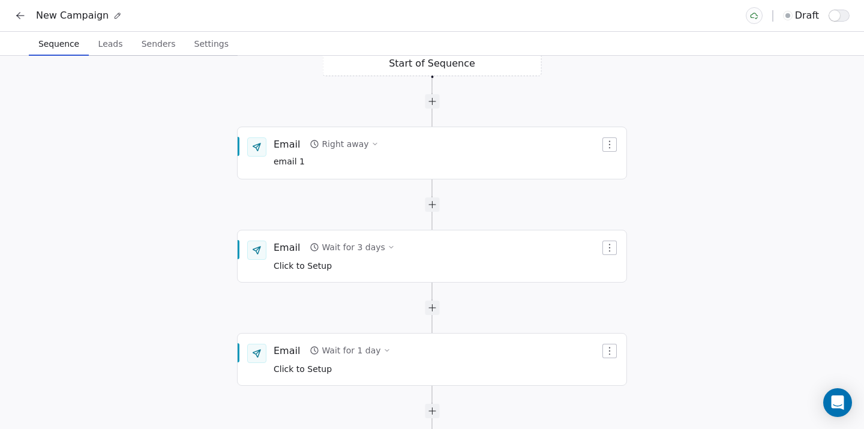
click at [107, 46] on span "Leads" at bounding box center [111, 43] width 34 height 17
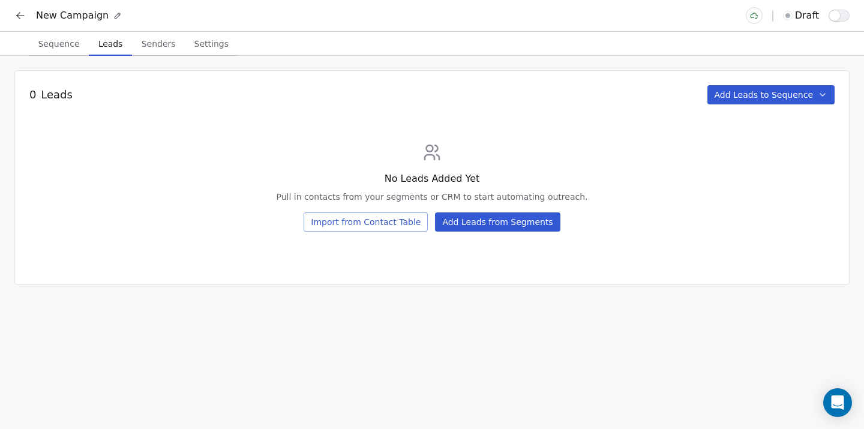
click at [173, 43] on span "Senders" at bounding box center [159, 43] width 44 height 17
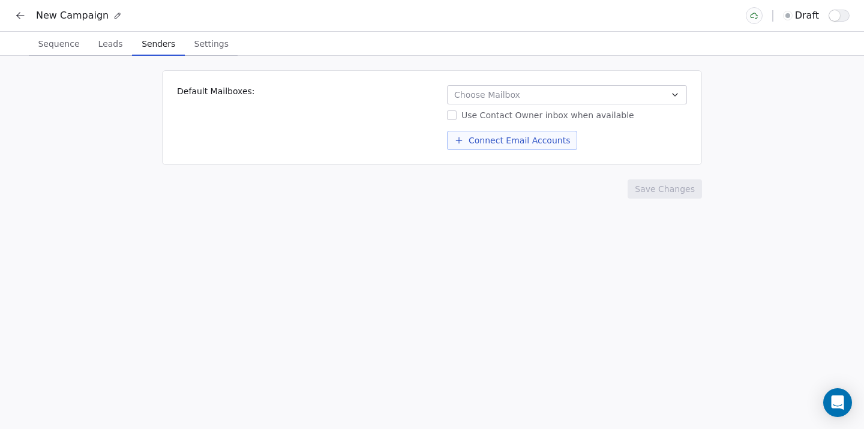
click at [513, 102] on button "Choose Mailbox" at bounding box center [567, 94] width 240 height 19
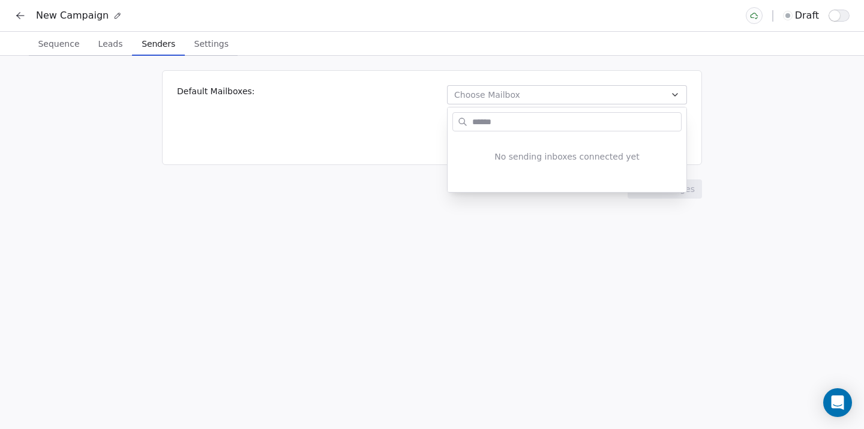
click at [381, 91] on html "New Campaign draft Sequence Sequence Leads Leads Senders Senders Settings Setti…" at bounding box center [432, 214] width 864 height 429
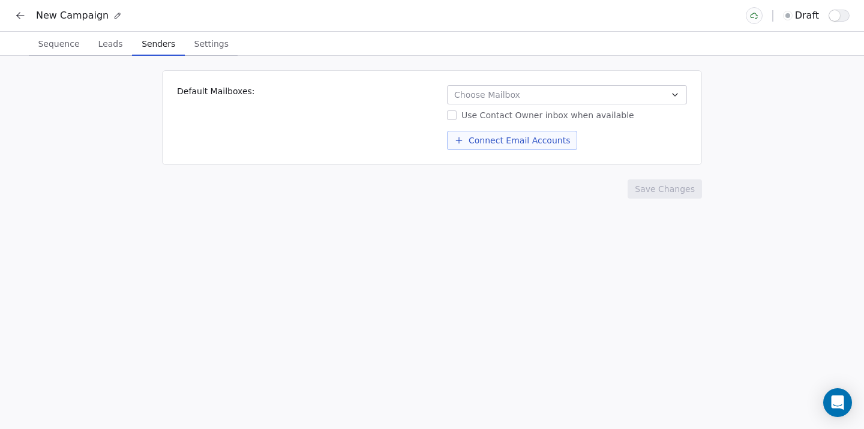
click at [540, 95] on button "Choose Mailbox" at bounding box center [567, 94] width 240 height 19
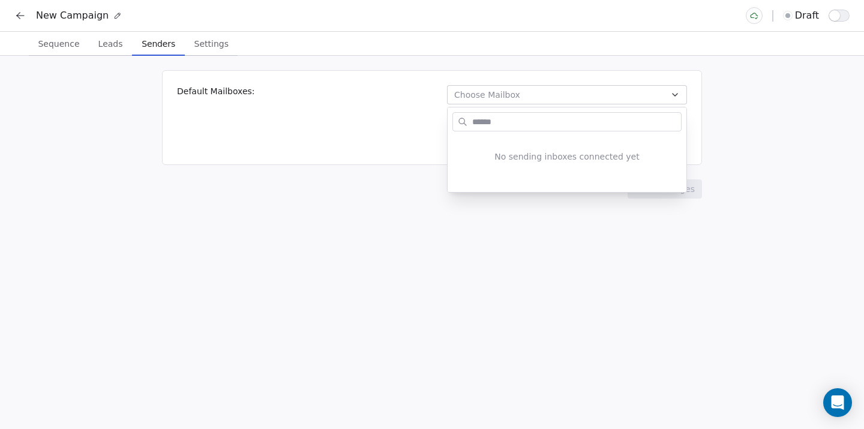
click at [373, 96] on html "New Campaign draft Sequence Sequence Leads Leads Senders Senders Settings Setti…" at bounding box center [432, 214] width 864 height 429
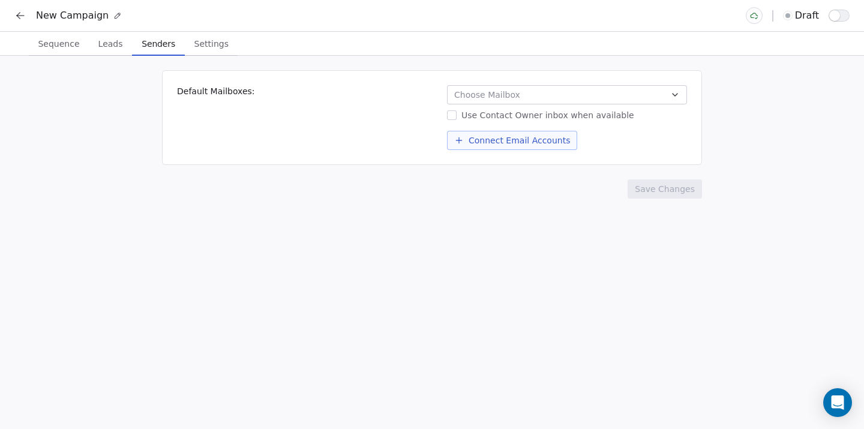
click at [462, 89] on span "Choose Mailbox" at bounding box center [487, 95] width 66 height 12
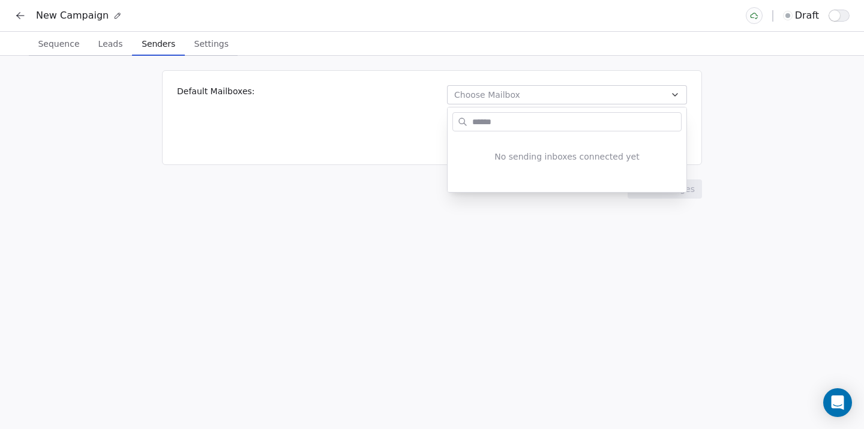
click at [415, 91] on html "New Campaign draft Sequence Sequence Leads Leads Senders Senders Settings Setti…" at bounding box center [432, 214] width 864 height 429
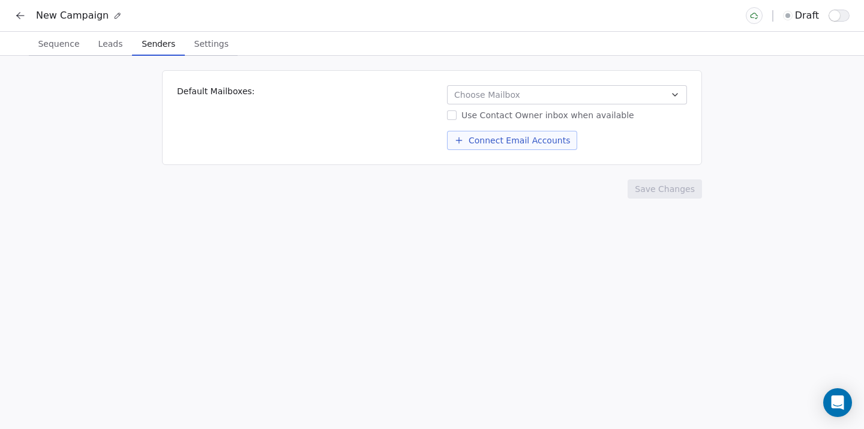
click at [16, 12] on icon at bounding box center [20, 16] width 12 height 12
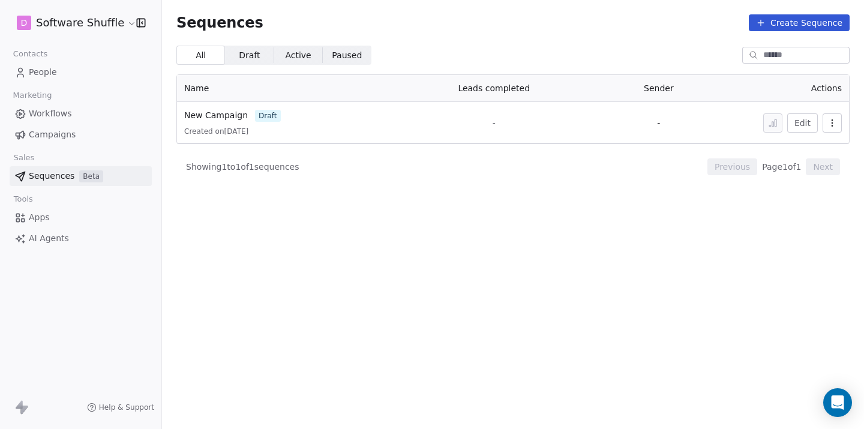
click at [73, 216] on link "Apps" at bounding box center [81, 218] width 142 height 20
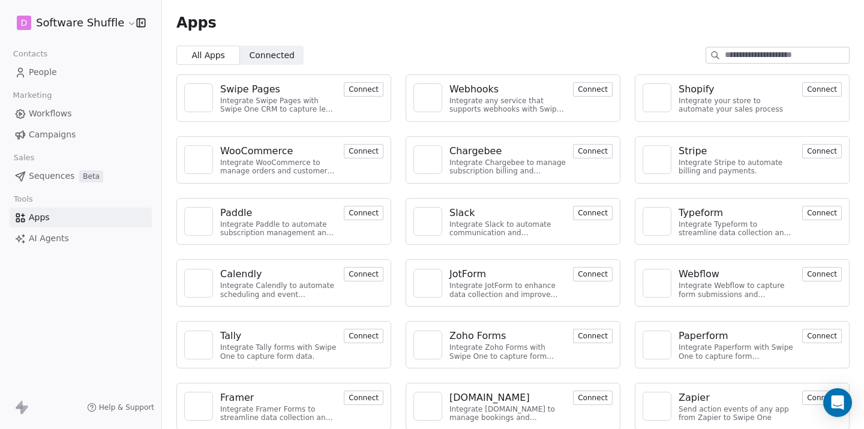
click at [59, 242] on span "AI Agents" at bounding box center [49, 238] width 40 height 13
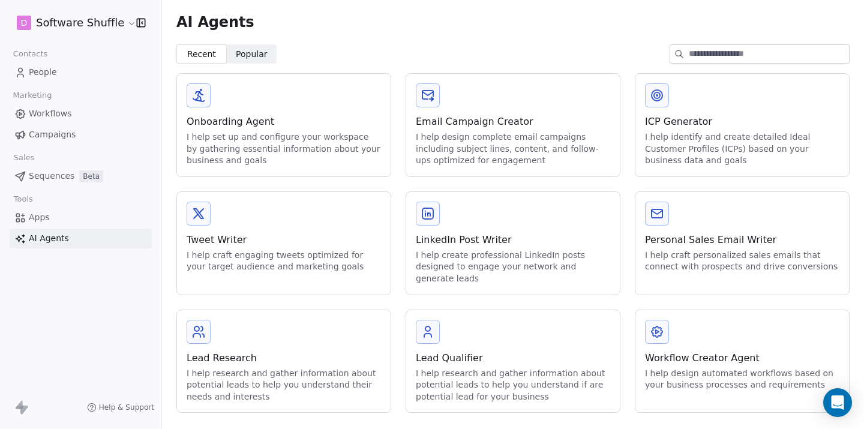
click at [253, 134] on div "I help set up and configure your workspace by gathering essential information a…" at bounding box center [284, 148] width 194 height 35
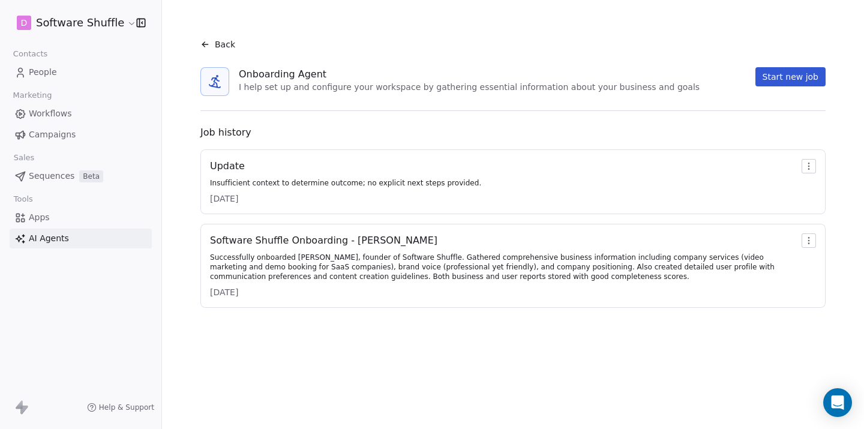
click at [789, 75] on button "Start new job" at bounding box center [791, 76] width 70 height 19
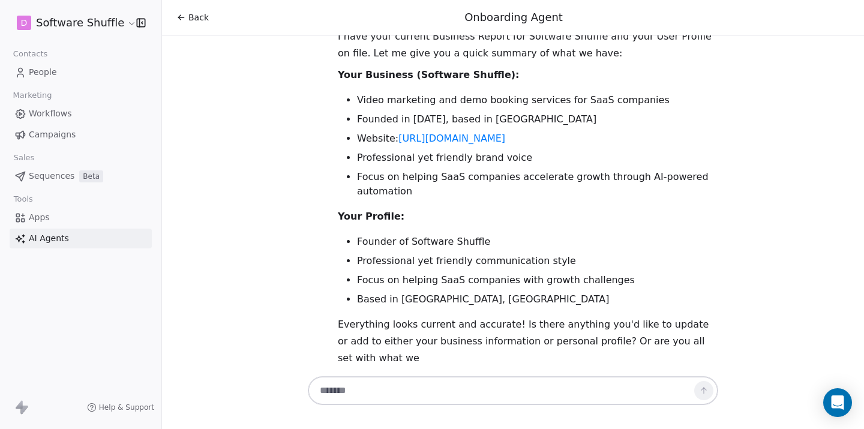
scroll to position [70, 0]
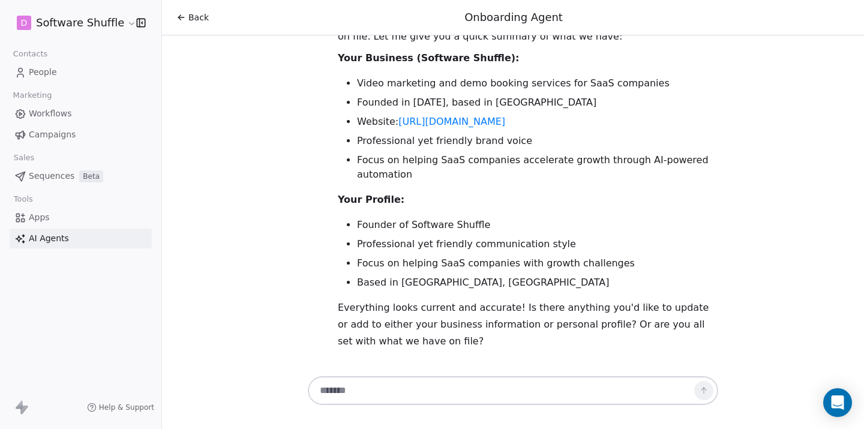
click at [70, 241] on link "AI Agents" at bounding box center [81, 239] width 142 height 20
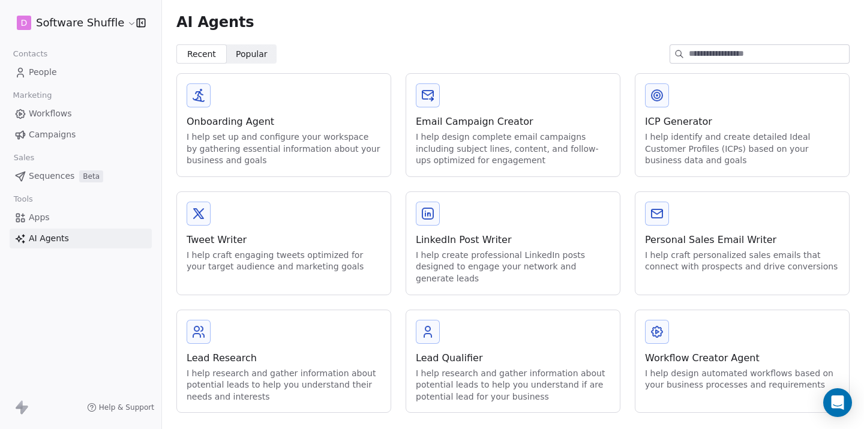
click at [480, 135] on div "I help design complete email campaigns including subject lines, content, and fo…" at bounding box center [513, 148] width 194 height 35
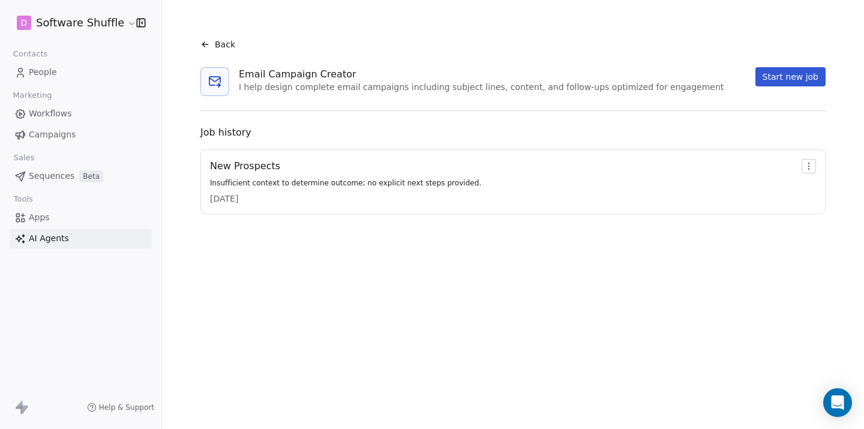
click at [785, 77] on button "Start new job" at bounding box center [791, 76] width 70 height 19
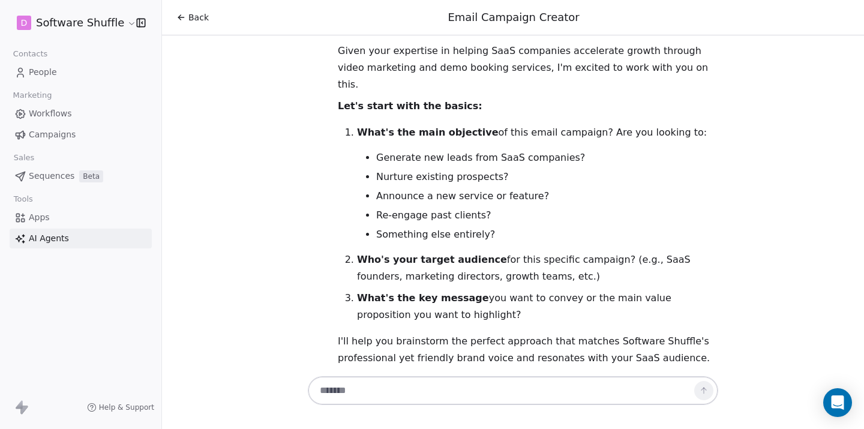
scroll to position [72, 0]
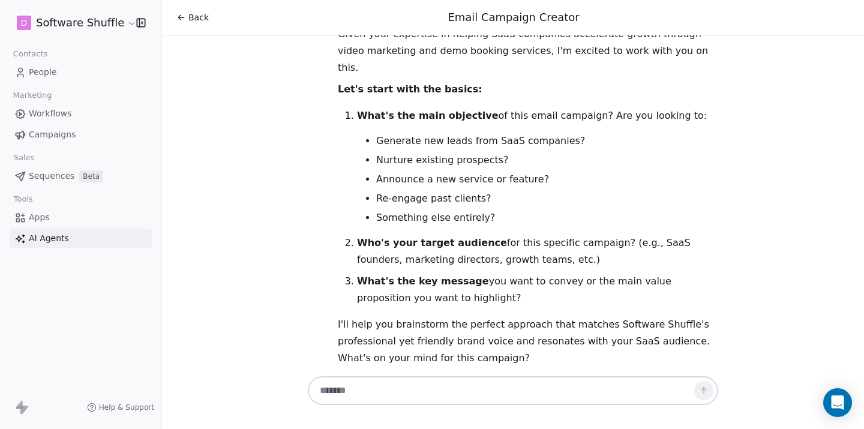
click at [107, 235] on link "AI Agents" at bounding box center [81, 239] width 142 height 20
